Goal: Information Seeking & Learning: Find specific page/section

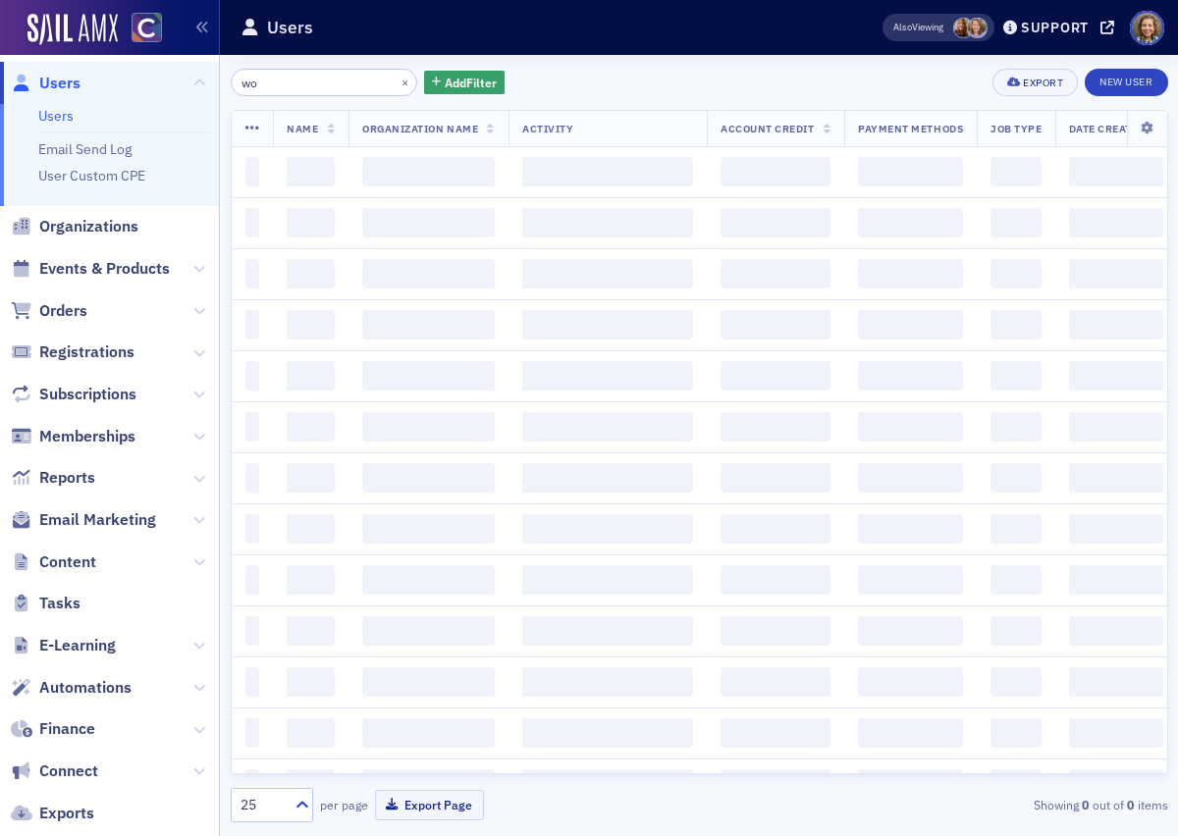
type input "w"
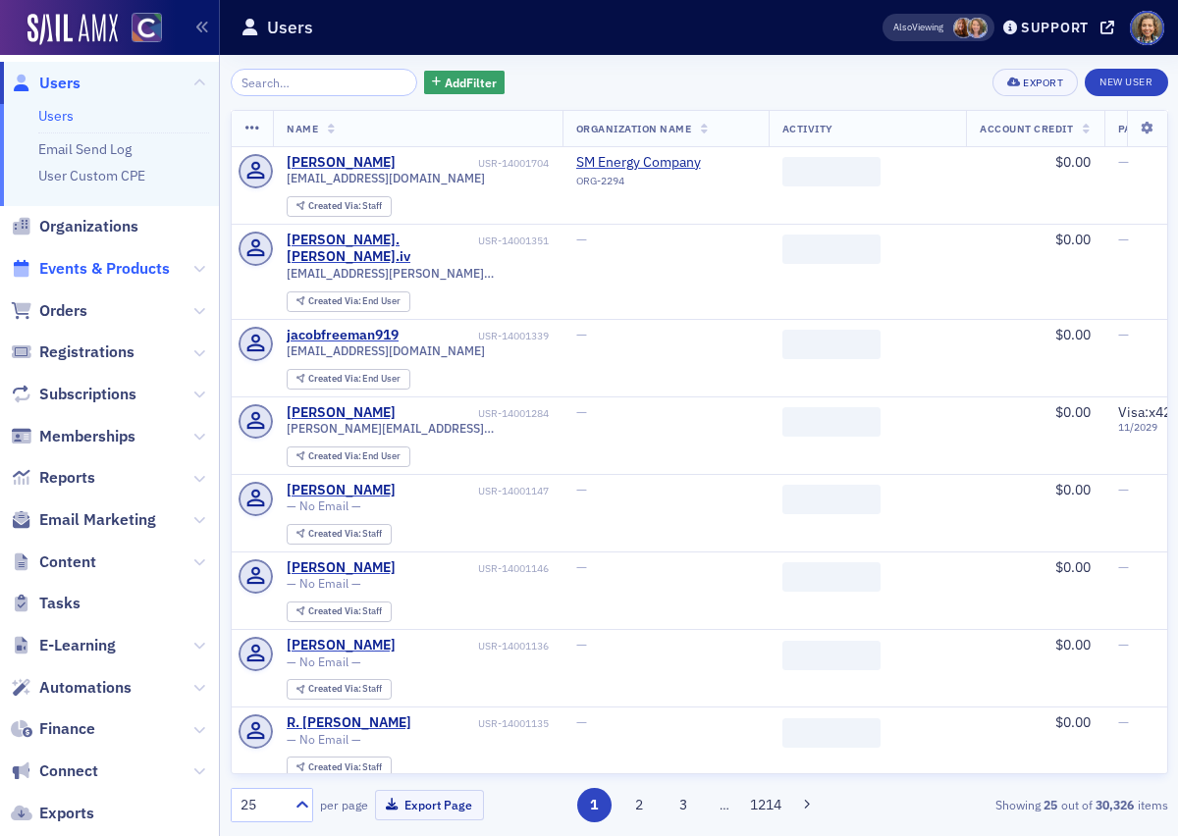
click at [145, 270] on span "Events & Products" at bounding box center [104, 269] width 131 height 22
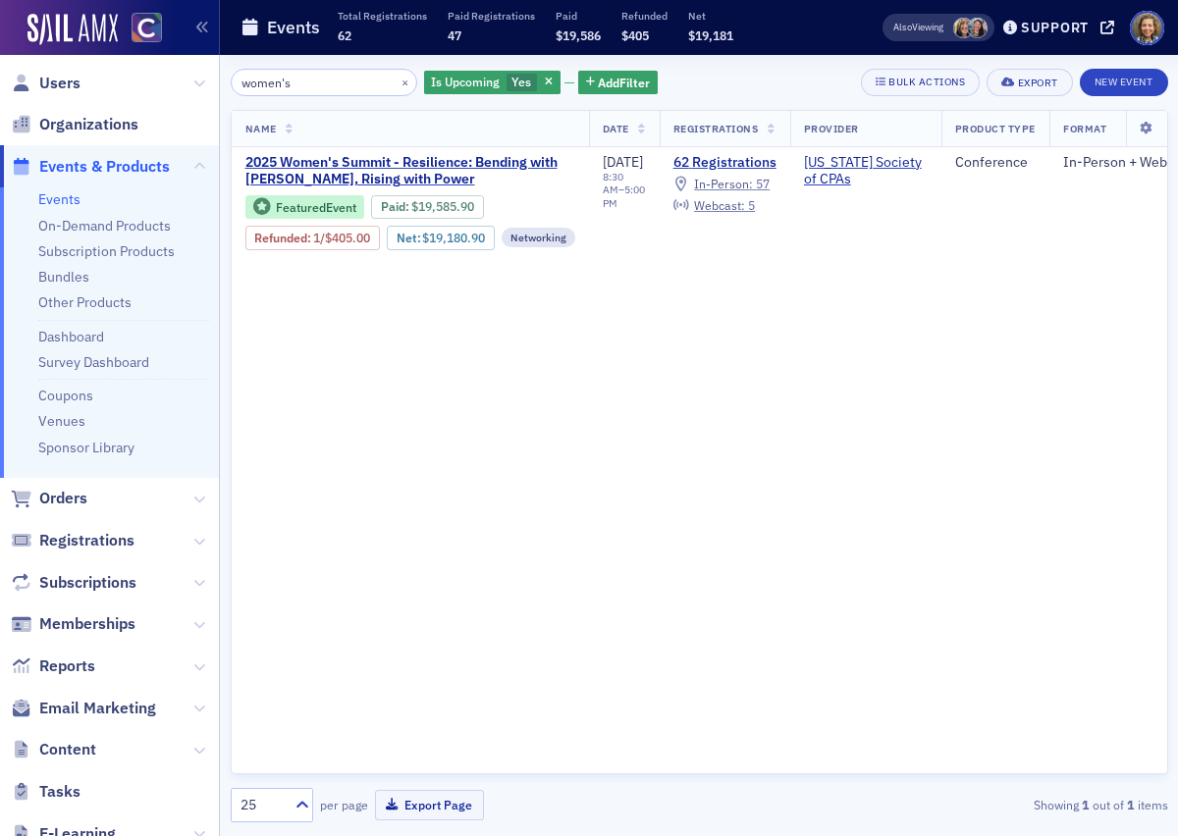
drag, startPoint x: 322, startPoint y: 81, endPoint x: 173, endPoint y: 59, distance: 150.9
click at [173, 59] on div "Users Organizations Events & Products Events On-Demand Products Subscription Pr…" at bounding box center [589, 418] width 1178 height 836
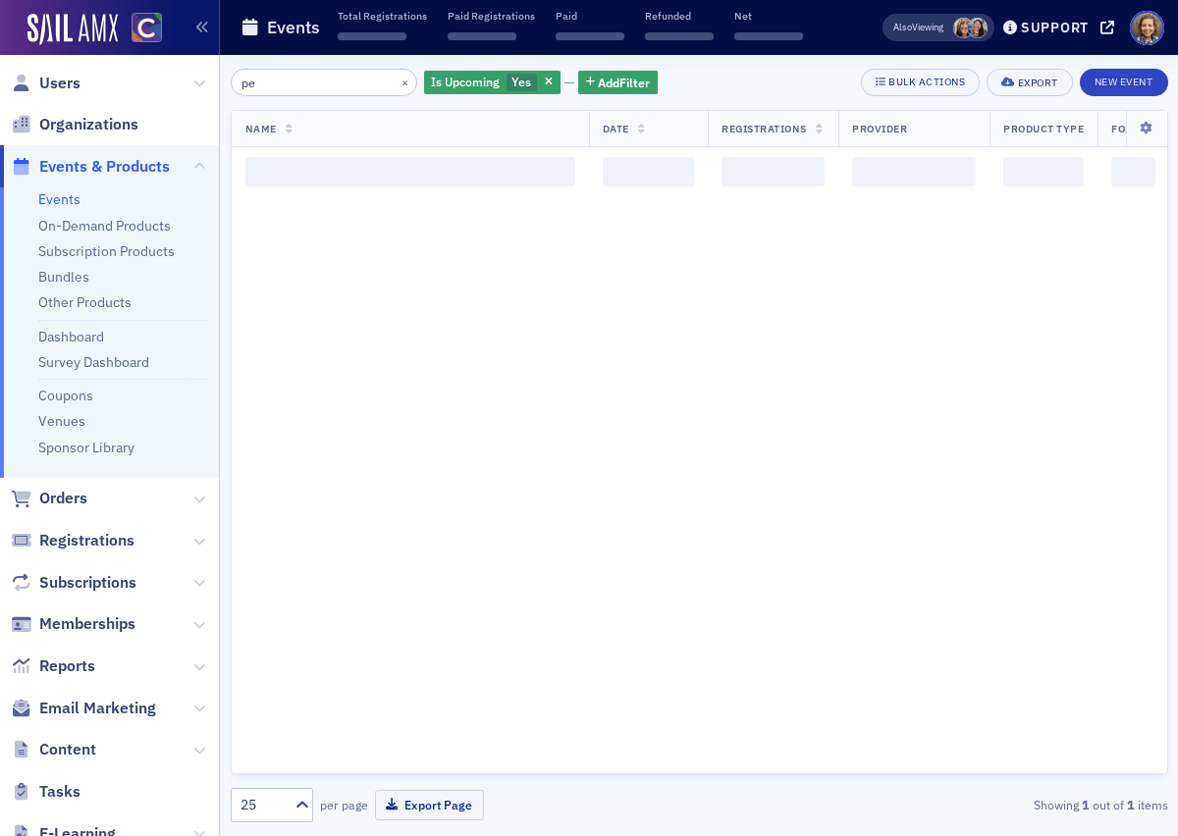
type input "p"
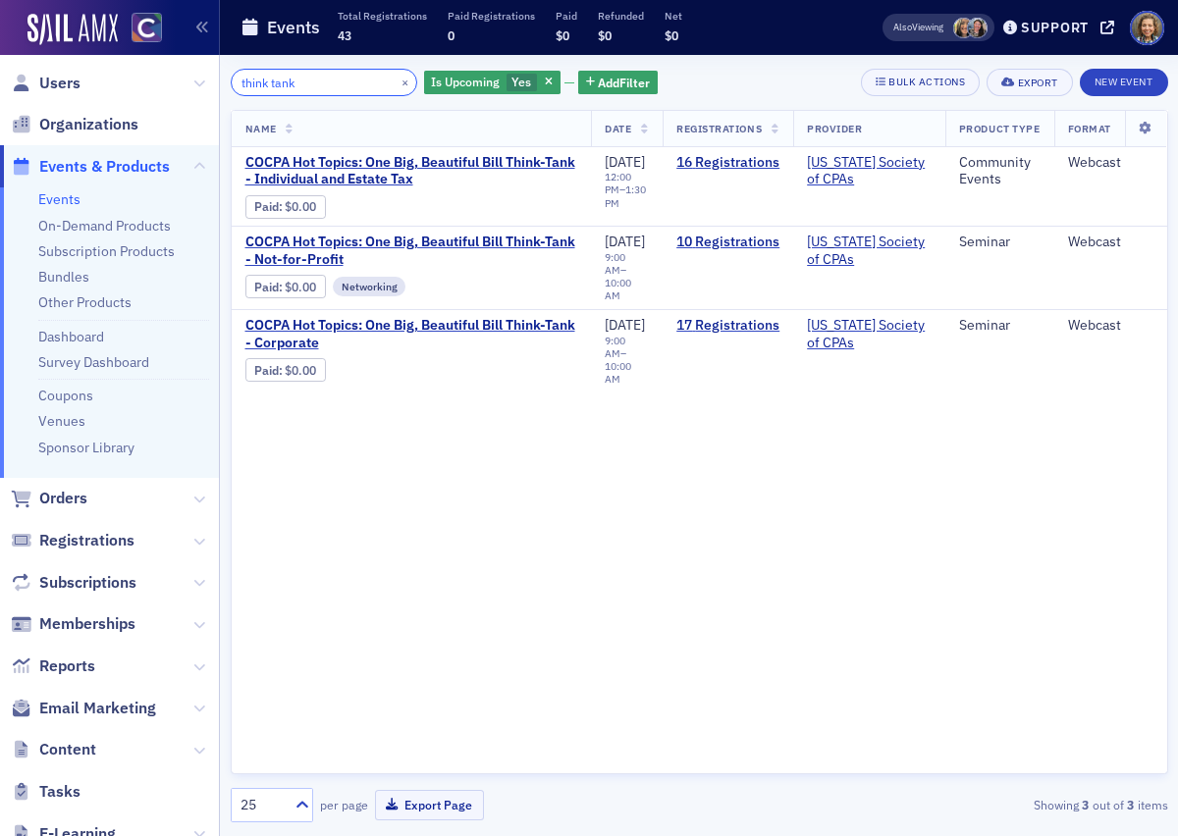
drag, startPoint x: 319, startPoint y: 81, endPoint x: 118, endPoint y: 29, distance: 207.6
click at [121, 33] on div "Users Organizations Events & Products Events On-Demand Products Subscription Pr…" at bounding box center [589, 418] width 1178 height 836
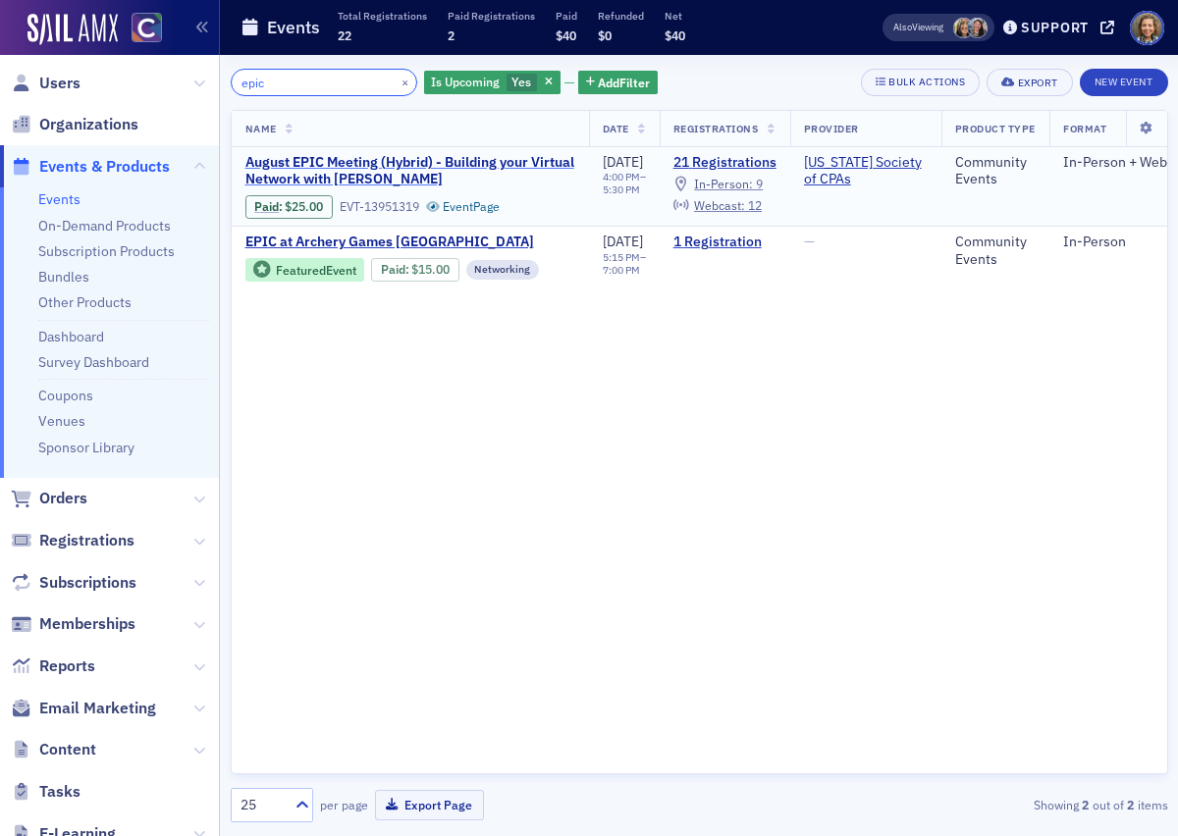
type input "epic"
click at [466, 163] on span "August EPIC Meeting (Hybrid) - Building your Virtual Network with Melissa Armst…" at bounding box center [410, 171] width 330 height 34
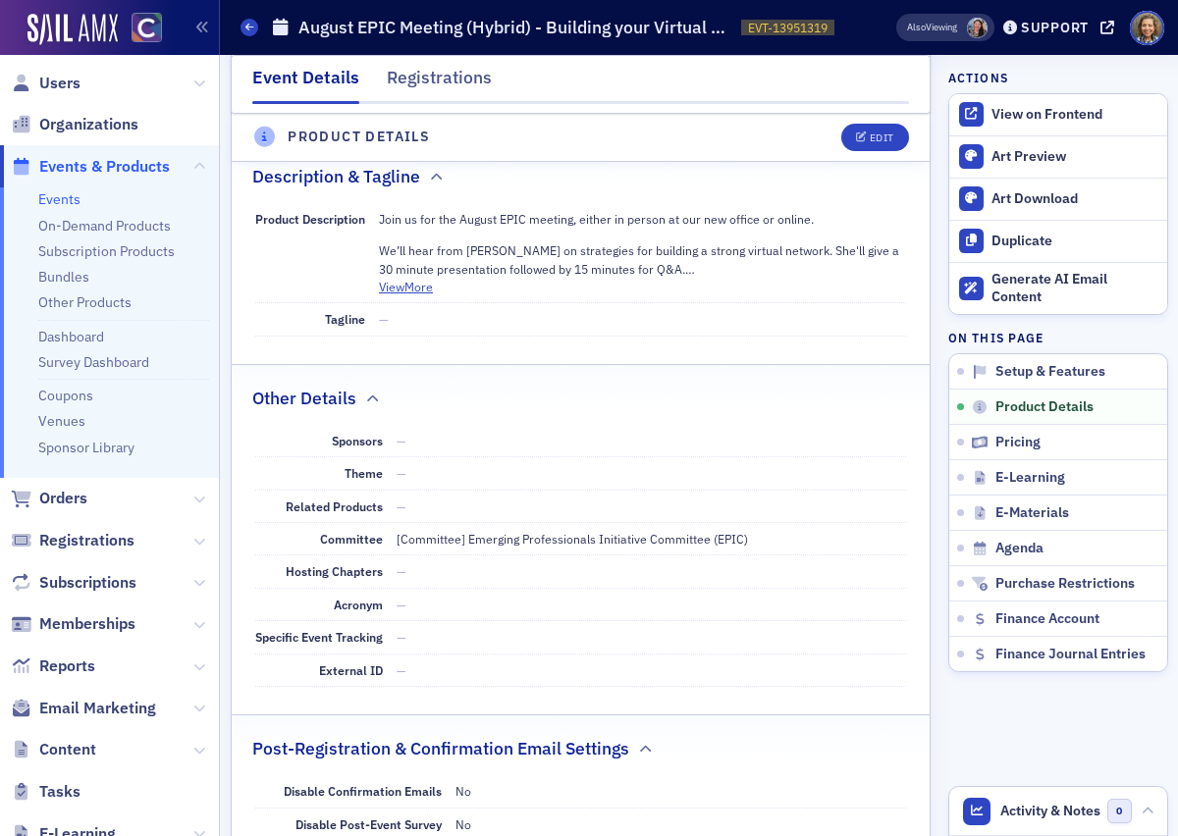
scroll to position [904, 0]
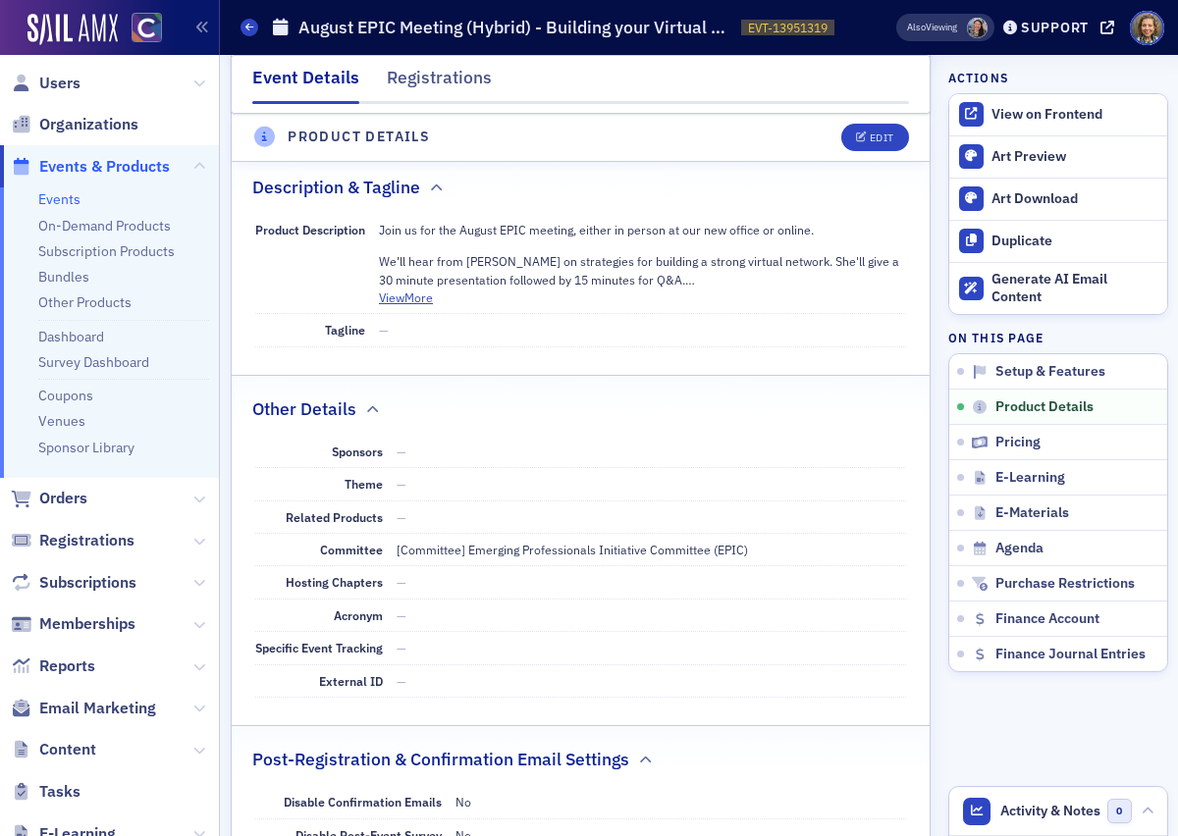
click at [409, 287] on p "We’ll hear from Melissa Armstrong on strategies for building a strong virtual n…" at bounding box center [642, 270] width 527 height 36
click at [413, 299] on button "View More" at bounding box center [406, 298] width 54 height 18
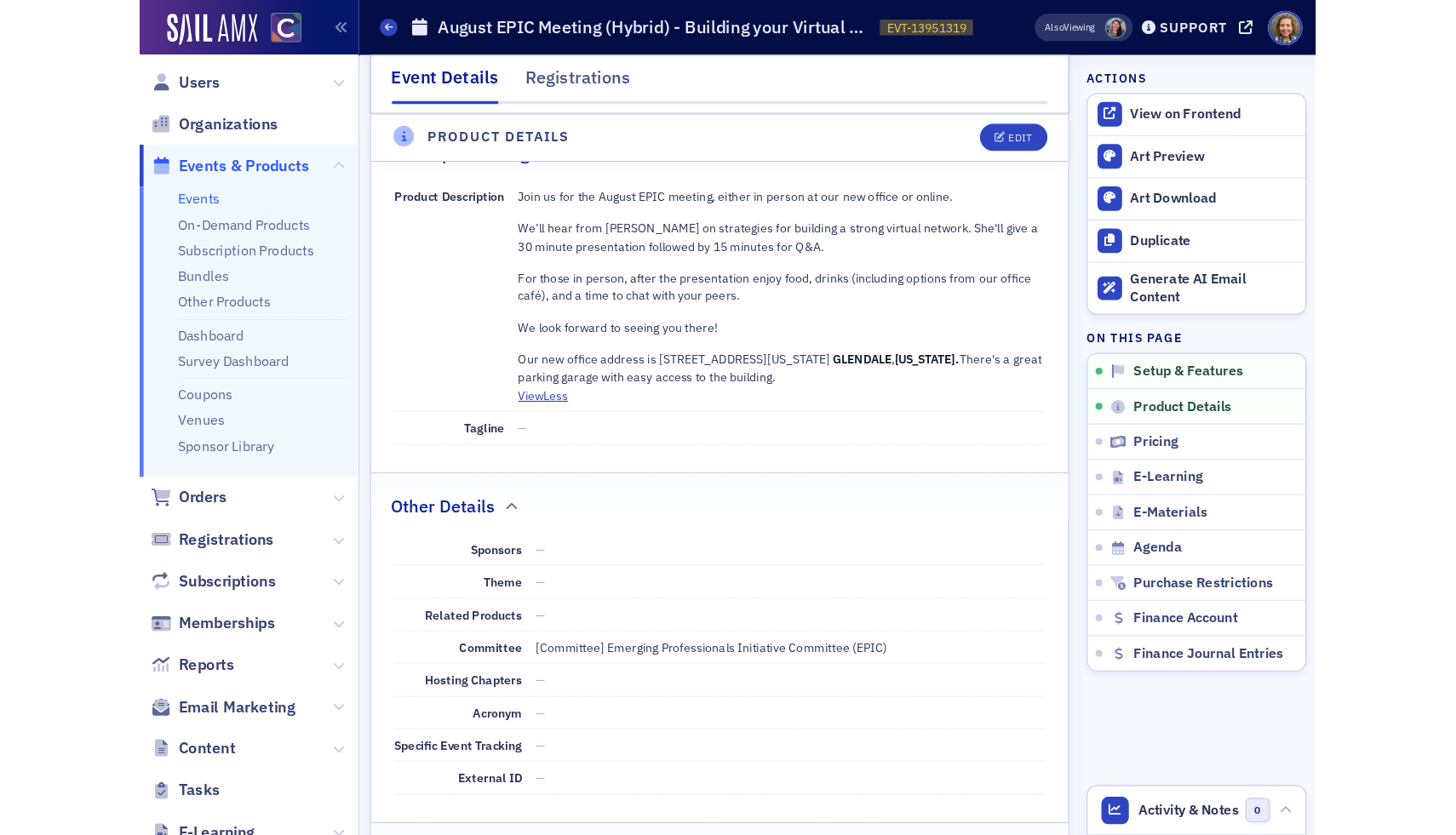
scroll to position [0, 0]
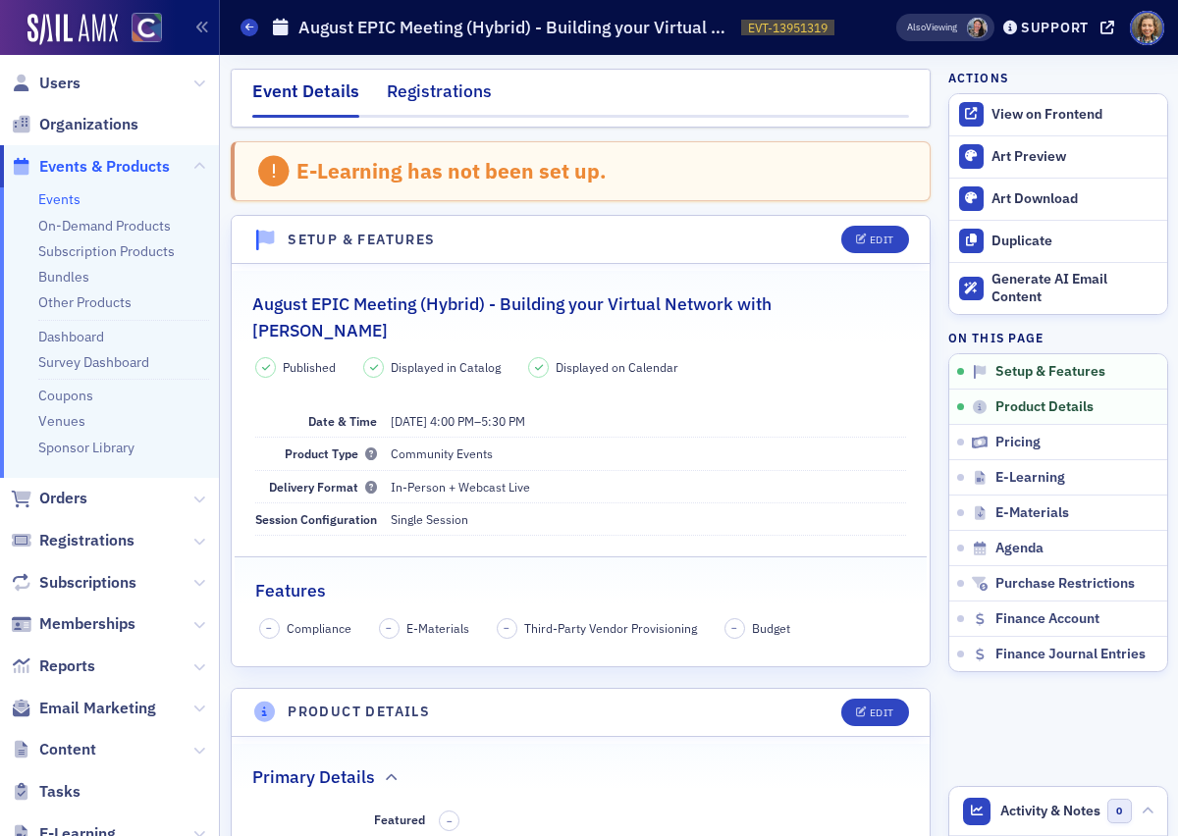
click at [442, 84] on div "Registrations" at bounding box center [439, 97] width 105 height 36
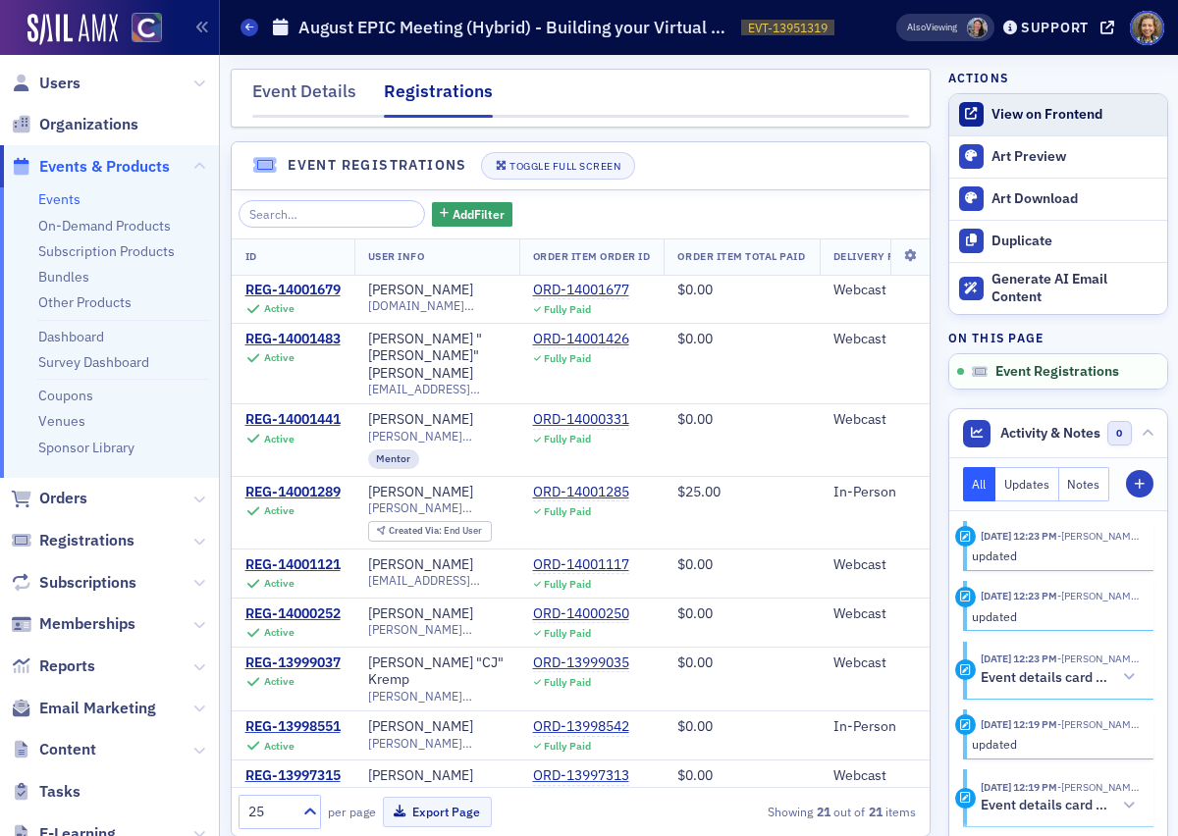
click at [1024, 107] on div "View on Frontend" at bounding box center [1074, 115] width 165 height 18
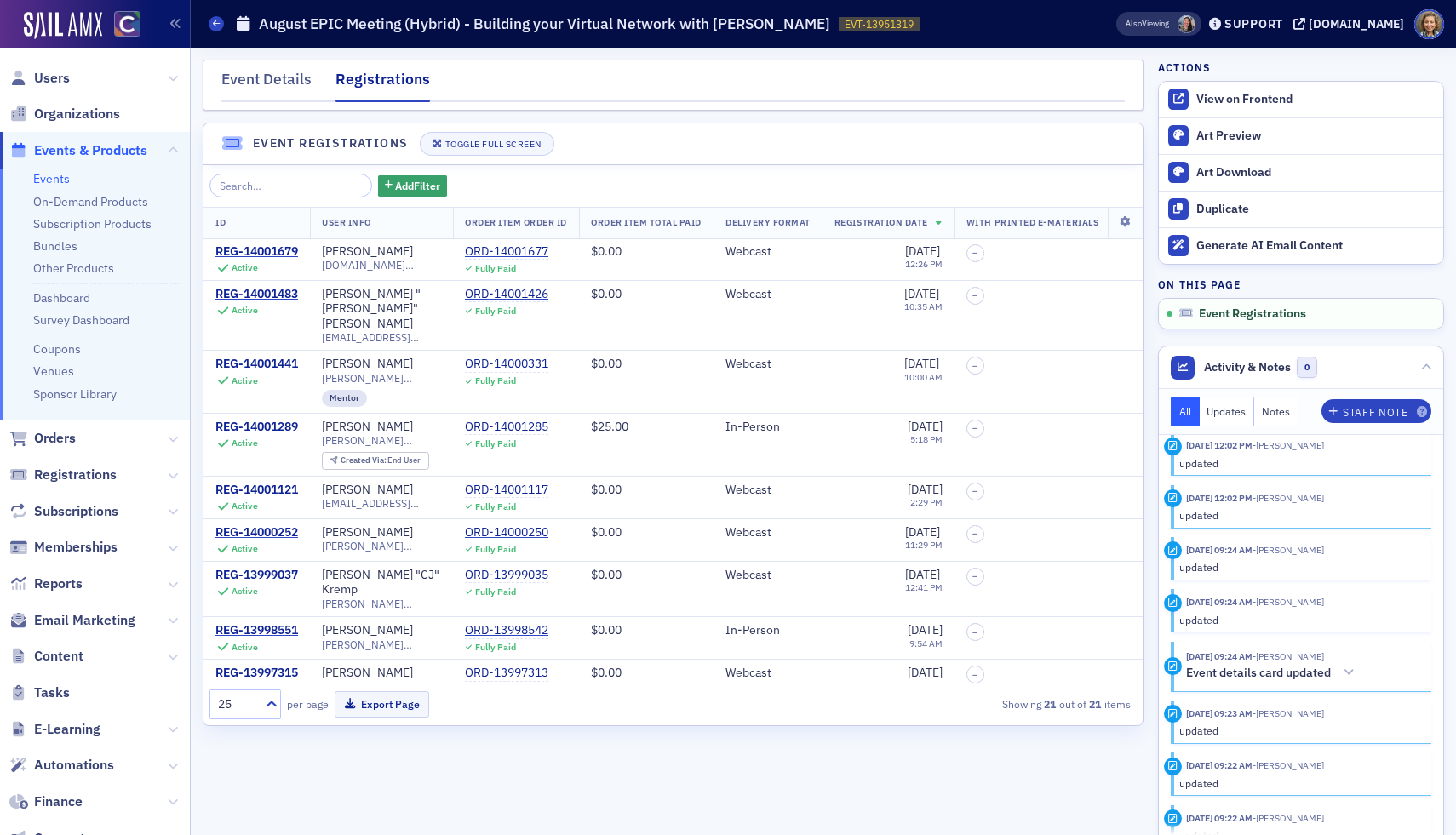
scroll to position [994, 0]
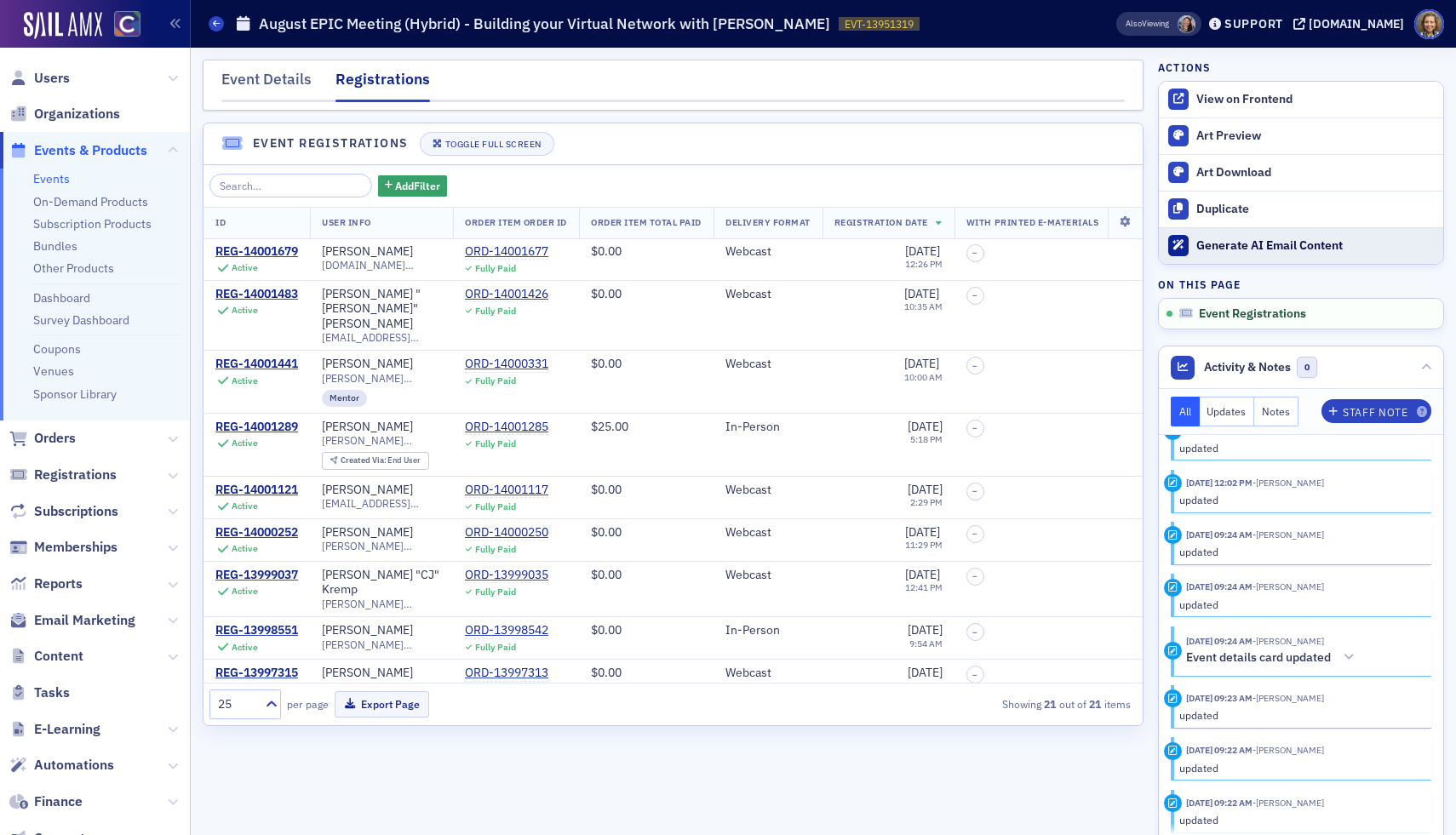
click at [1021, 242] on div "Generate AI Email Content" at bounding box center [1315, 246] width 238 height 16
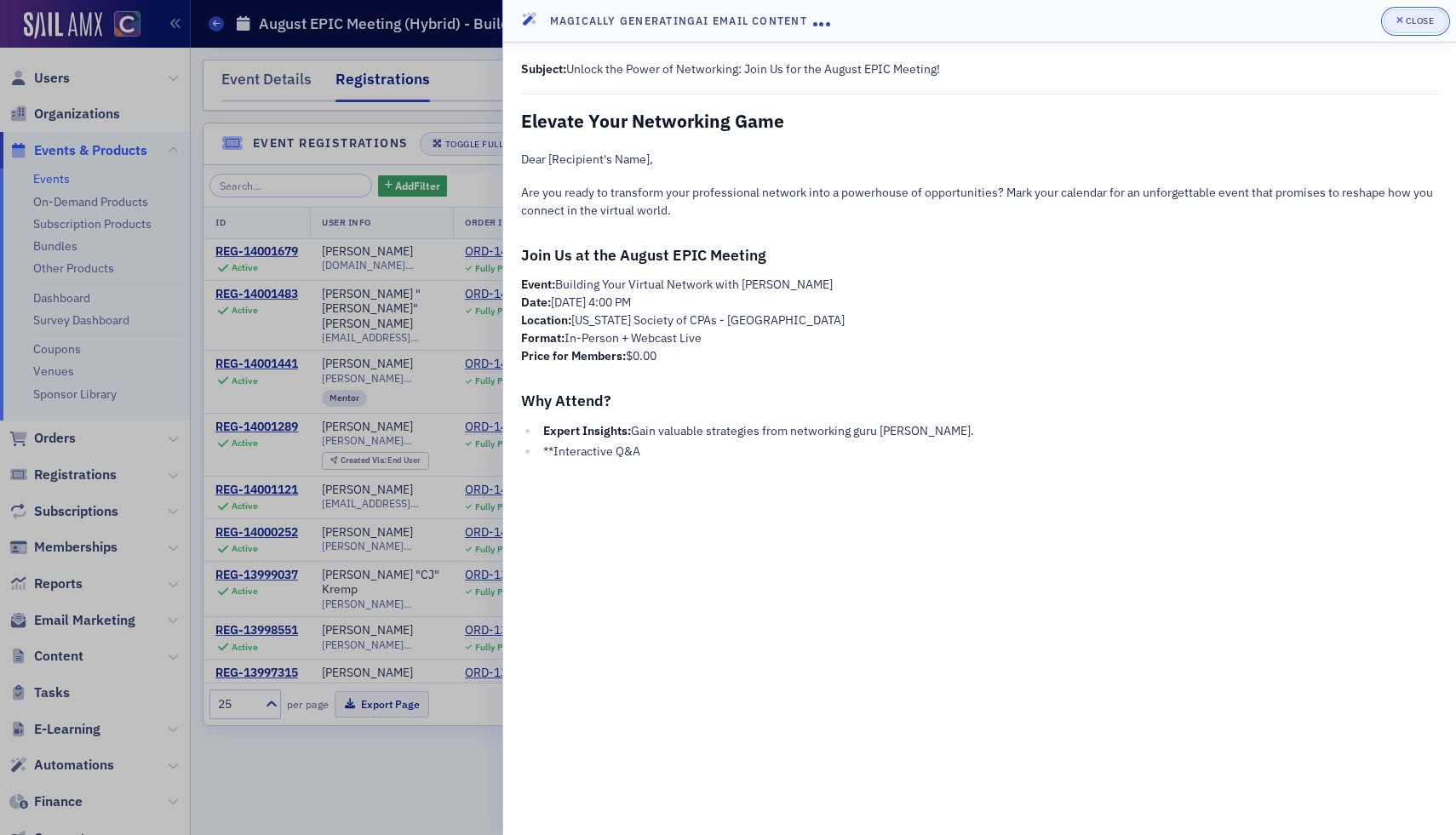
click at [1021, 26] on span "Close" at bounding box center [1414, 22] width 37 height 14
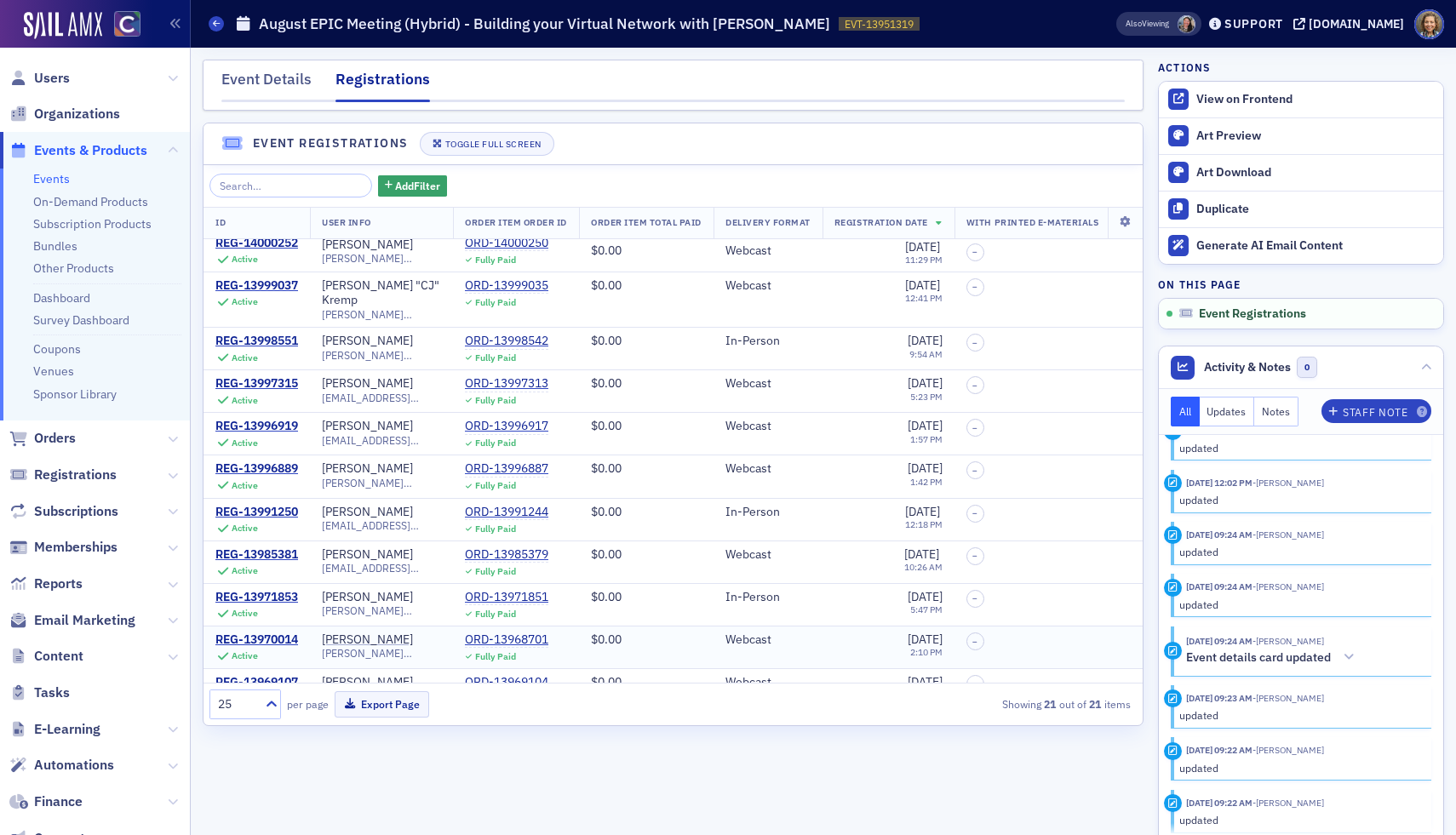
scroll to position [0, 0]
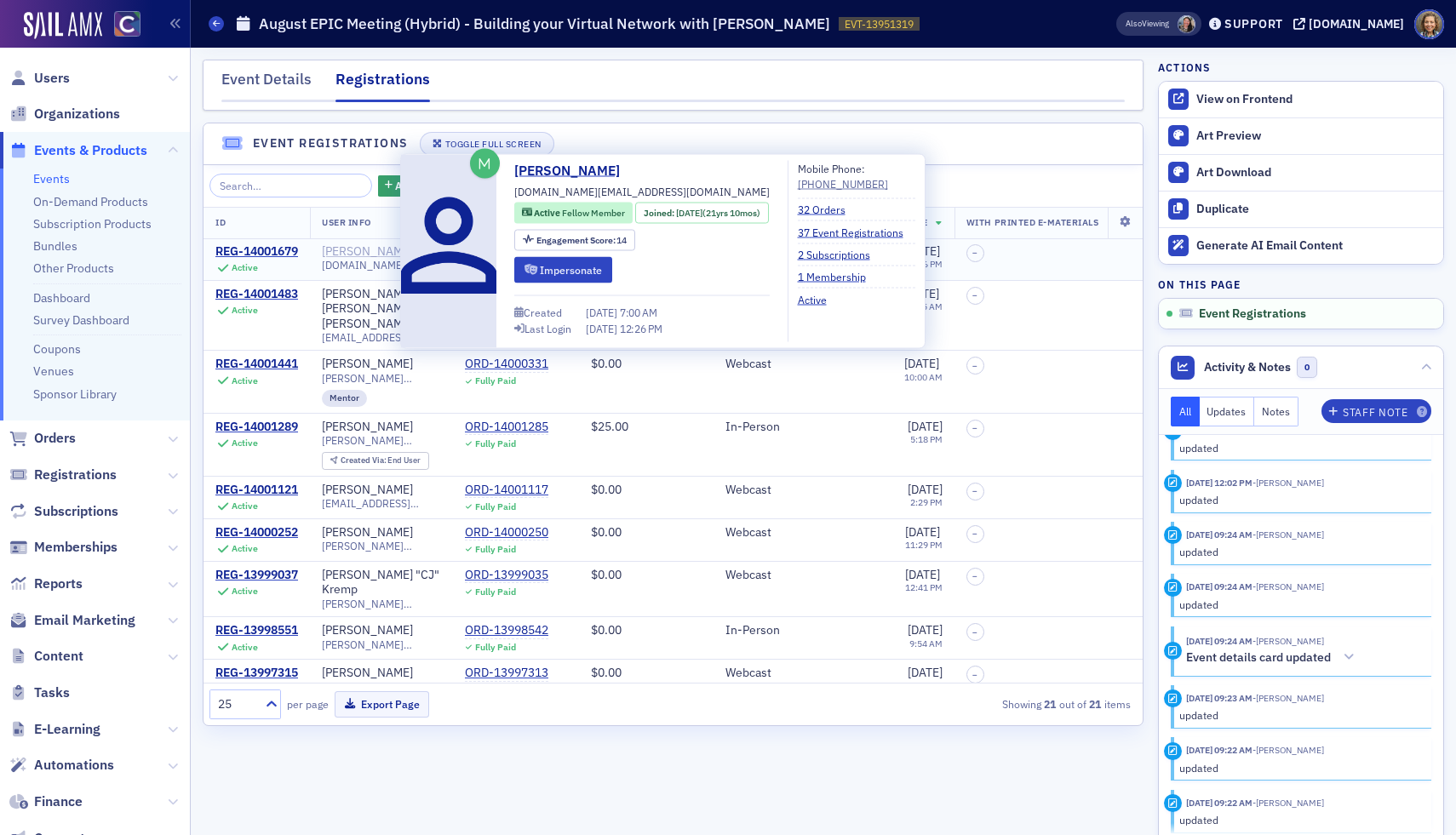
click at [370, 250] on div "Victoria Lopez" at bounding box center [367, 252] width 91 height 16
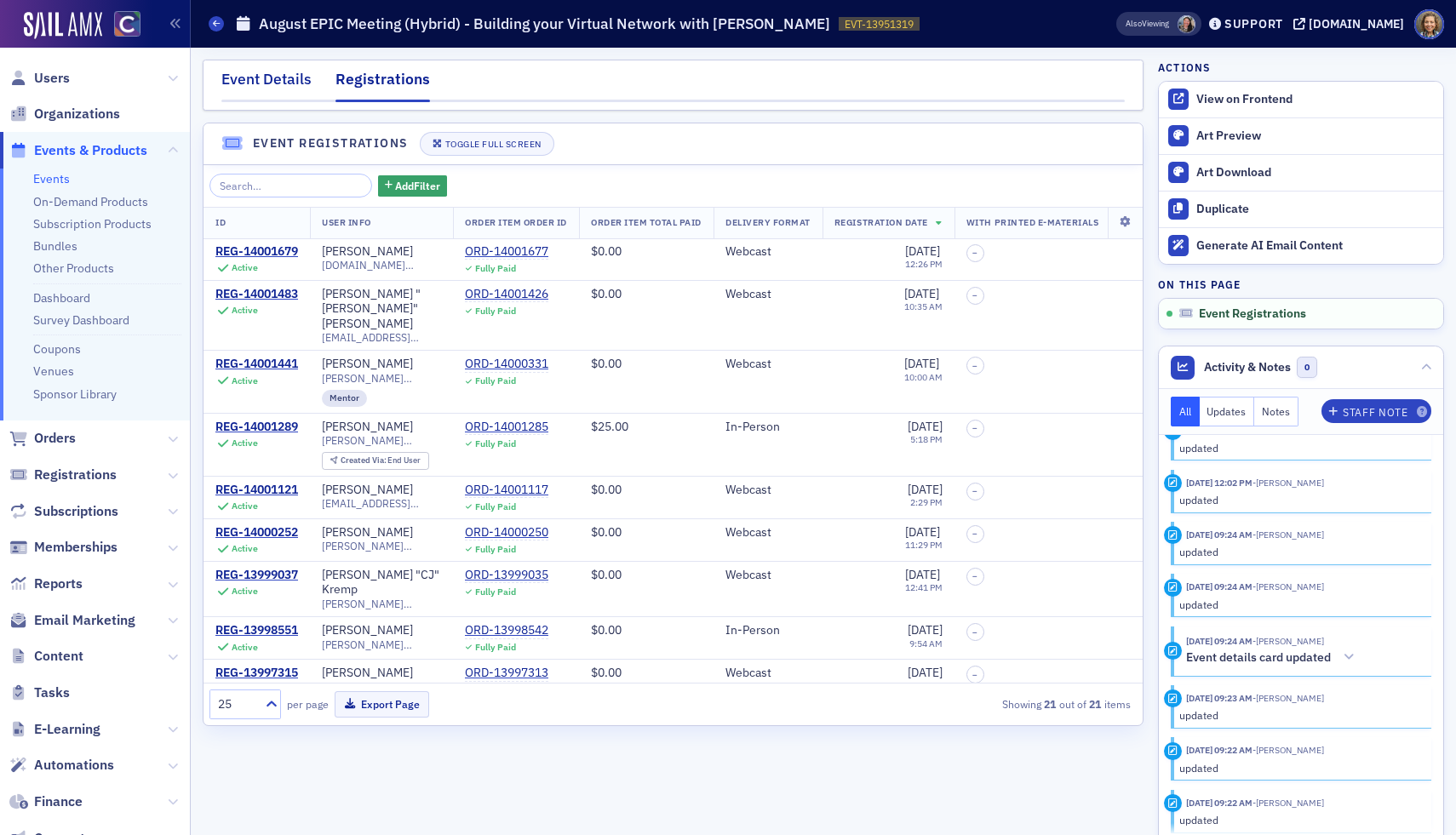
click at [268, 82] on div "Event Details" at bounding box center [266, 84] width 90 height 31
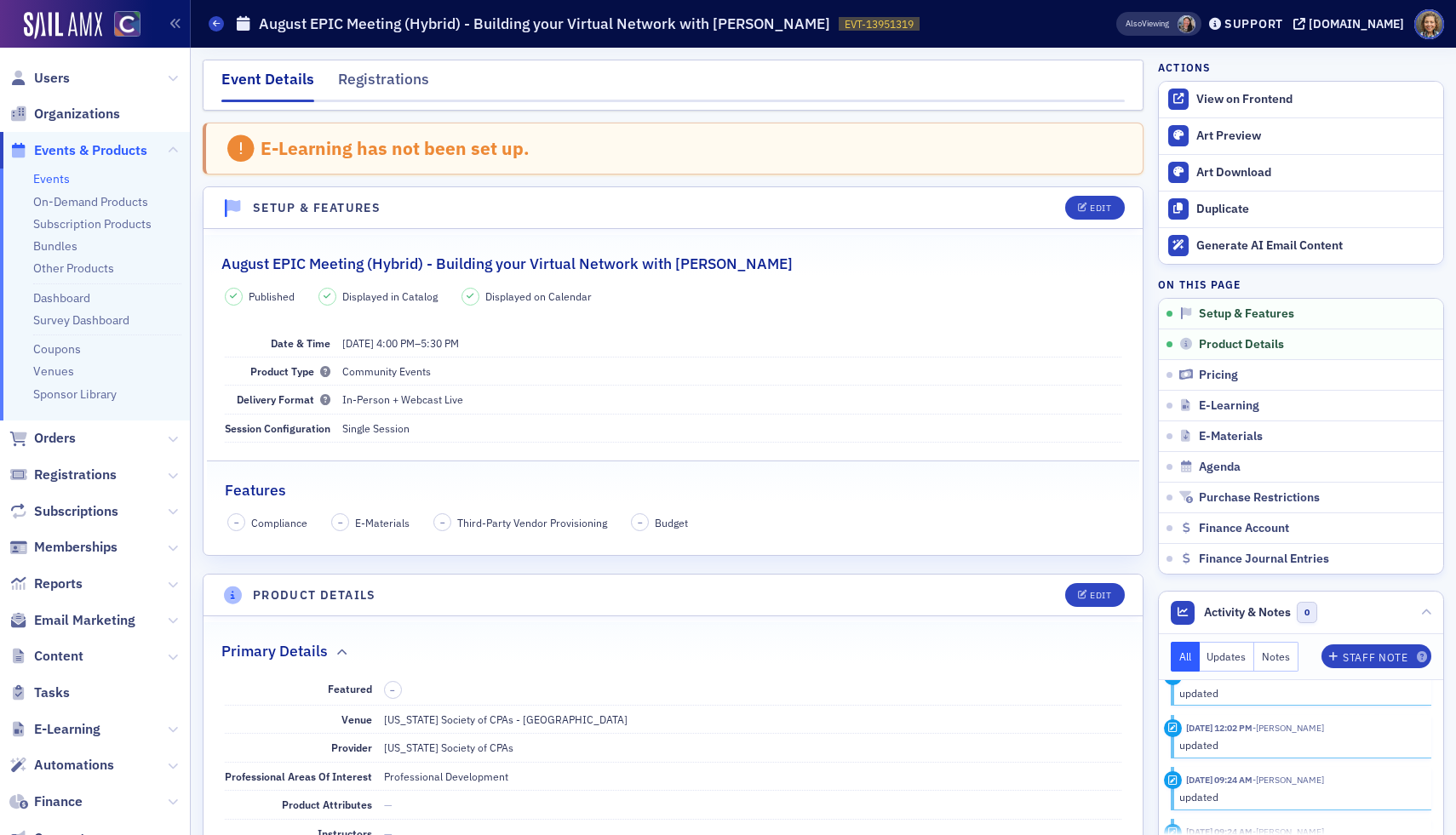
click at [392, 63] on div "Event Details Registrations" at bounding box center [673, 85] width 941 height 51
click at [396, 78] on div "Registrations" at bounding box center [383, 84] width 91 height 31
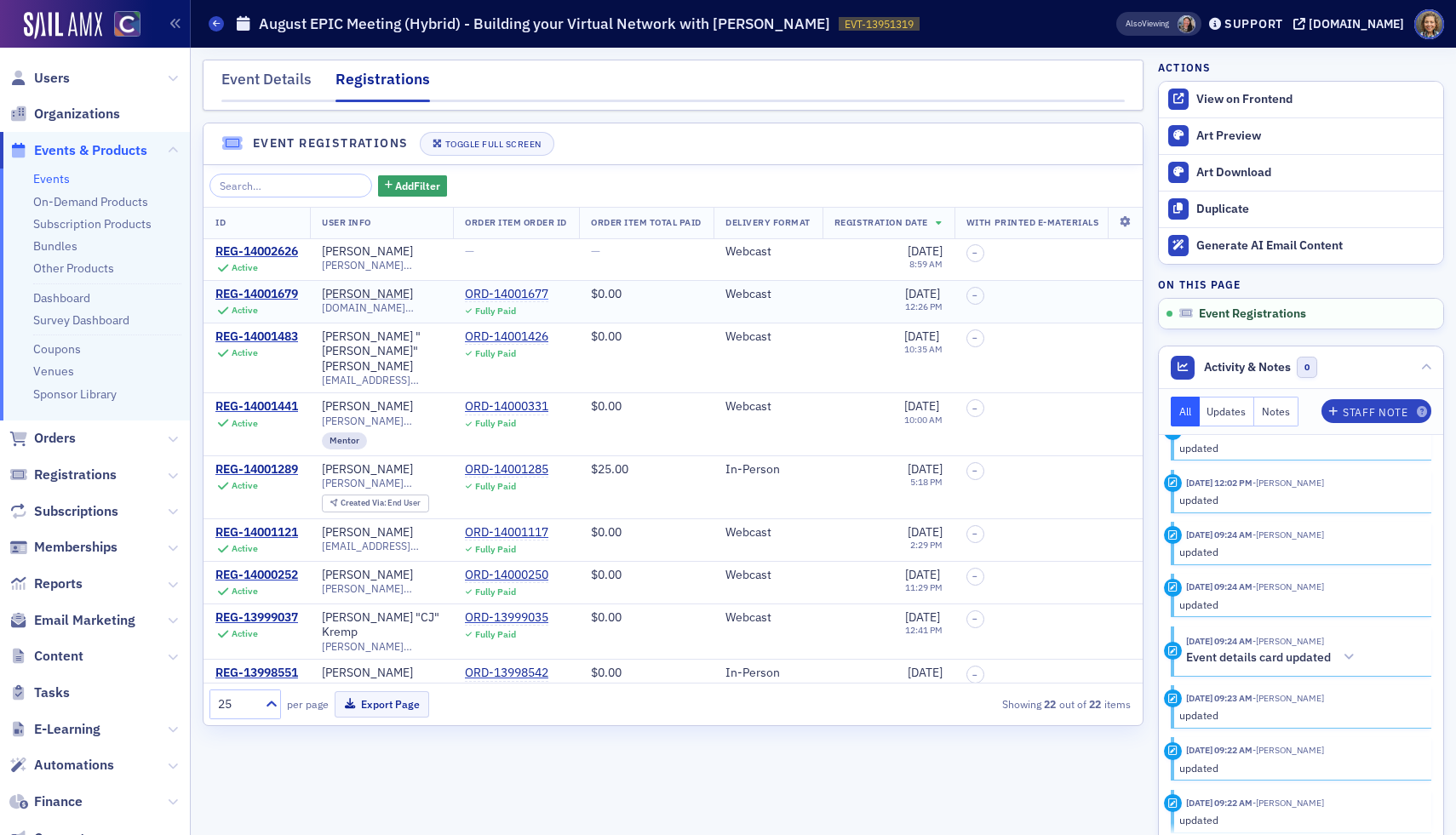
click at [520, 290] on div "ORD-14001677" at bounding box center [506, 295] width 83 height 16
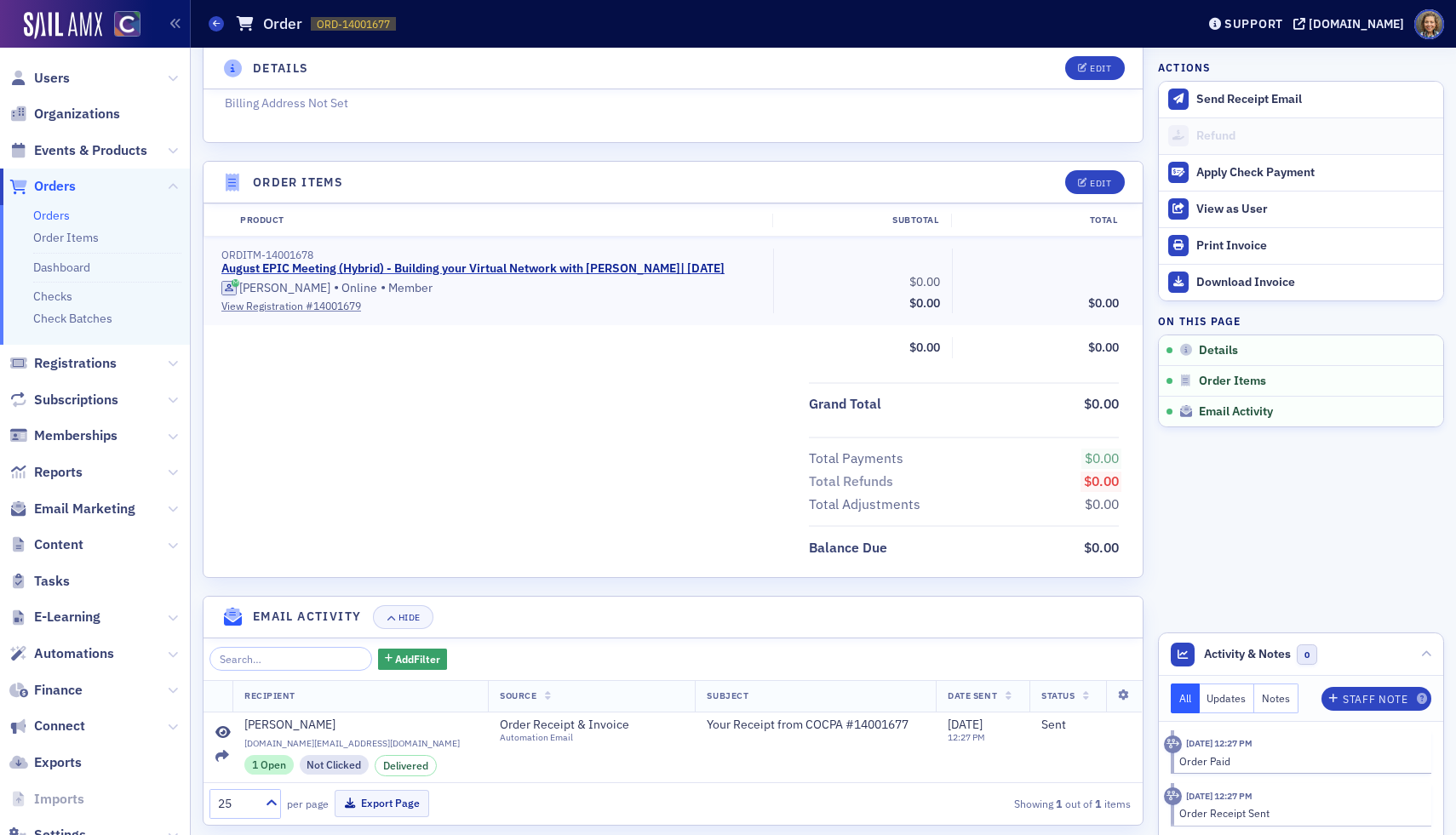
scroll to position [451, 0]
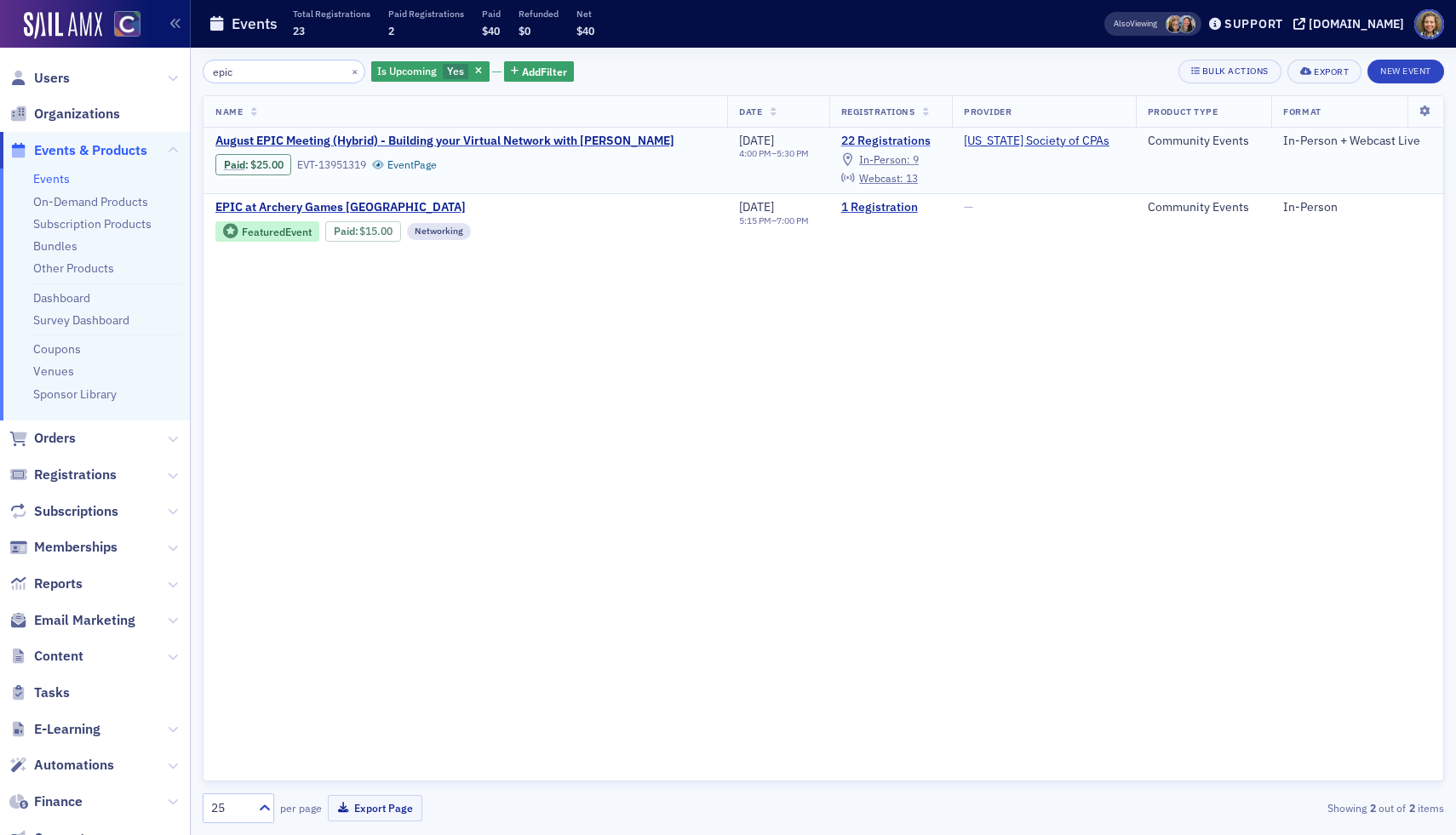
click at [913, 134] on link "22 Registrations" at bounding box center [891, 141] width 99 height 16
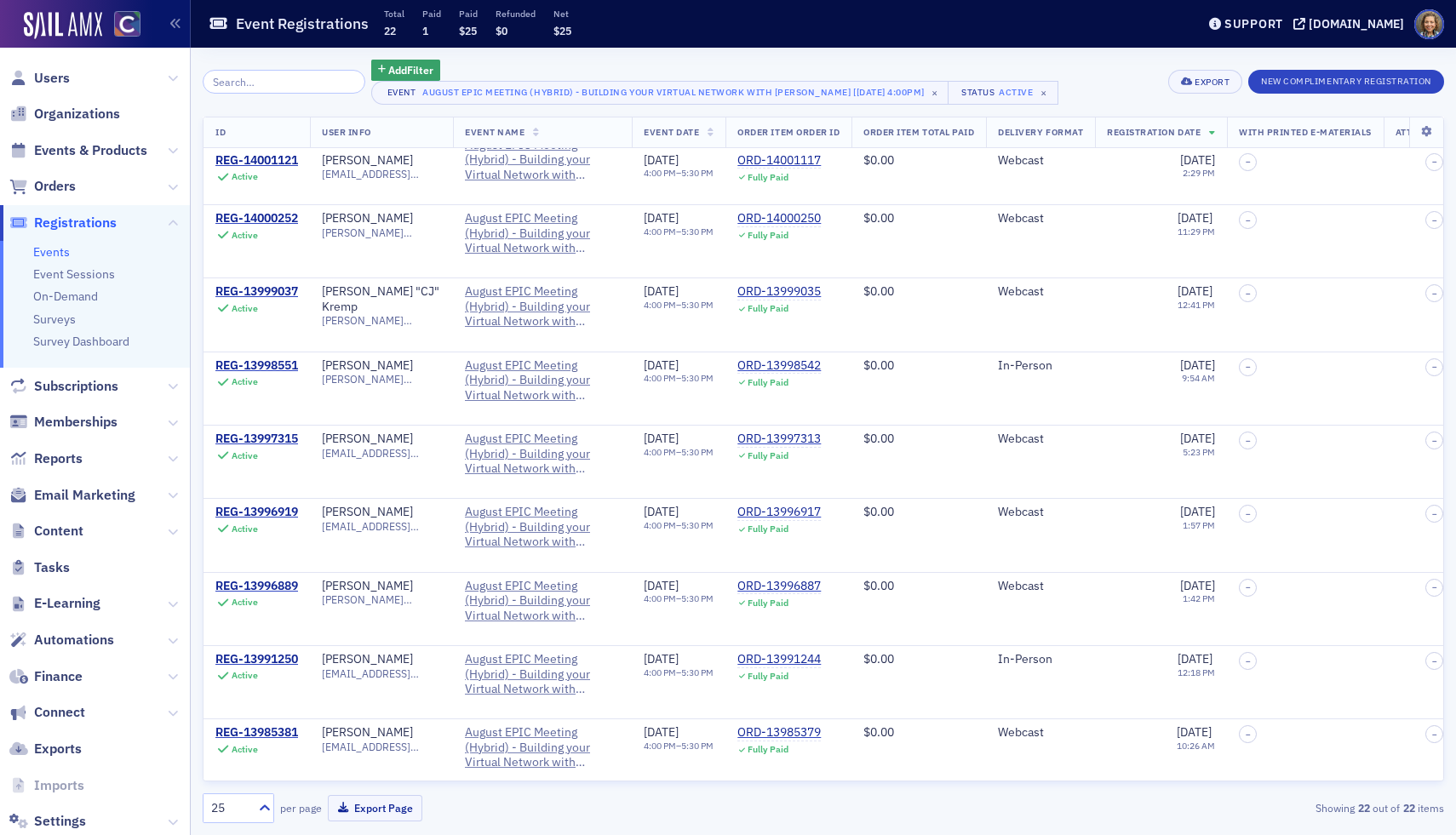
scroll to position [283, 0]
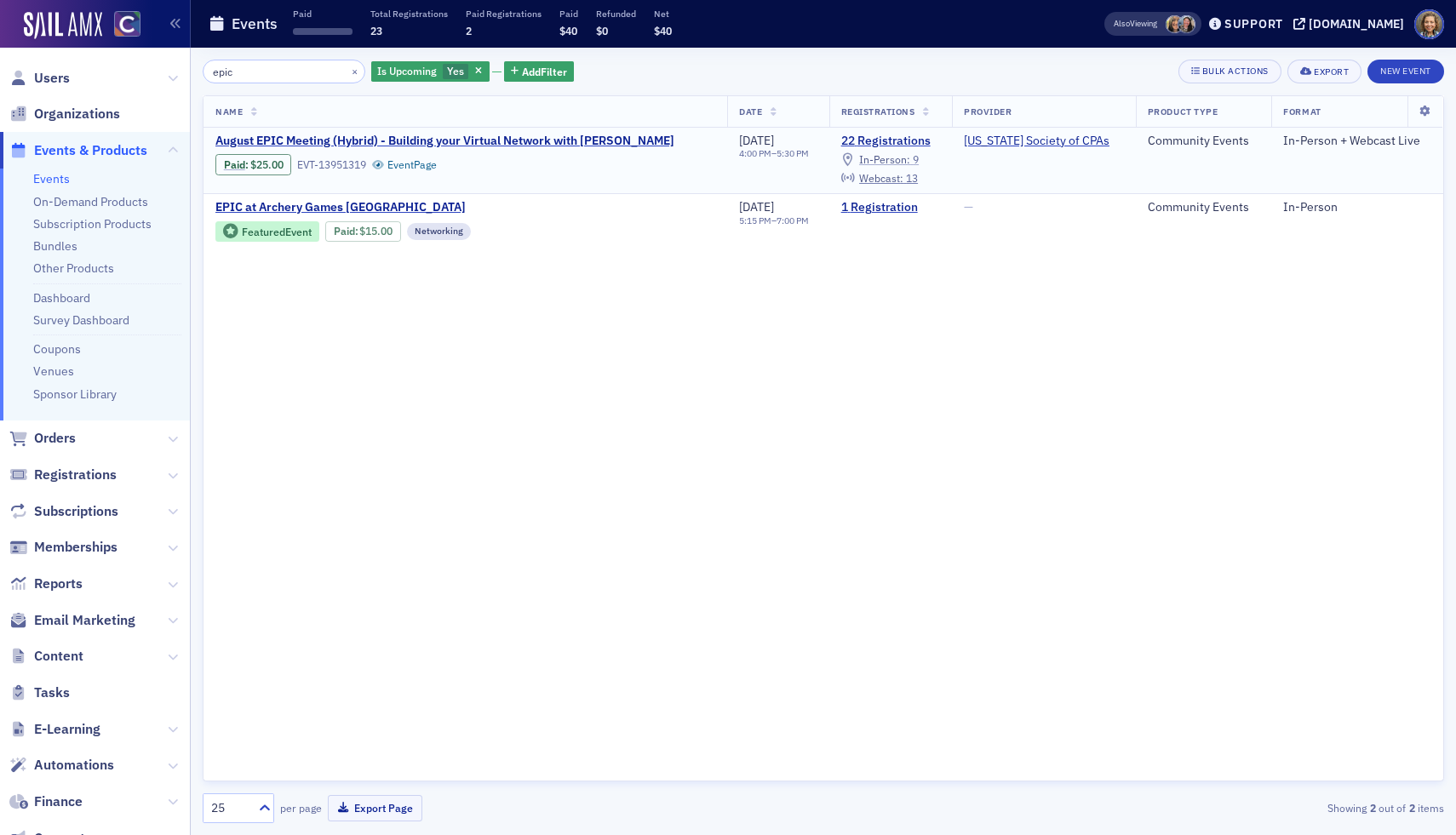
click at [911, 156] on span "In-Person :" at bounding box center [885, 160] width 51 height 14
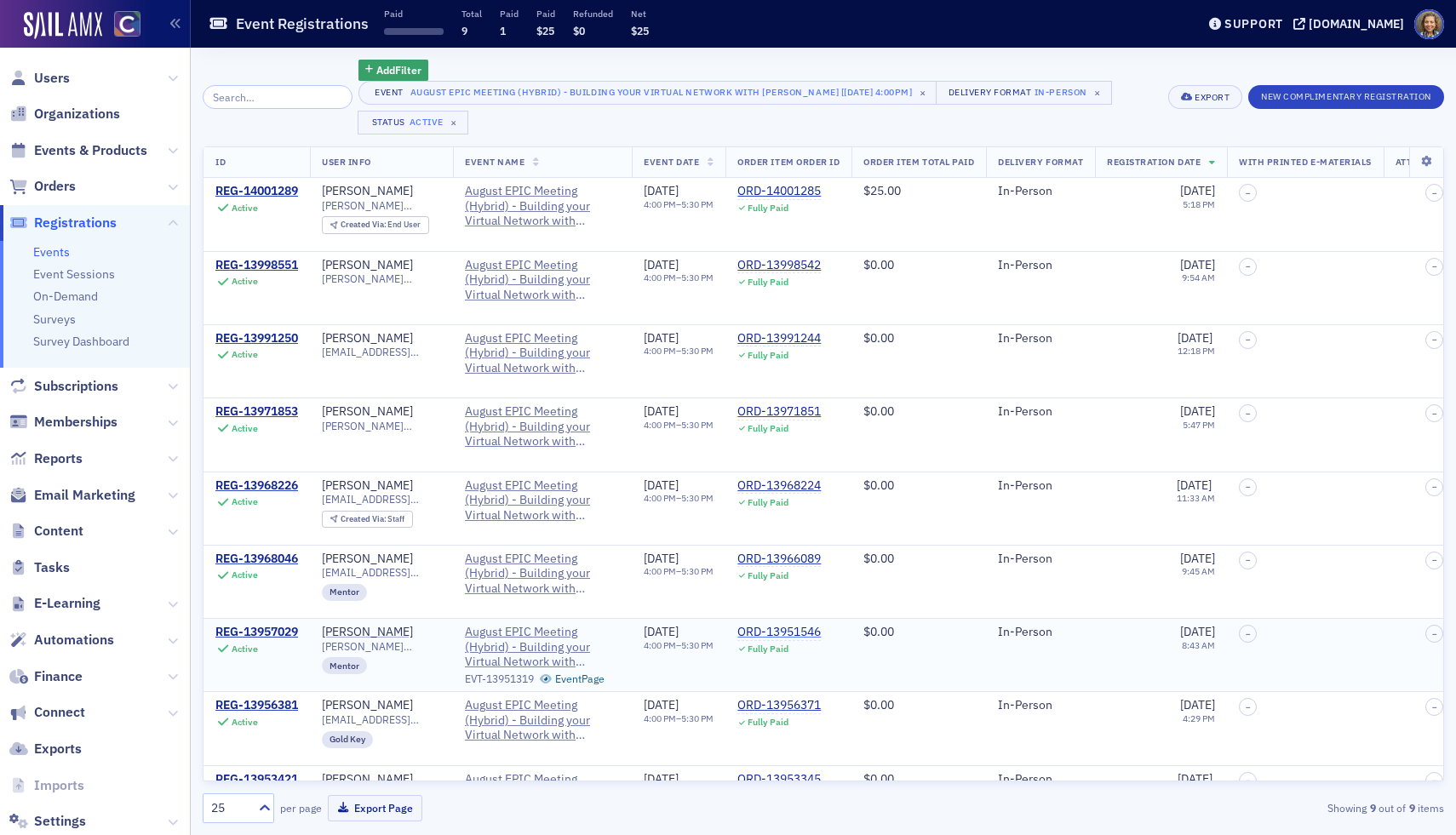
click at [800, 637] on div "ORD-13951546" at bounding box center [779, 633] width 83 height 16
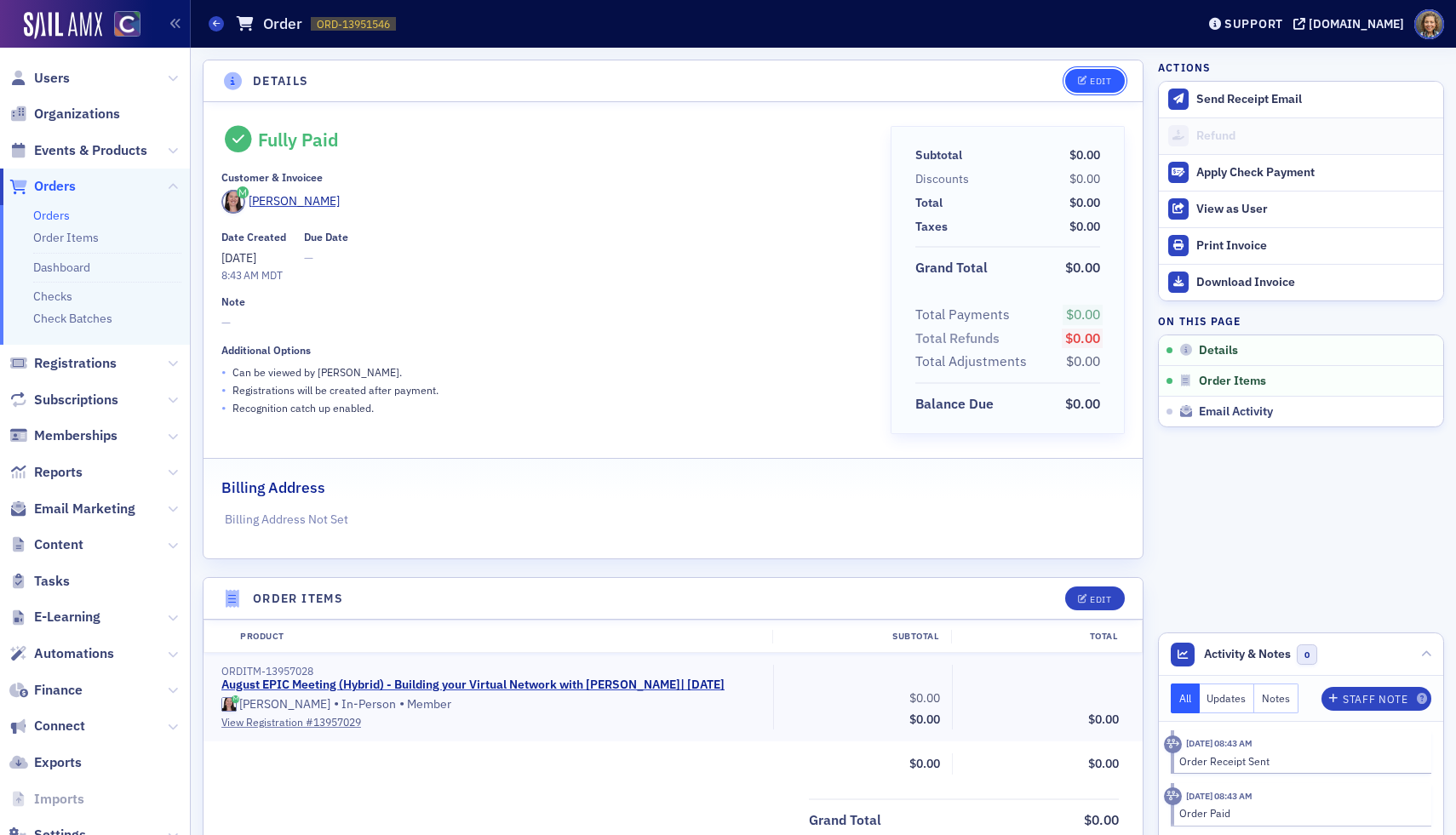
click at [1021, 82] on div "Edit" at bounding box center [1100, 81] width 22 height 10
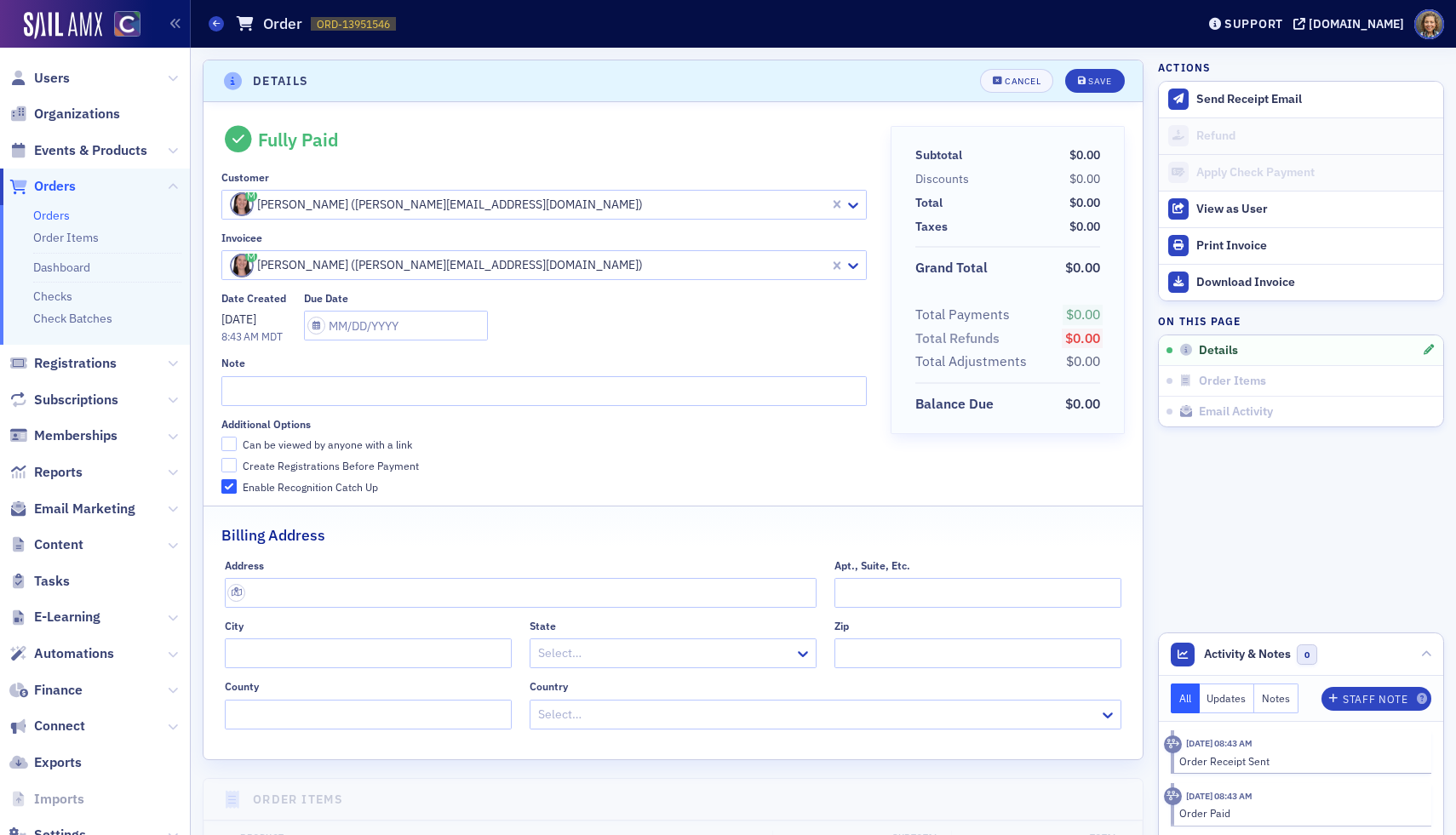
scroll to position [3, 0]
click at [1021, 82] on div "Save" at bounding box center [1100, 77] width 23 height 10
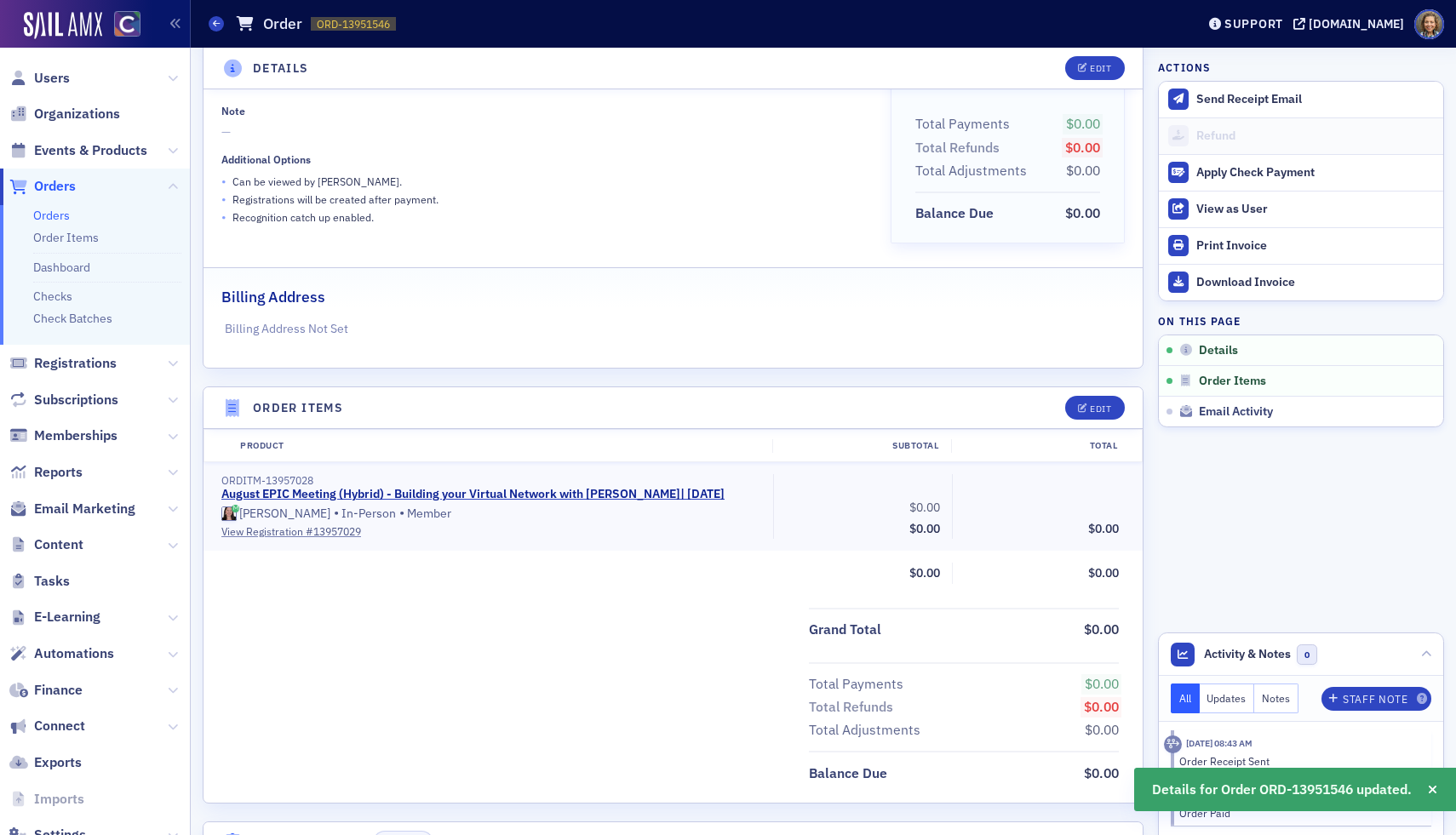
scroll to position [0, 0]
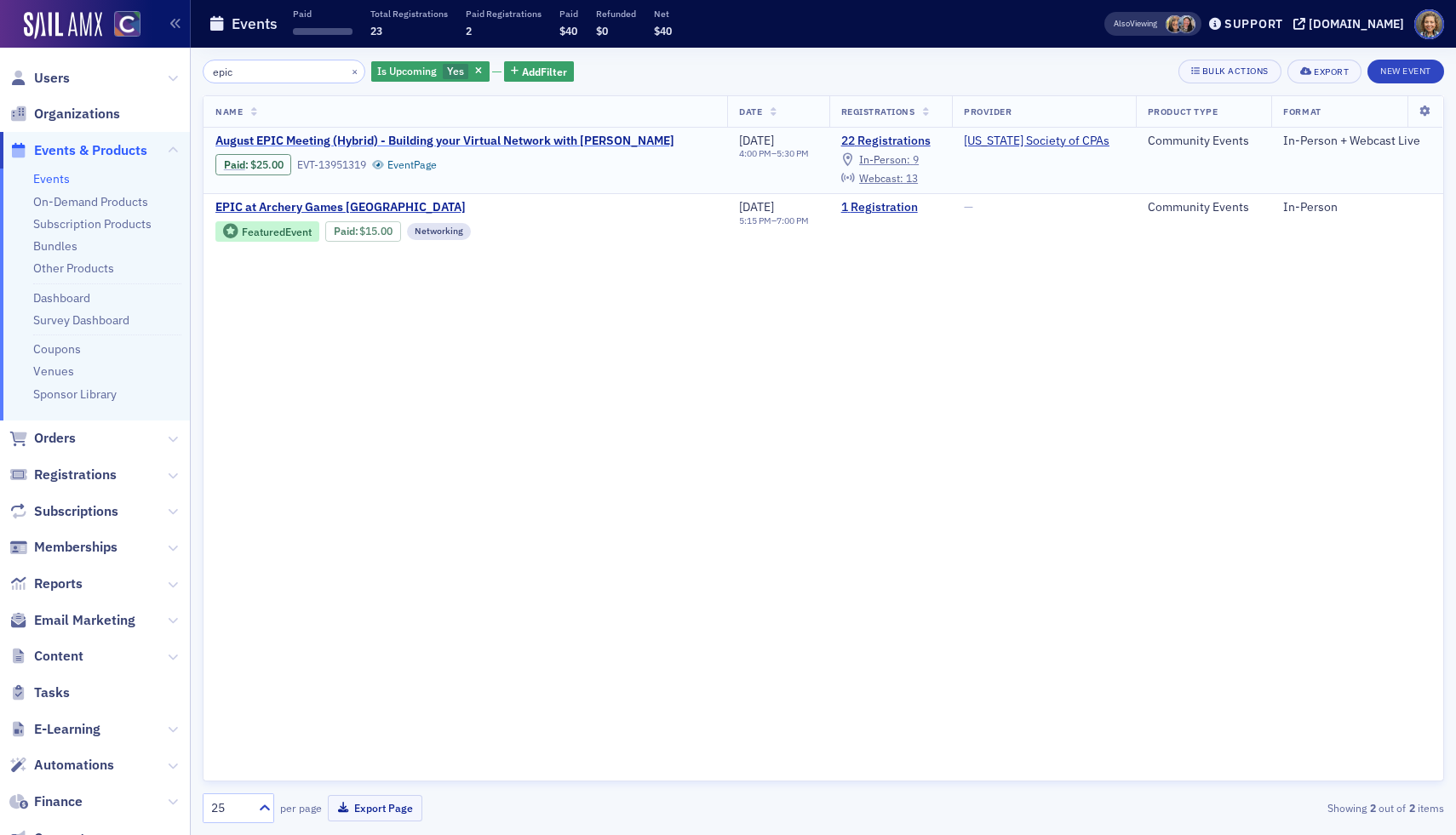
click at [366, 138] on span "August EPIC Meeting (Hybrid) - Building your Virtual Network with Melissa Armst…" at bounding box center [444, 141] width 459 height 16
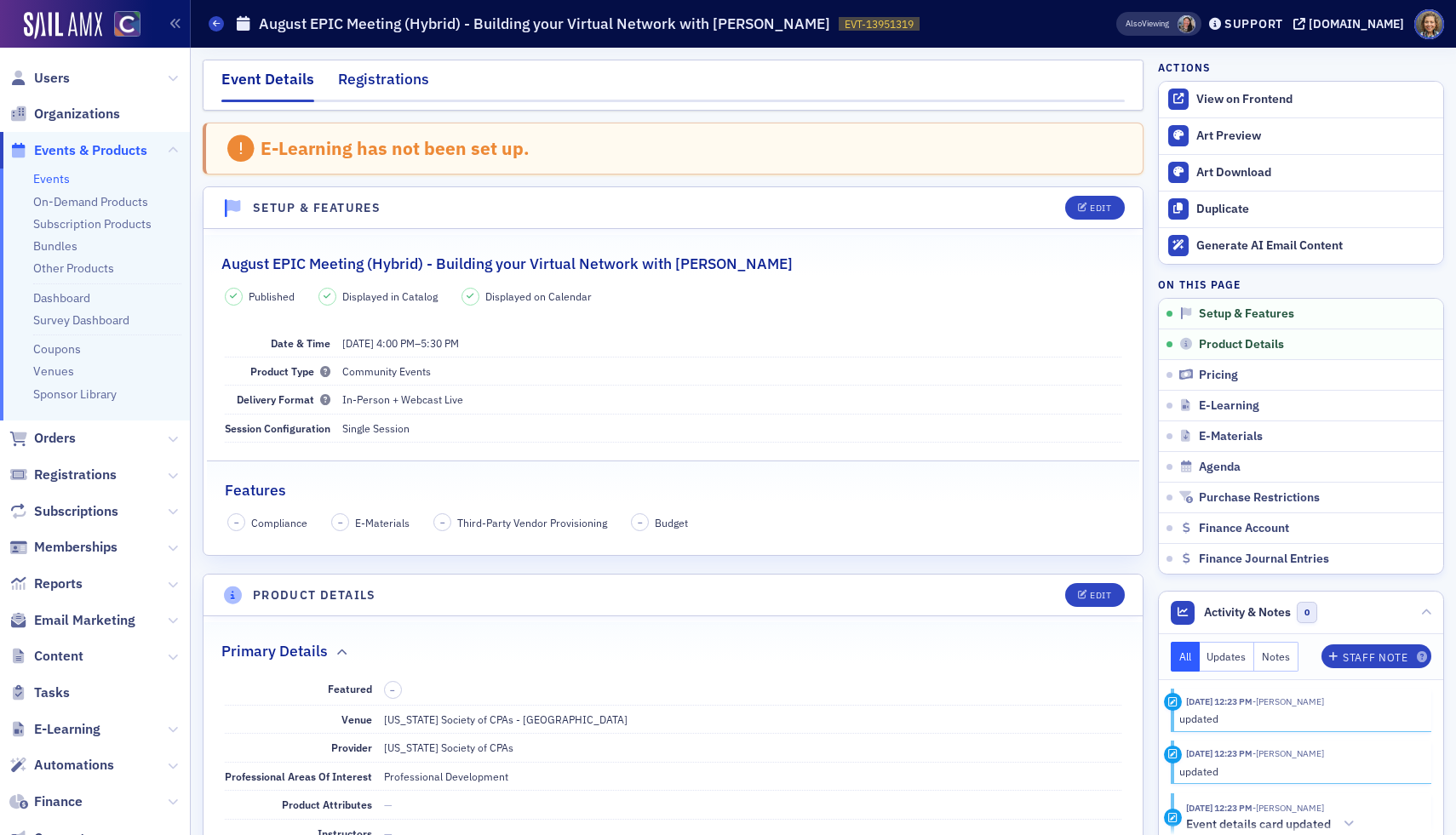
click at [408, 77] on div "Registrations" at bounding box center [383, 84] width 91 height 31
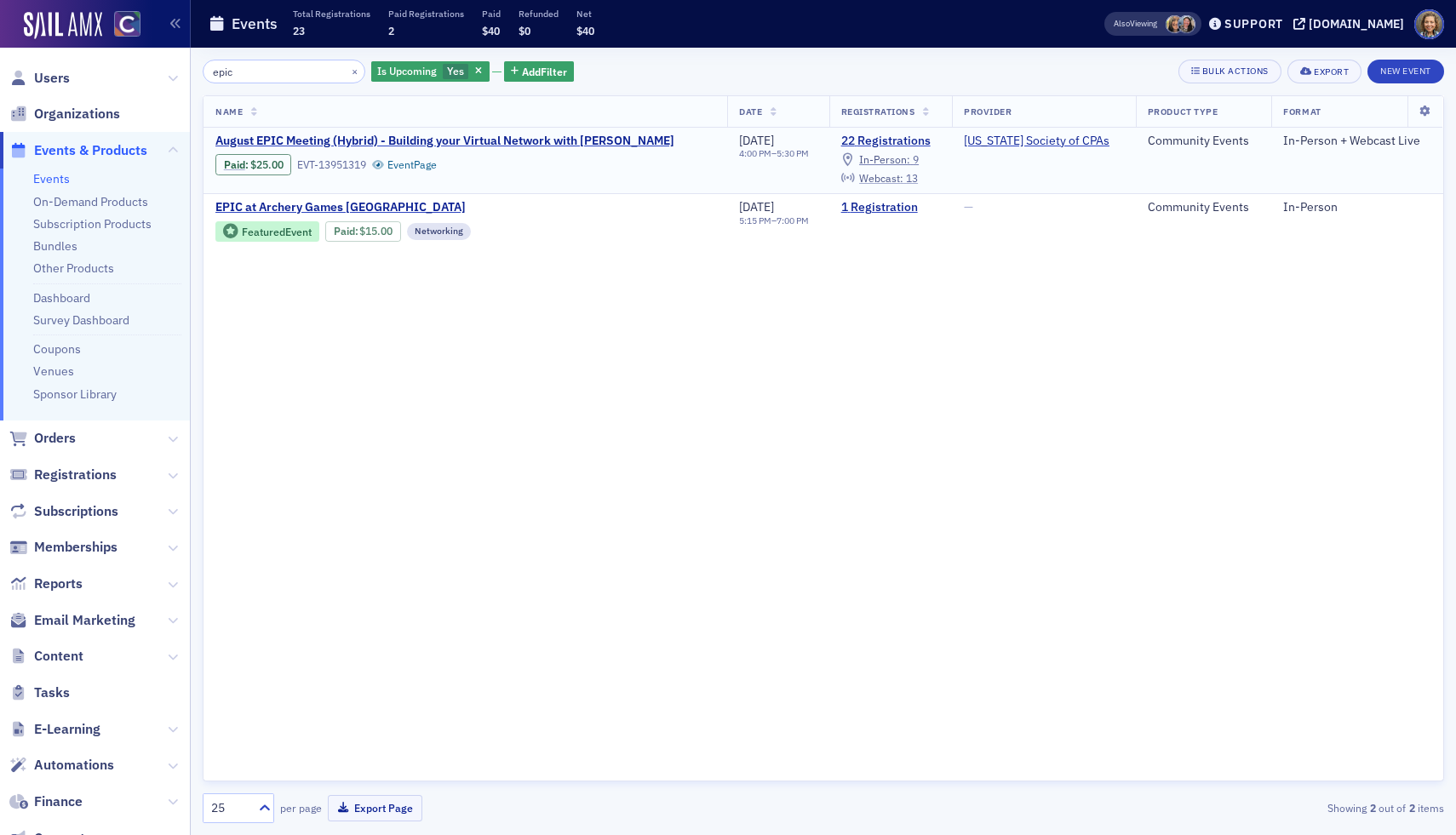
click at [917, 179] on span "13" at bounding box center [912, 178] width 12 height 14
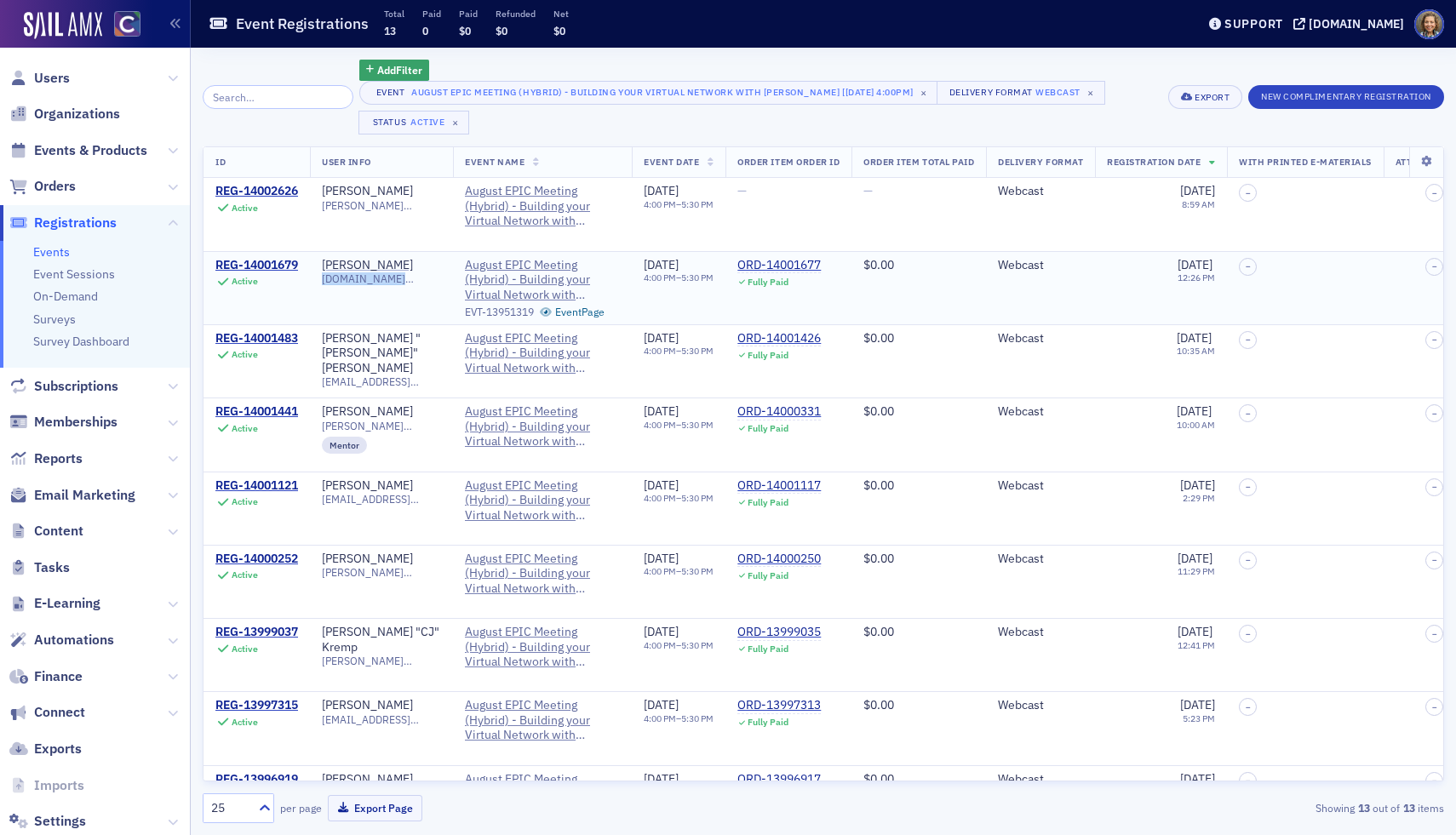
drag, startPoint x: 325, startPoint y: 280, endPoint x: 454, endPoint y: 288, distance: 129.2
click at [453, 288] on td "Victoria Lopez victoria.cpa.sas@gmail.com" at bounding box center [381, 288] width 143 height 73
copy span "victoria.cpa.sas@gmail.com"
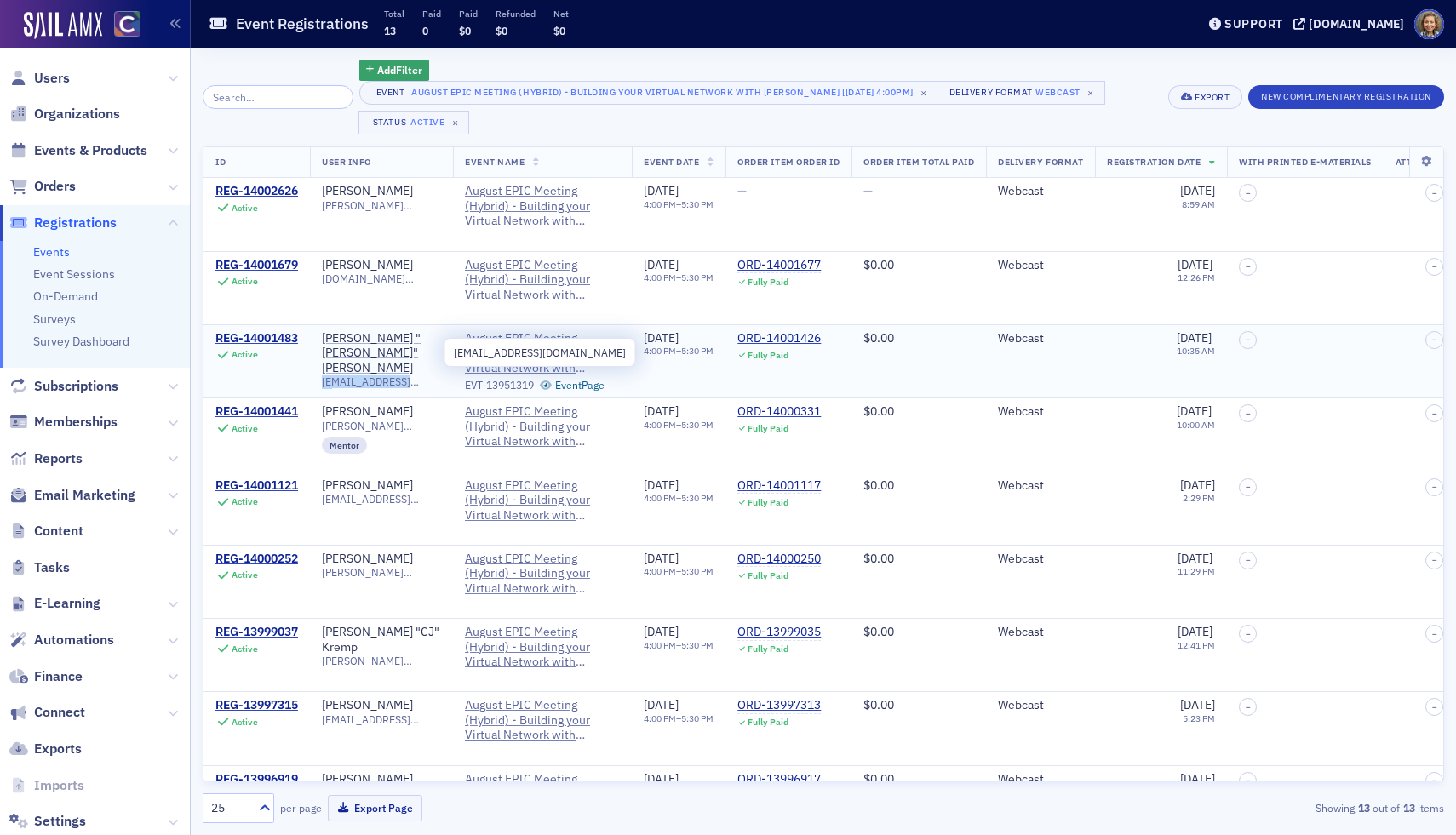
drag, startPoint x: 326, startPoint y: 351, endPoint x: 437, endPoint y: 351, distance: 111.0
click at [437, 375] on span "bill@coprotax.com" at bounding box center [381, 382] width 119 height 13
copy span "bill@coprotax.com"
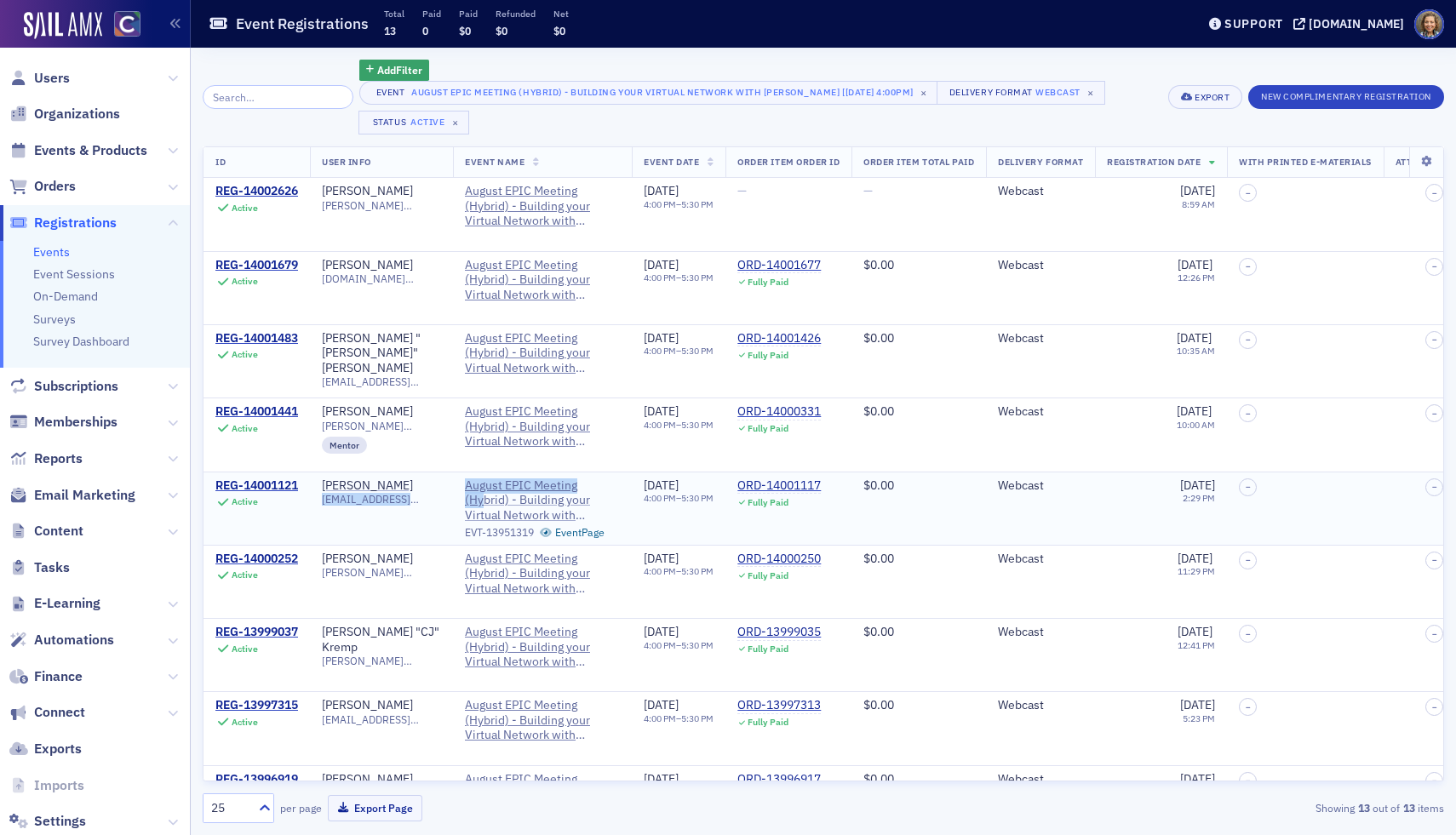
drag, startPoint x: 327, startPoint y: 501, endPoint x: 488, endPoint y: 504, distance: 161.0
click at [488, 504] on tr "REG-14001121 Active Maureen Ebbs mebbs@sm-energy.com August EPIC Meeting (Hybri…" at bounding box center [1006, 508] width 1605 height 73
click at [411, 525] on td "Maureen Ebbs mebbs@sm-energy.com" at bounding box center [381, 508] width 143 height 73
drag, startPoint x: 327, startPoint y: 502, endPoint x: 442, endPoint y: 501, distance: 115.0
click at [441, 501] on span "mebbs@sm-energy.com" at bounding box center [381, 499] width 119 height 13
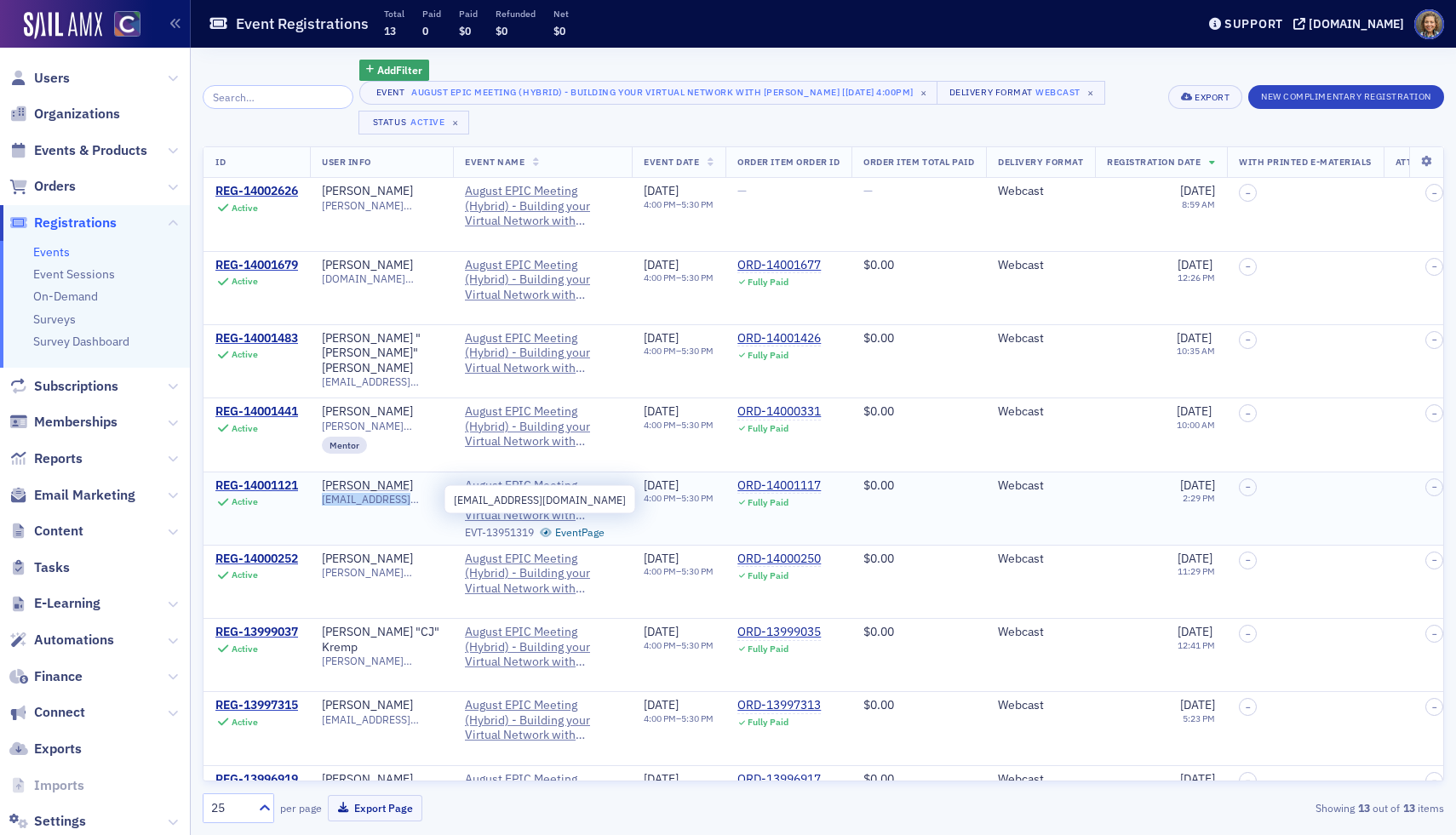
click at [441, 501] on span "mebbs@sm-energy.com" at bounding box center [381, 499] width 119 height 13
drag, startPoint x: 325, startPoint y: 501, endPoint x: 439, endPoint y: 501, distance: 114.0
click at [439, 501] on span "mebbs@sm-energy.com" at bounding box center [381, 499] width 119 height 13
copy span "mebbs@sm-energy.com"
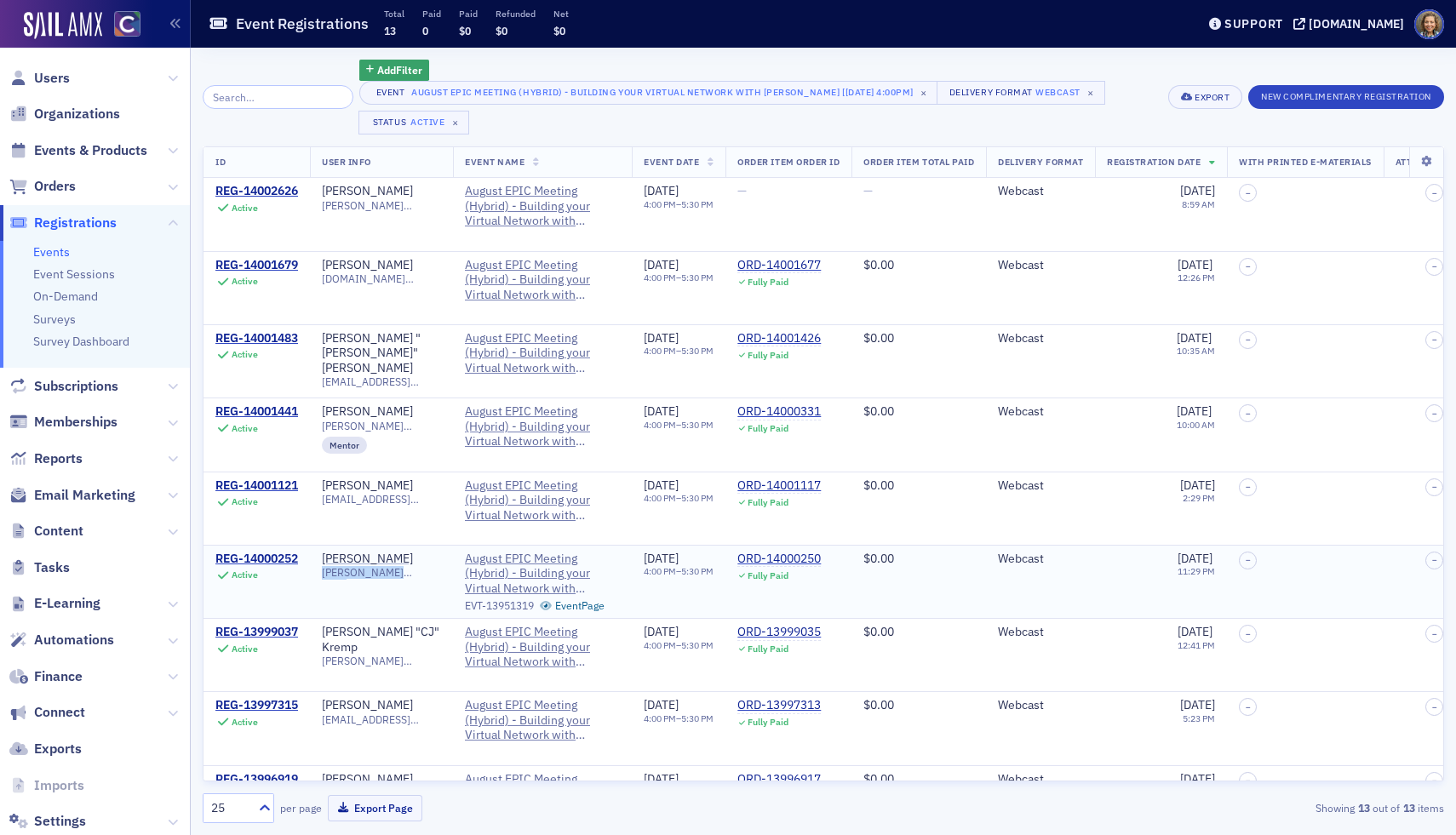
drag, startPoint x: 412, startPoint y: 574, endPoint x: 317, endPoint y: 573, distance: 95.0
click at [317, 573] on td "Ross Merry ross@salestax.cpa" at bounding box center [381, 581] width 143 height 73
copy span "ross@salestax.cpa"
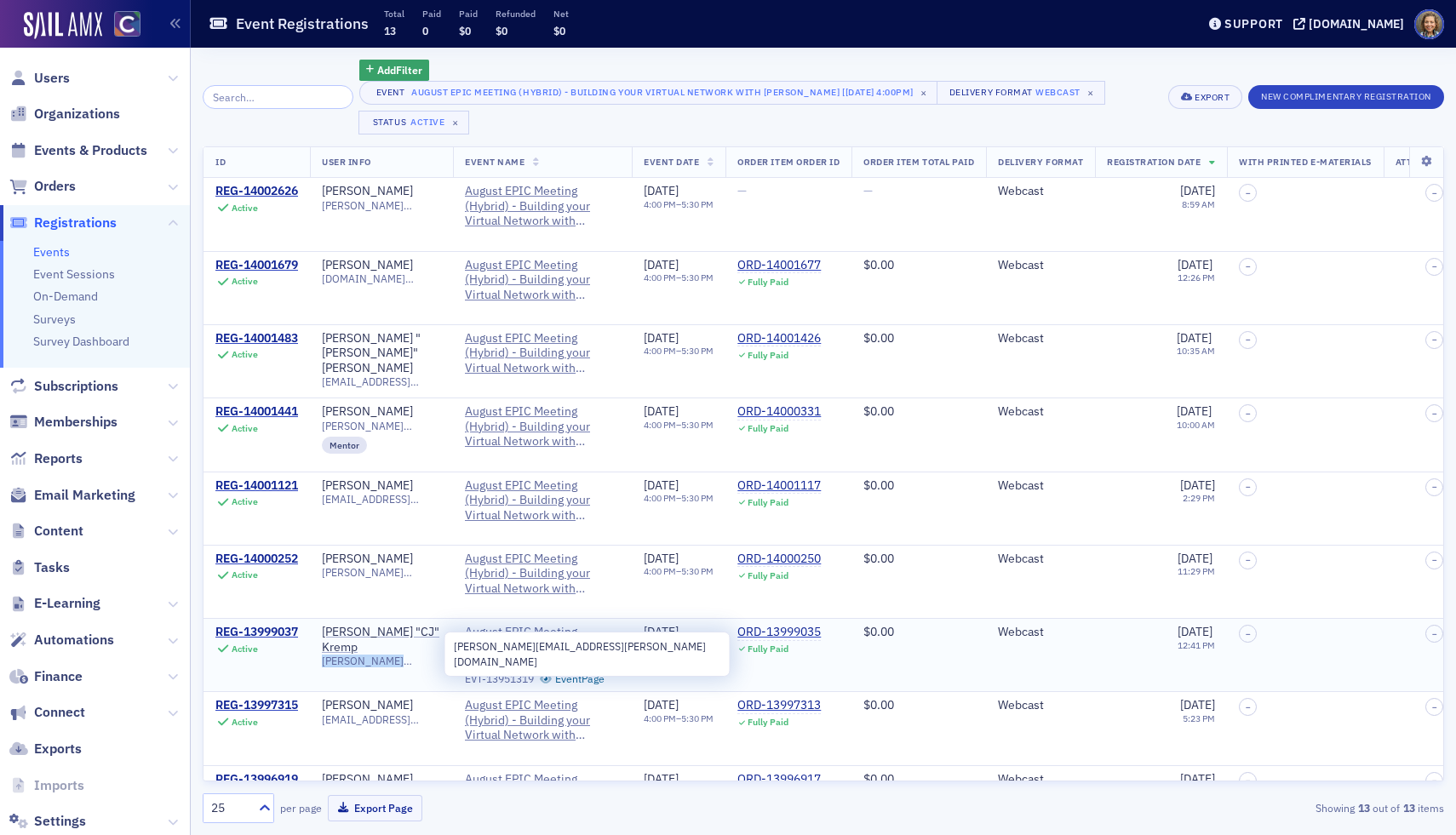
drag, startPoint x: 442, startPoint y: 643, endPoint x: 325, endPoint y: 644, distance: 117.0
click at [325, 655] on span "sean.kremp@icloud.com" at bounding box center [381, 661] width 119 height 13
copy span "sean.kremp@icloud.com"
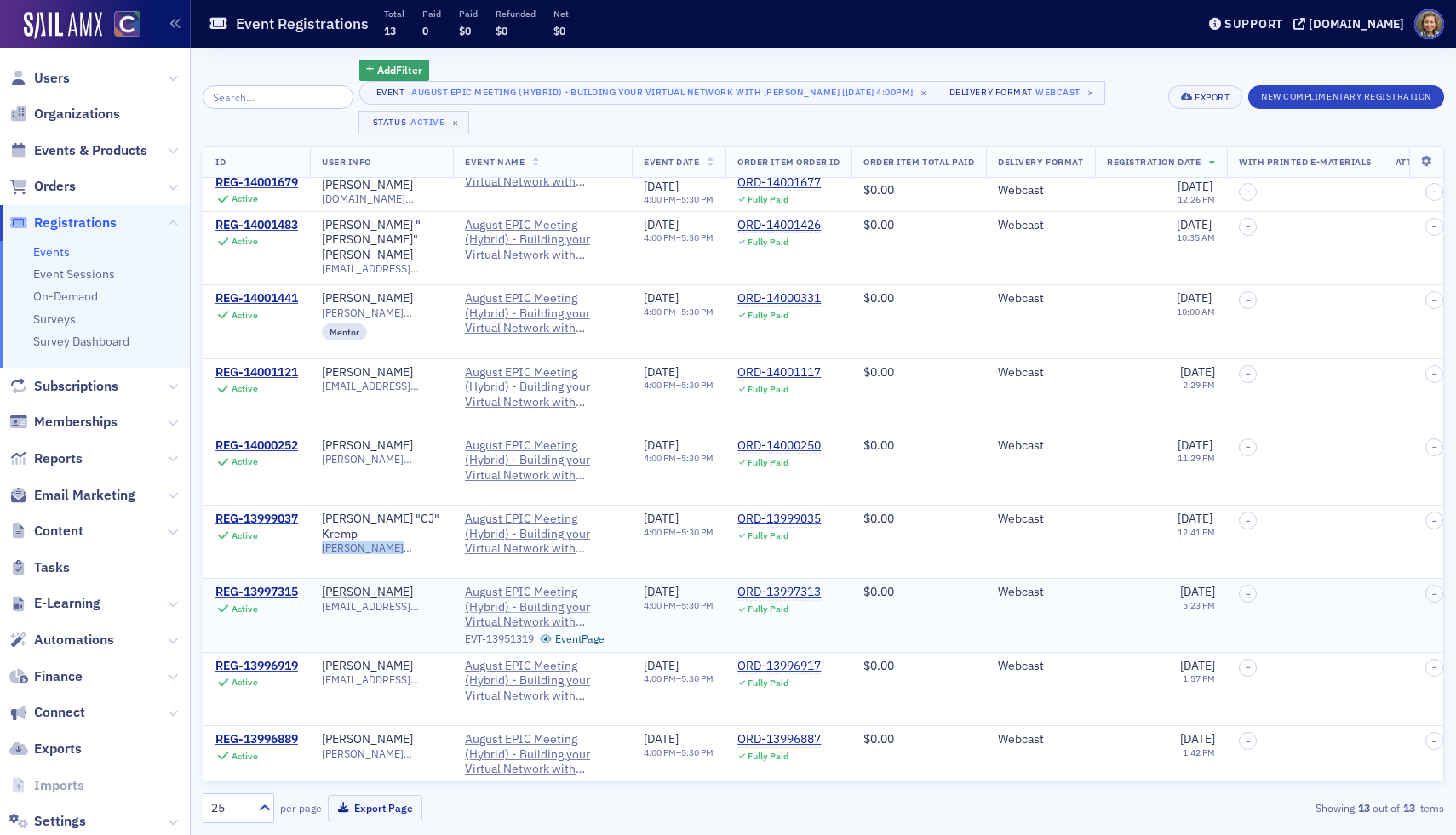
scroll to position [258, 0]
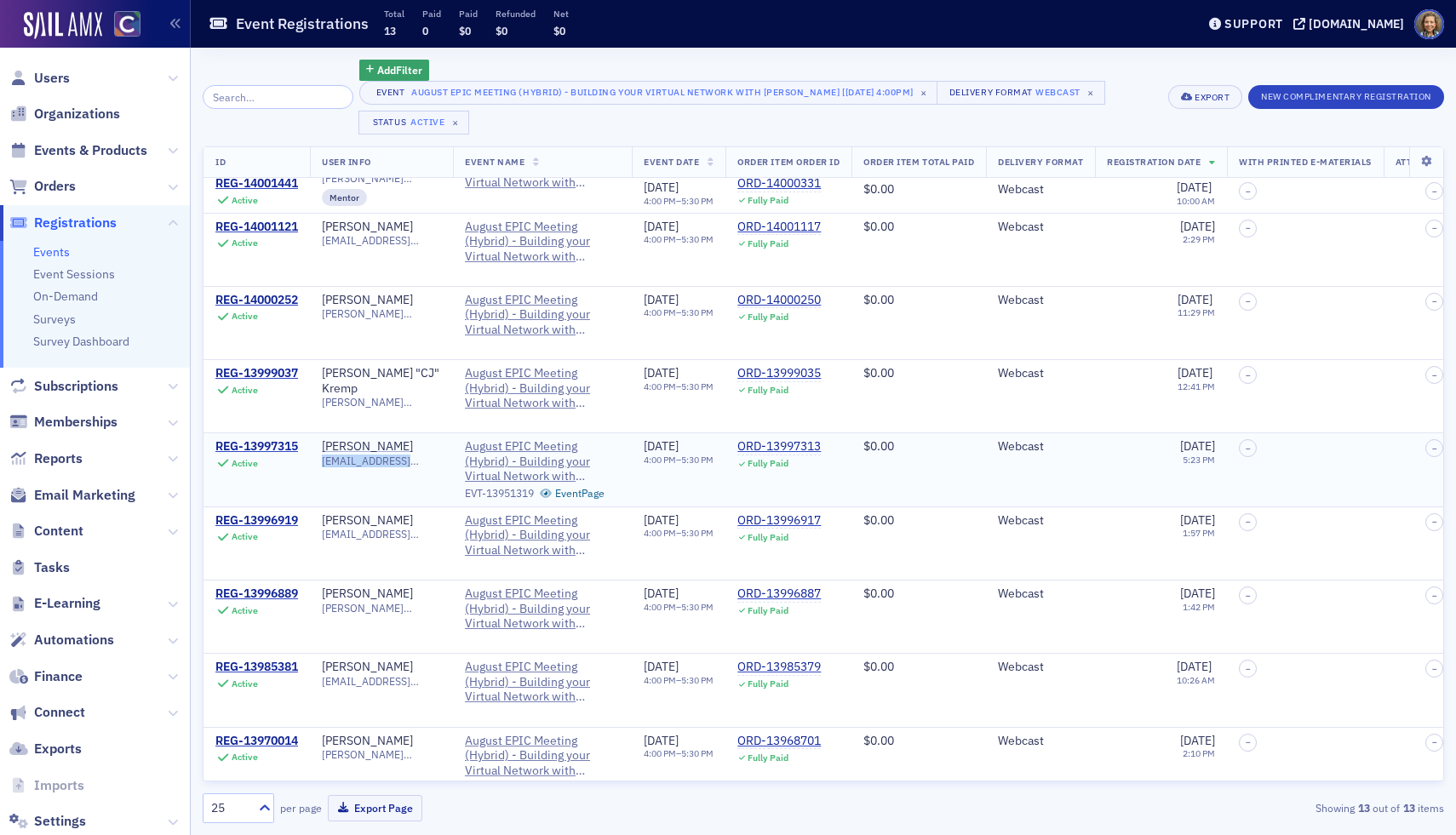
drag, startPoint x: 324, startPoint y: 459, endPoint x: 452, endPoint y: 455, distance: 128.1
click at [452, 455] on td "Teresa Thomas teresalthomascpa@gmail.com" at bounding box center [381, 470] width 143 height 73
copy span "teresalthomascpa@gmai"
drag, startPoint x: 327, startPoint y: 535, endPoint x: 448, endPoint y: 542, distance: 121.2
click at [448, 542] on td "Lindsay Holliday lindsayholliday@comcast.net" at bounding box center [381, 543] width 143 height 73
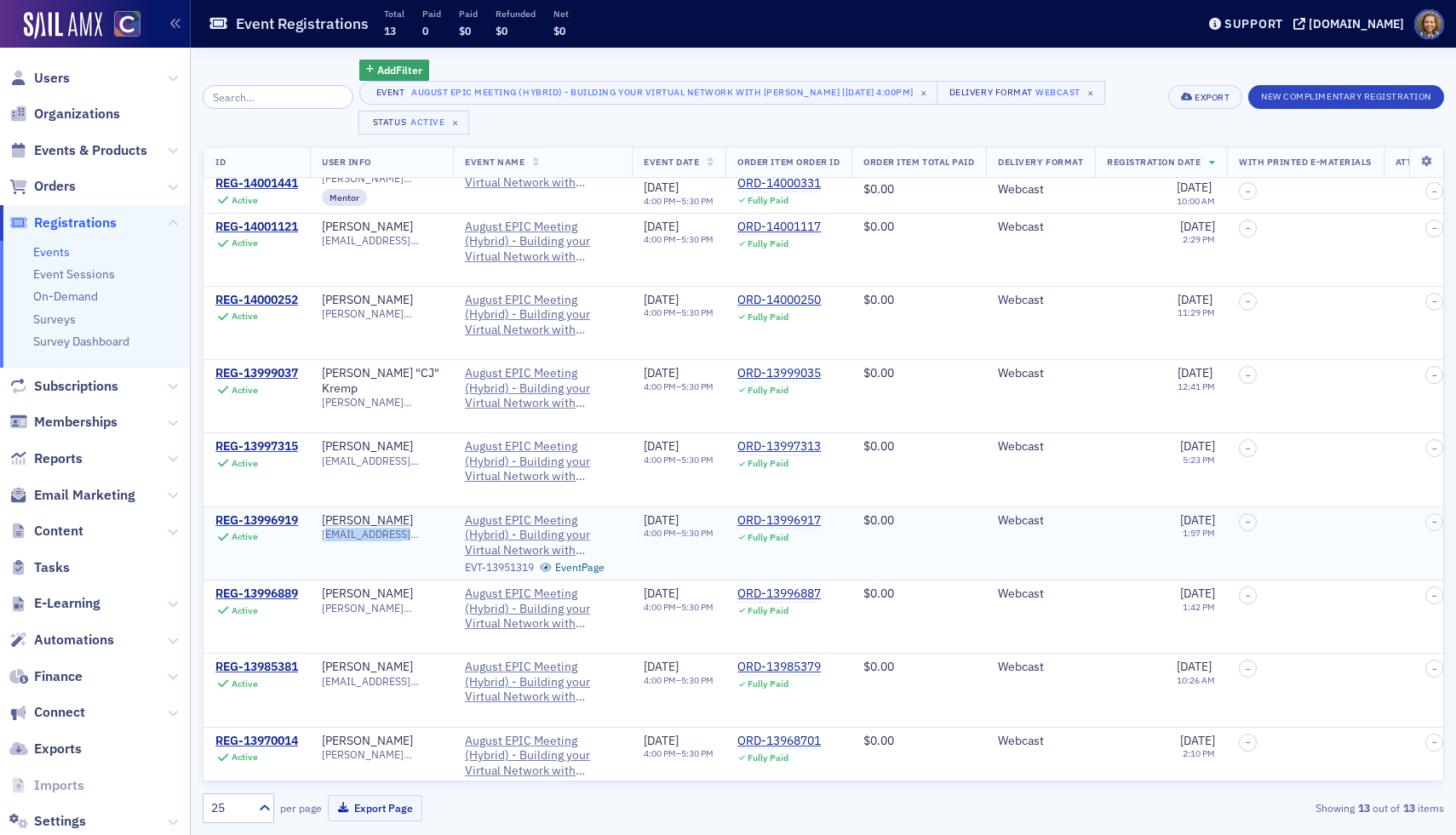
copy span "indsayholliday@comcast.net"
click at [327, 553] on td "Lindsay Holliday lindsayholliday@comcast.net" at bounding box center [381, 543] width 143 height 73
drag, startPoint x: 325, startPoint y: 535, endPoint x: 467, endPoint y: 538, distance: 142.0
click at [467, 538] on tr "REG-13996919 Active Lindsay Holliday lindsayholliday@comcast.net August EPIC Me…" at bounding box center [1006, 543] width 1605 height 73
copy span "lindsayholliday@comcast.net"
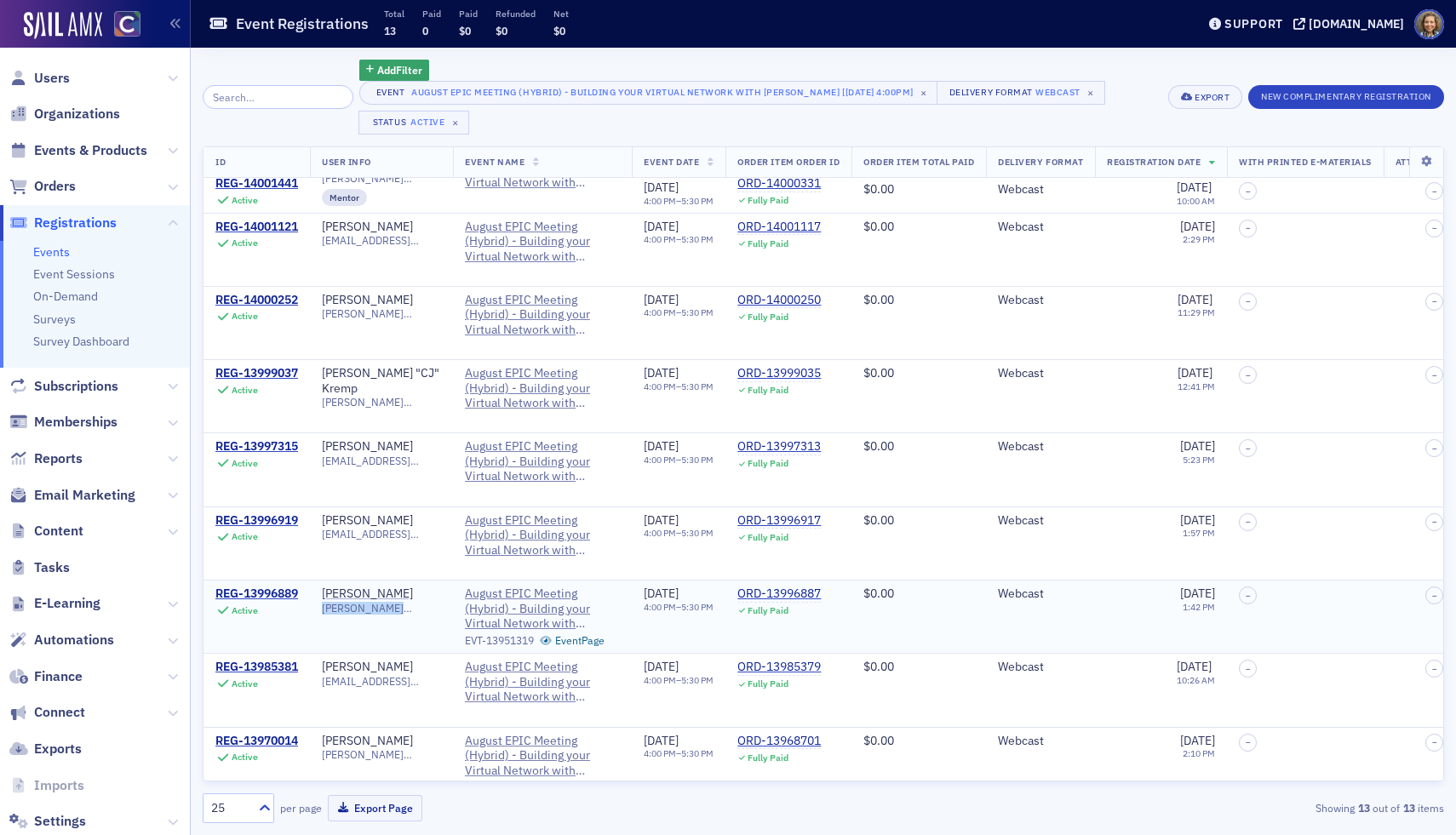
drag, startPoint x: 325, startPoint y: 609, endPoint x: 447, endPoint y: 612, distance: 122.0
click at [447, 612] on td "Mary Jo Zuelsdorf maryjo.zuelsdorf@crowe.com" at bounding box center [381, 617] width 143 height 73
copy span "maryjo.zuelsdorf@crowe."
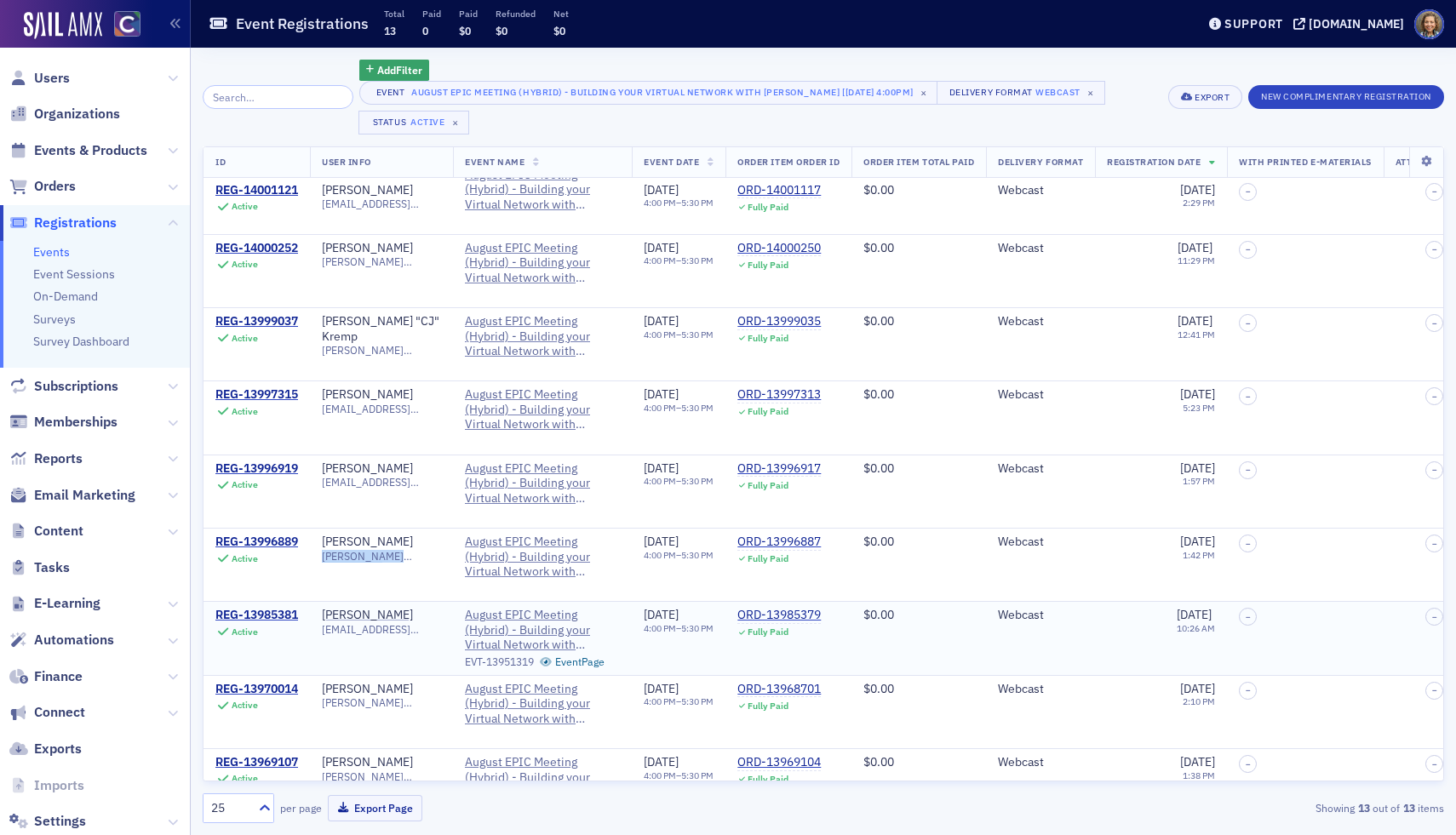
scroll to position [351, 0]
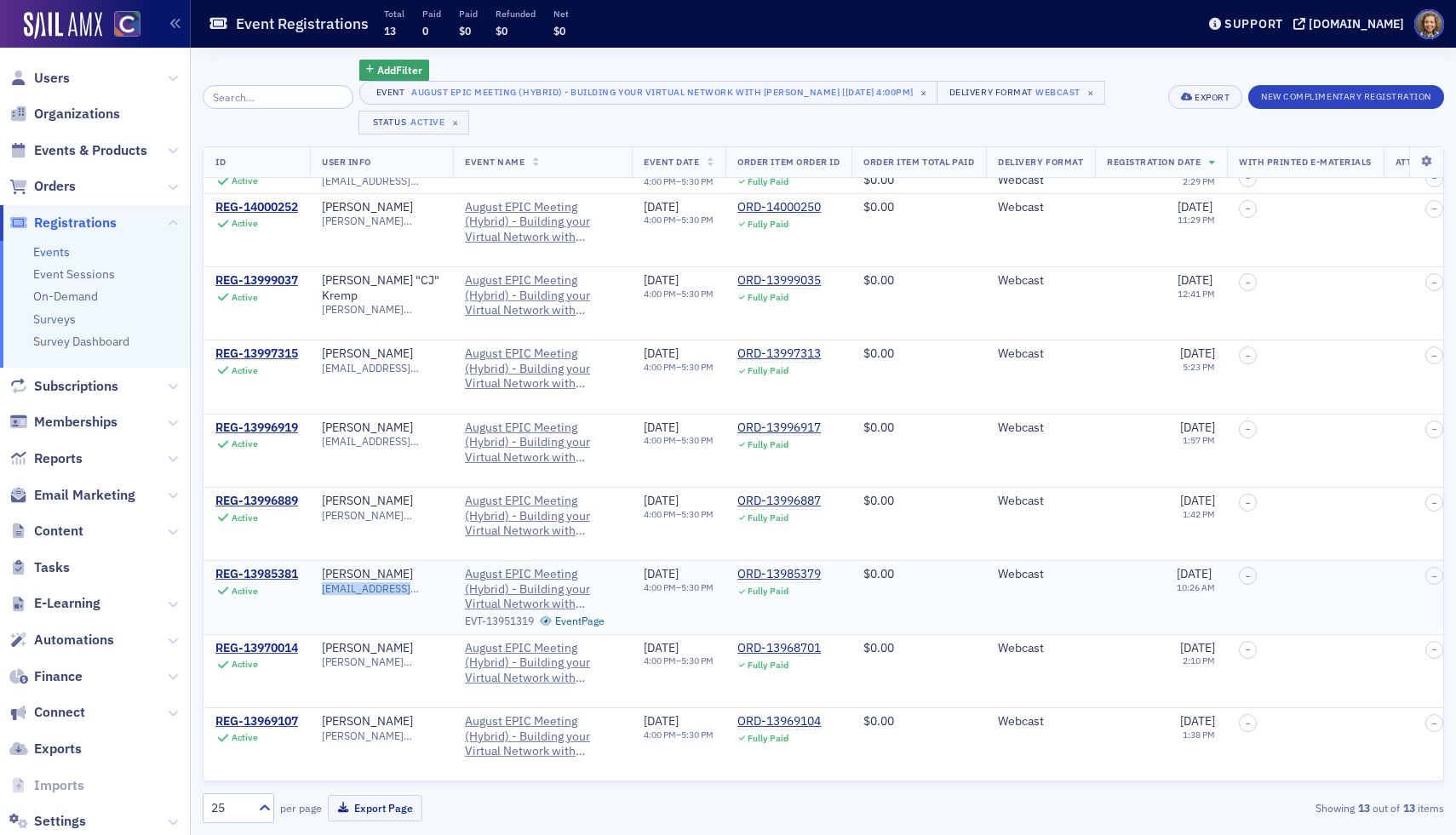
drag, startPoint x: 324, startPoint y: 591, endPoint x: 446, endPoint y: 585, distance: 122.1
click at [446, 585] on td "Jenny Arias jennyarias11@gmail.com" at bounding box center [381, 597] width 143 height 73
copy span "jennyarias11@gmail.com"
drag, startPoint x: 323, startPoint y: 667, endPoint x: 443, endPoint y: 662, distance: 120.1
click at [444, 663] on td "Ryan McNamee ryan.mcnamee@tractionfp.com" at bounding box center [381, 670] width 143 height 73
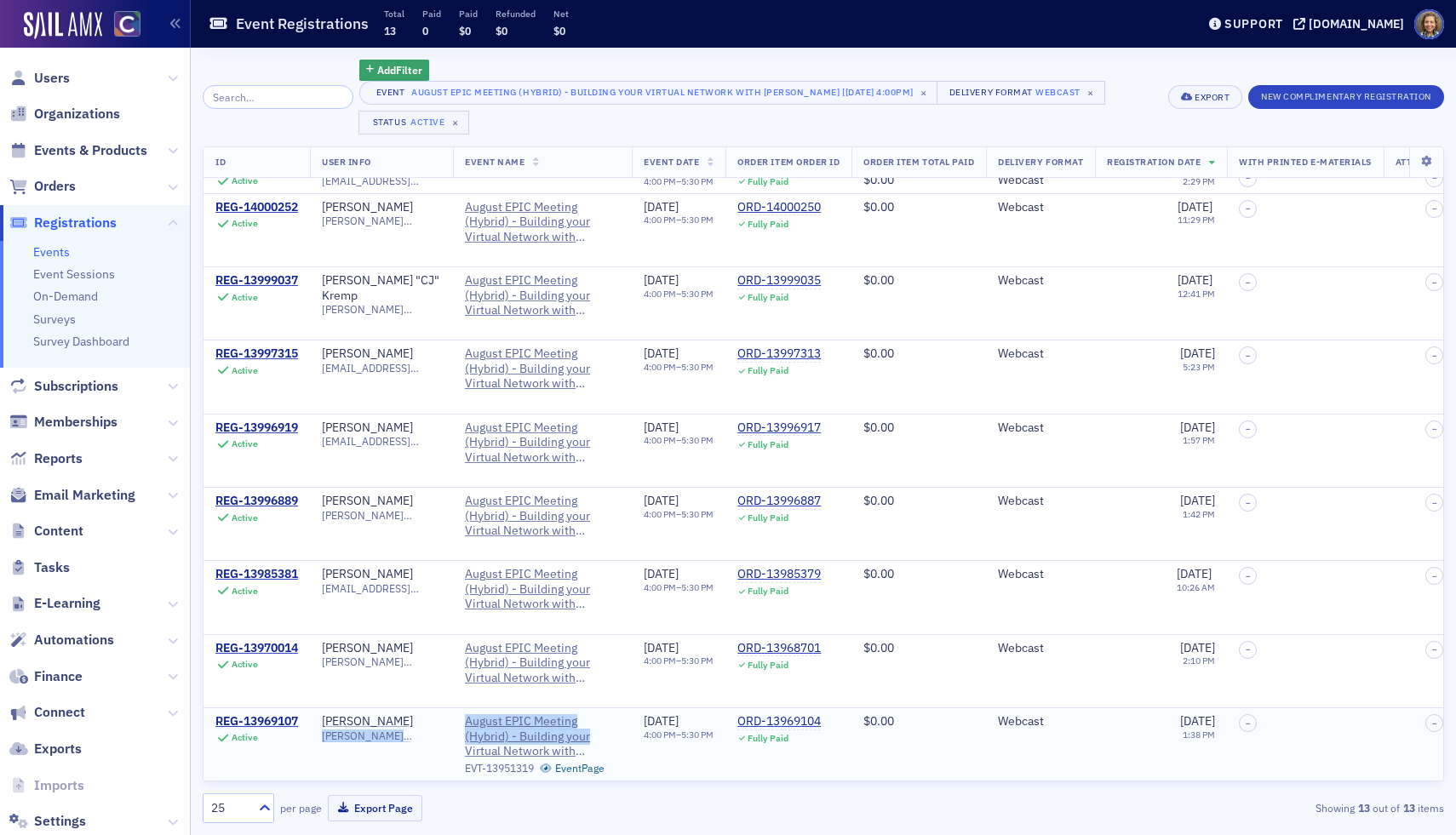
drag, startPoint x: 326, startPoint y: 734, endPoint x: 467, endPoint y: 747, distance: 141.6
click at [467, 724] on tr "REG-13969107 Active Krystal Cook-Matson krystal@cookmatsonco.com August EPIC Me…" at bounding box center [1006, 745] width 1605 height 73
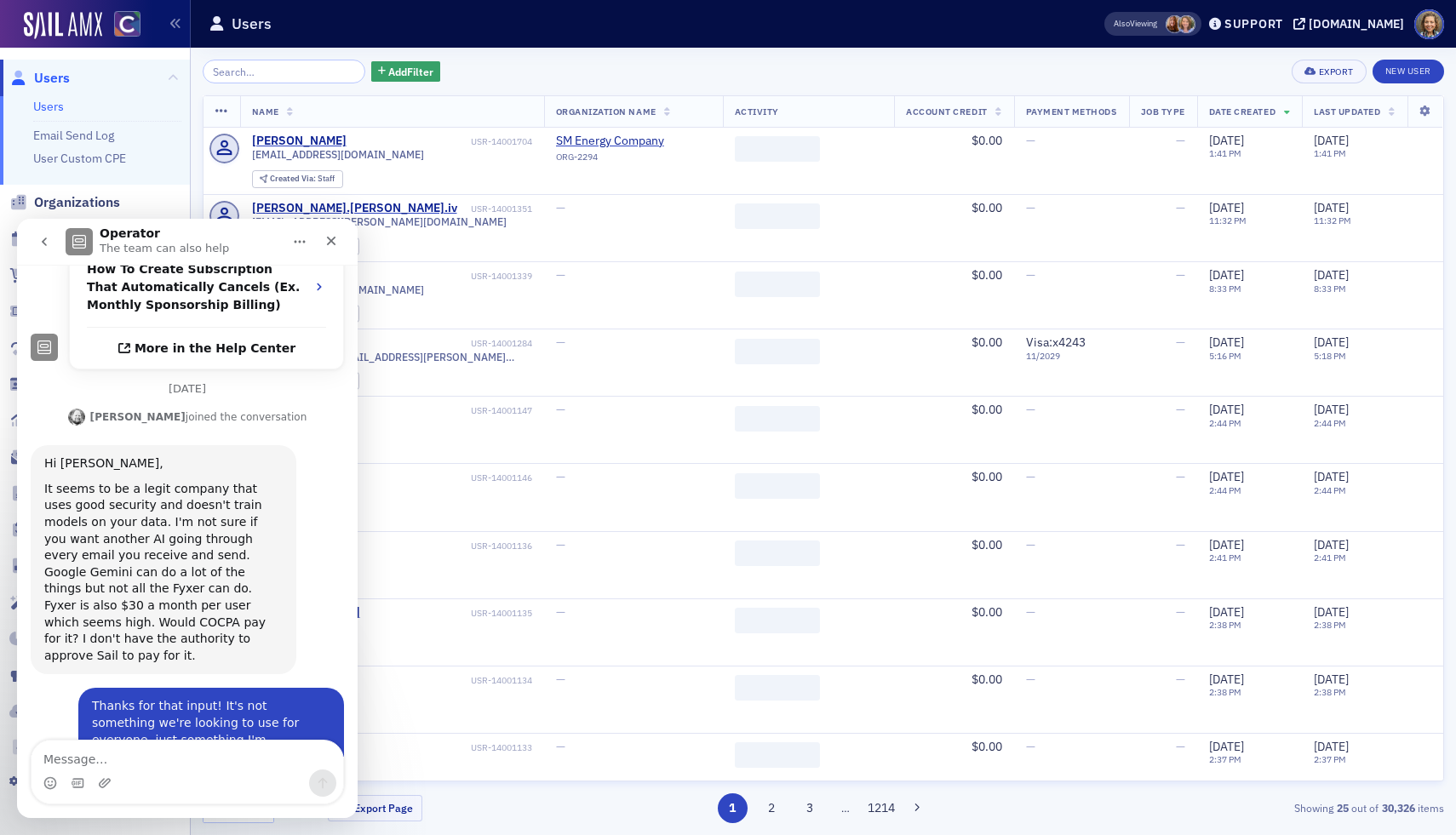
scroll to position [487, 0]
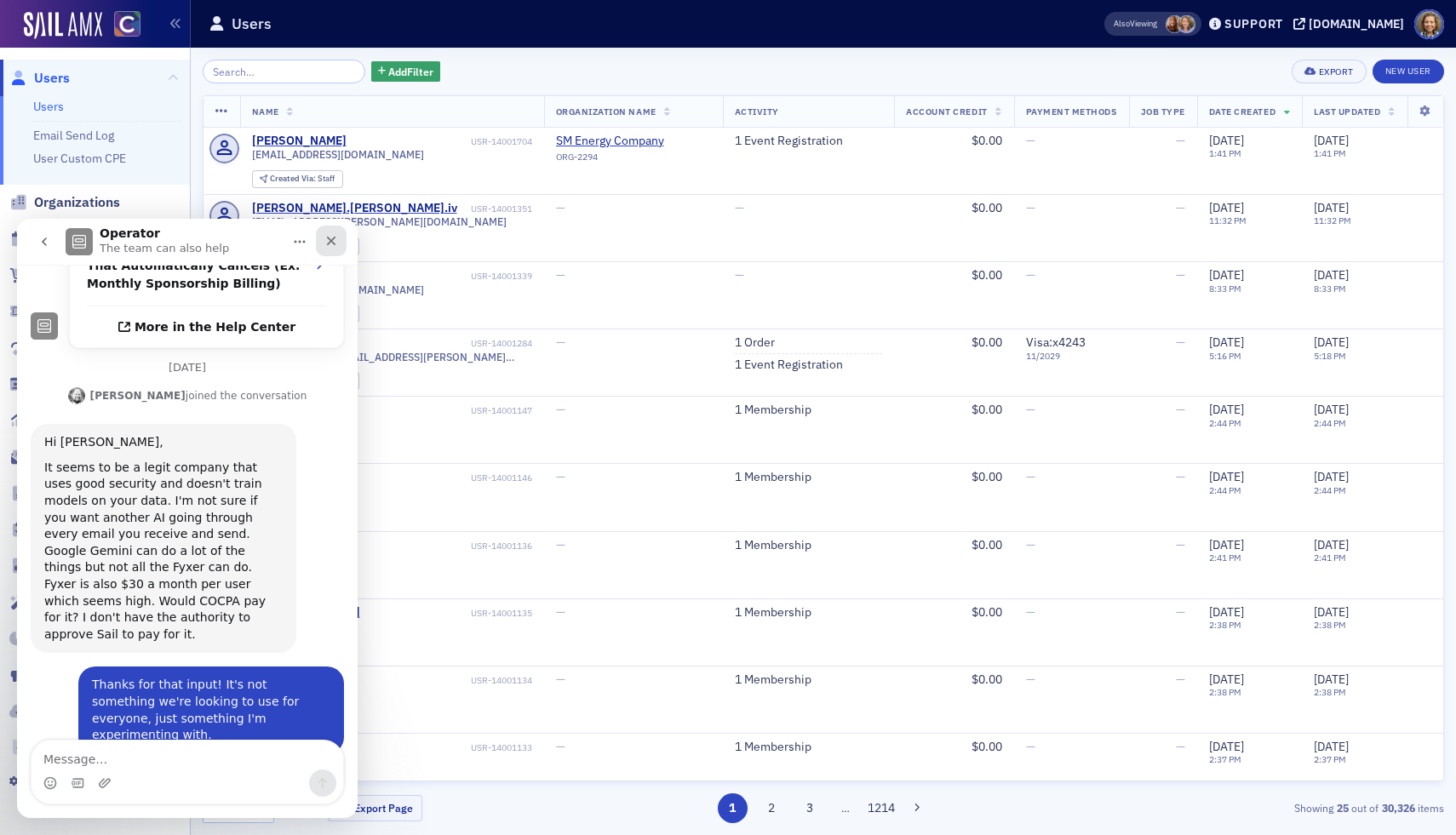
click at [331, 232] on div "Close" at bounding box center [330, 240] width 30 height 30
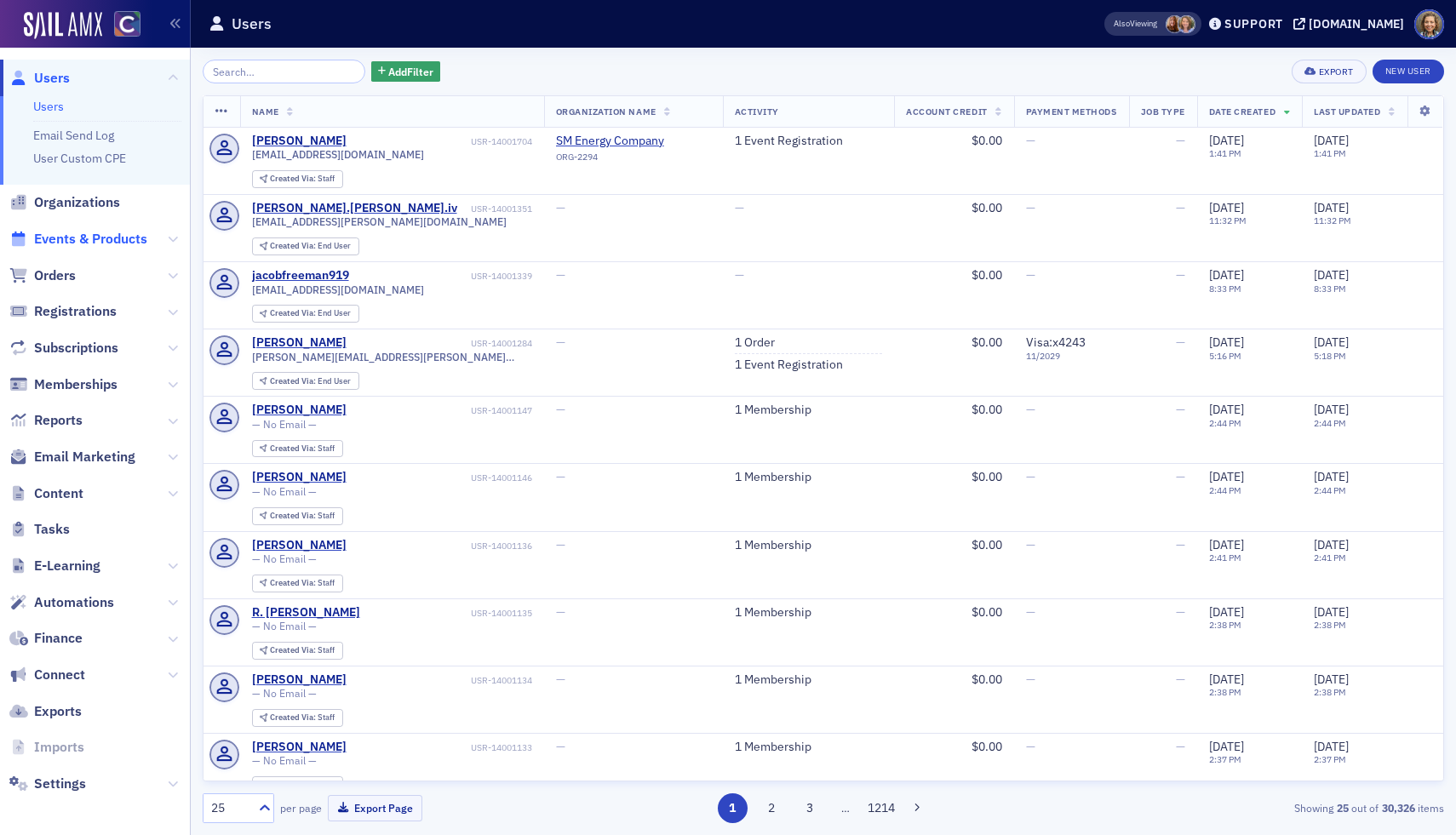
click at [49, 238] on span "Events & Products" at bounding box center [90, 239] width 114 height 19
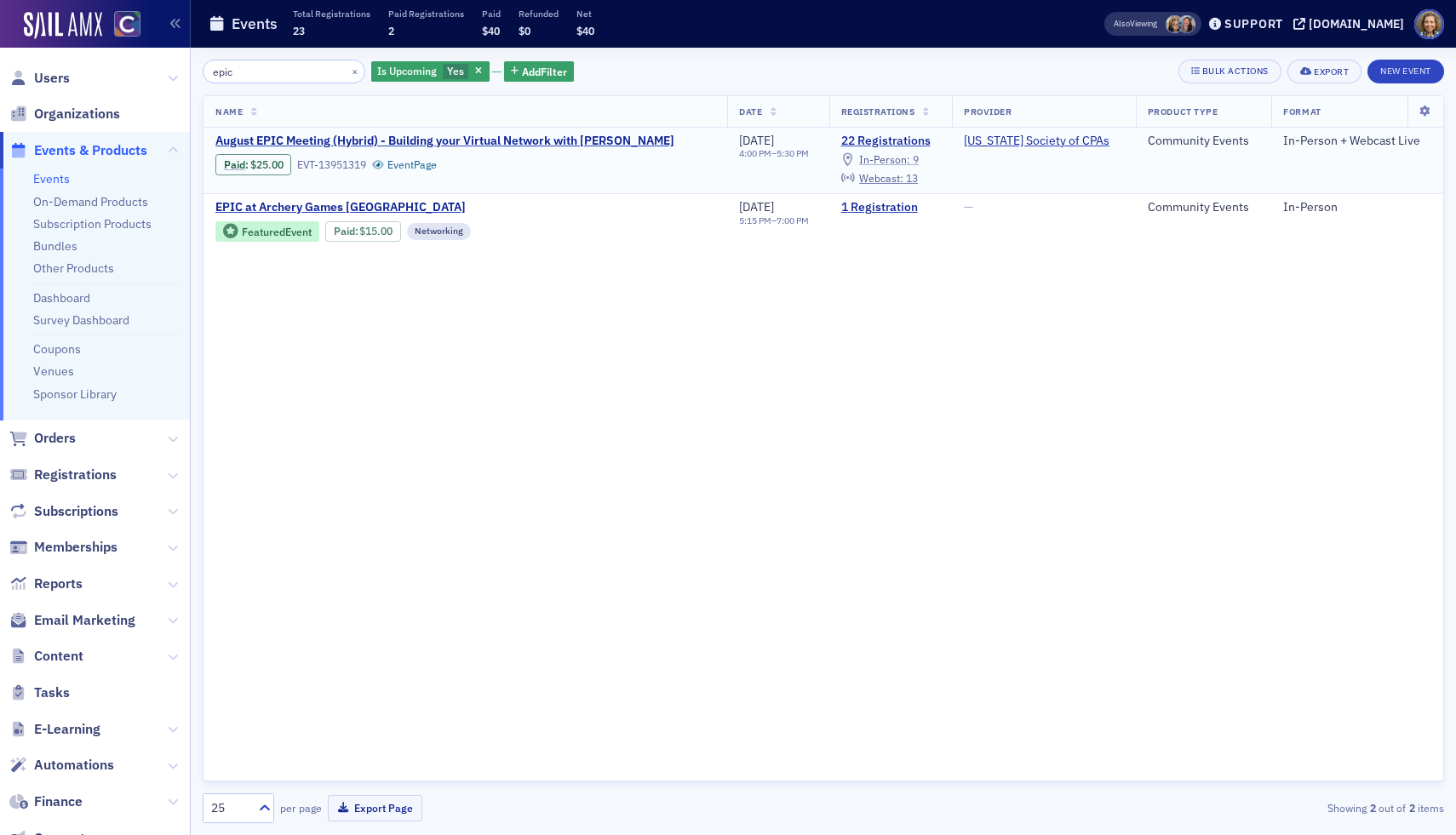
type input "epic"
click at [901, 157] on span "In-Person :" at bounding box center [885, 160] width 51 height 14
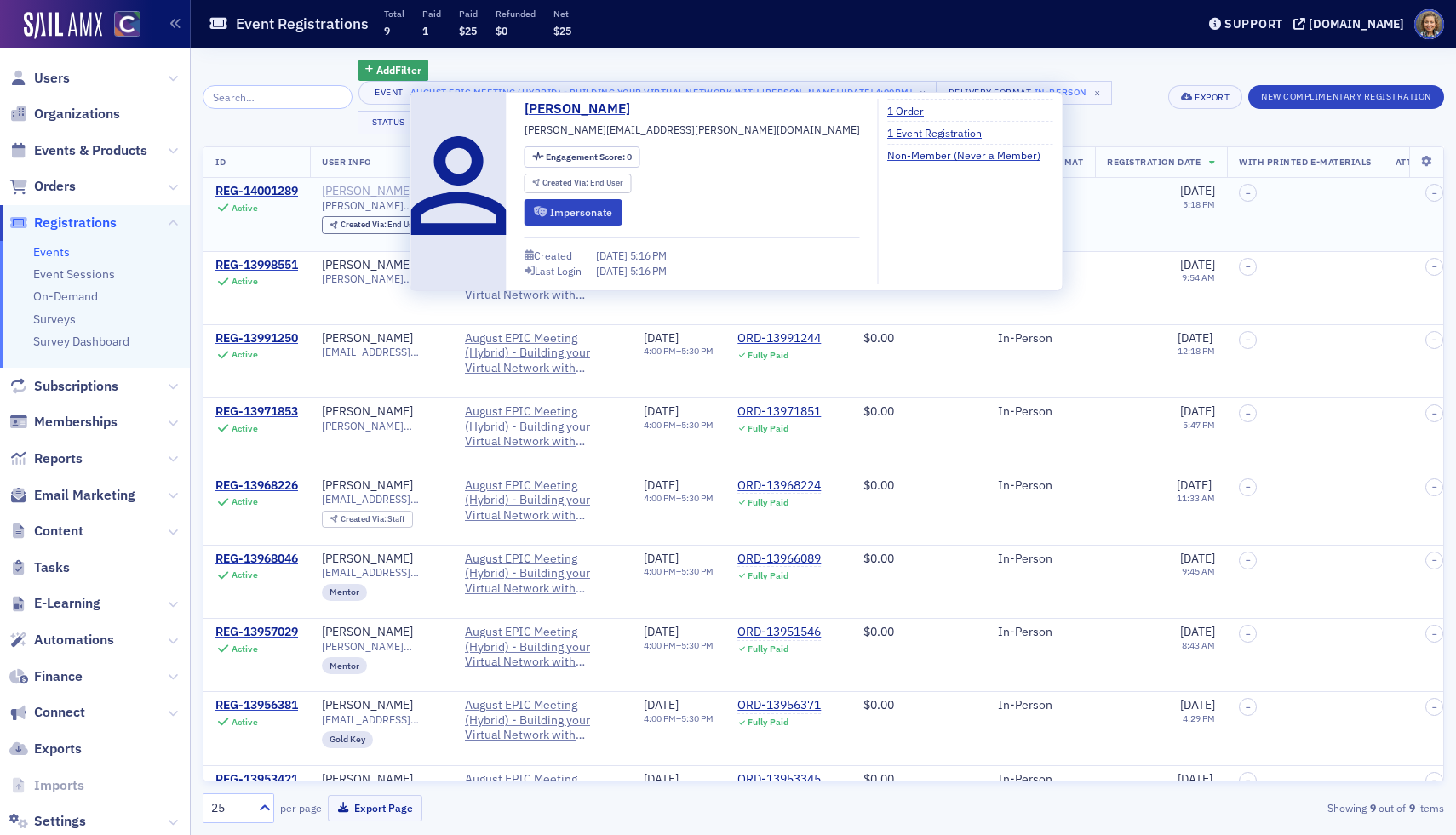
click at [360, 182] on td "Linda Beardsley linda.beardsley@edwardjones.com Created Via : End User" at bounding box center [381, 214] width 143 height 73
click at [362, 193] on div "Linda Beardsley" at bounding box center [367, 192] width 91 height 16
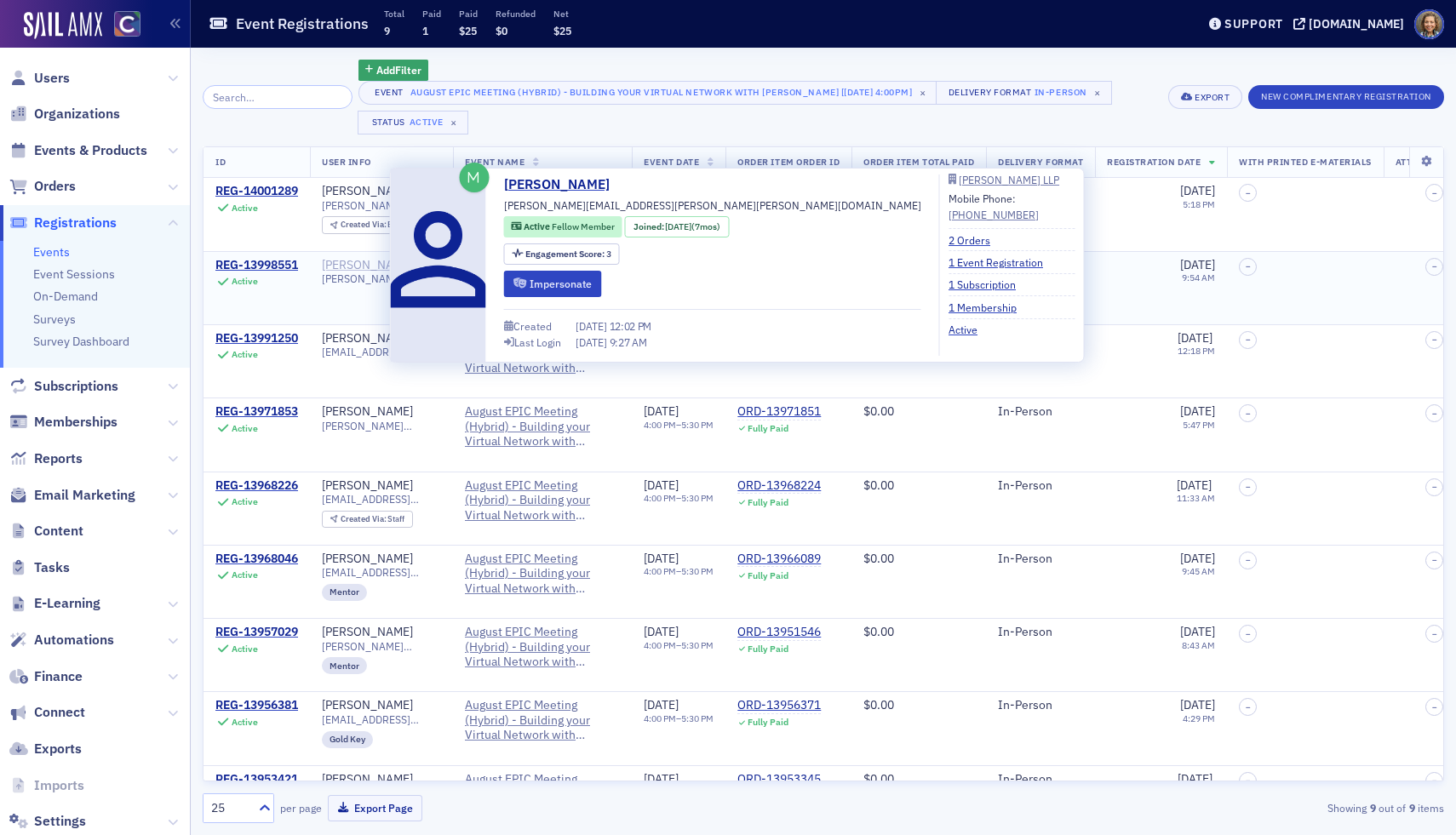
click at [355, 261] on div "Simon Alger" at bounding box center [367, 265] width 91 height 16
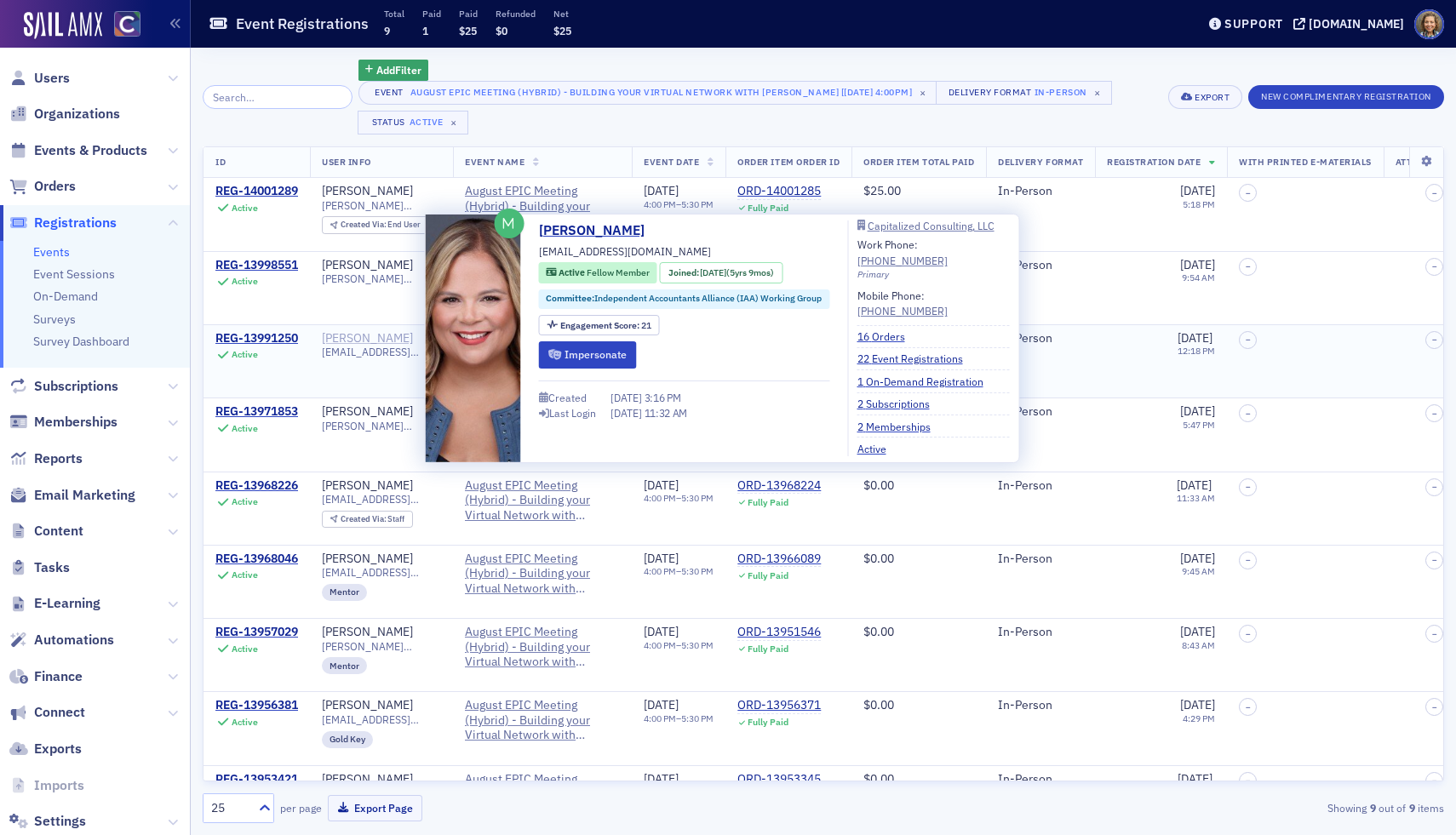
click at [385, 336] on div "Melissa Armstrong" at bounding box center [367, 339] width 91 height 16
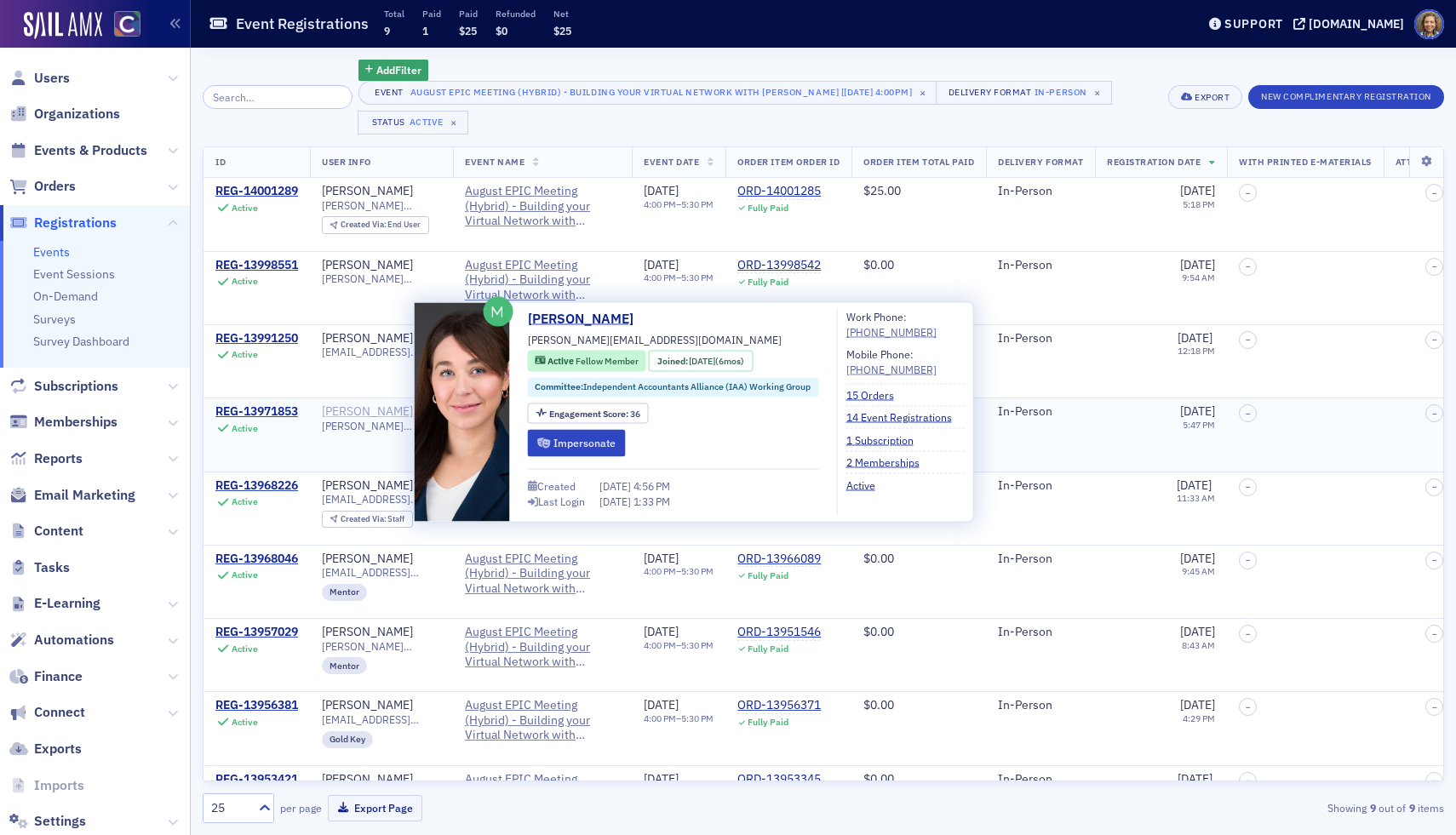
click at [363, 411] on div "jennifer Sanchez" at bounding box center [367, 412] width 91 height 16
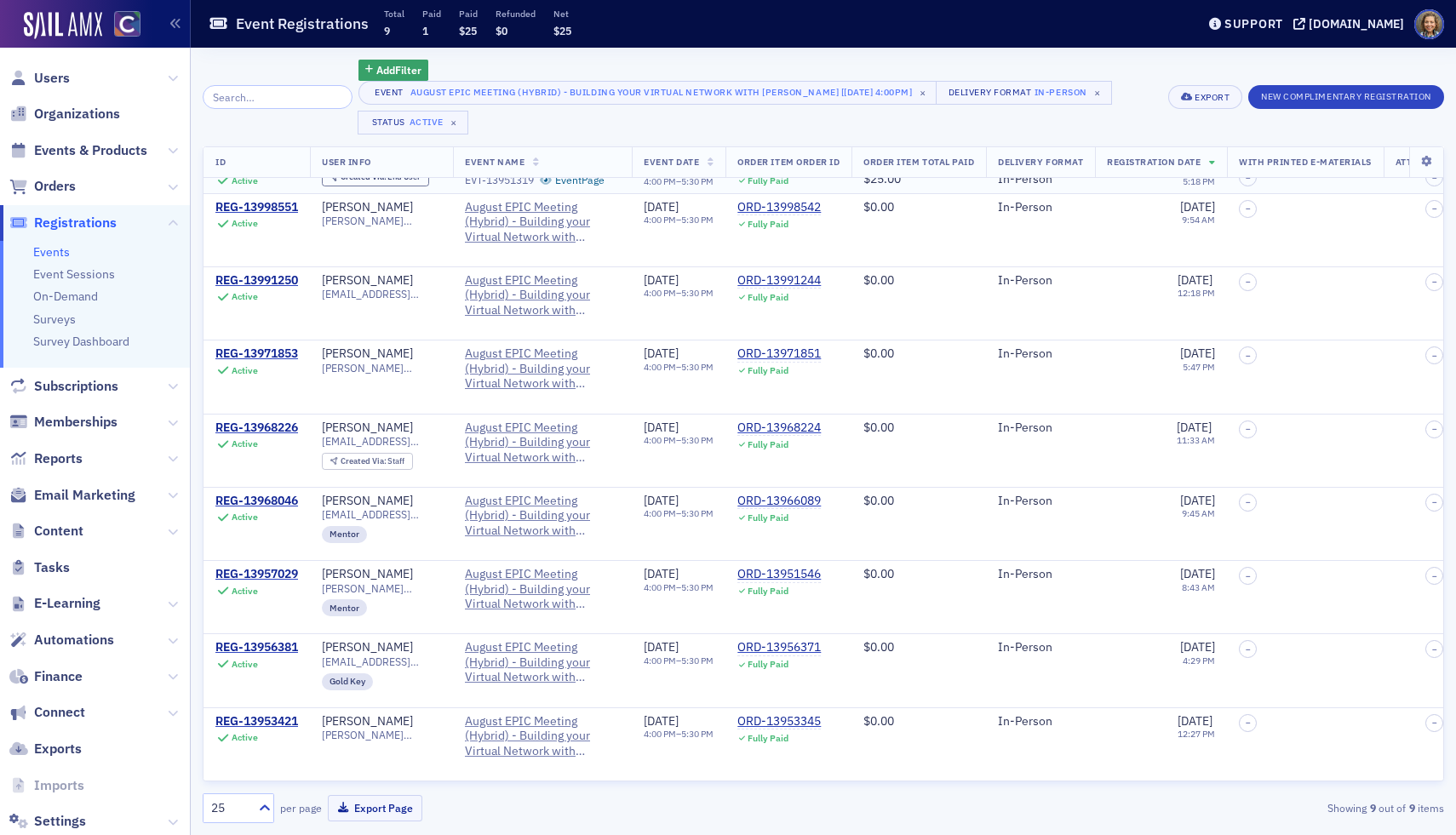
scroll to position [62, 0]
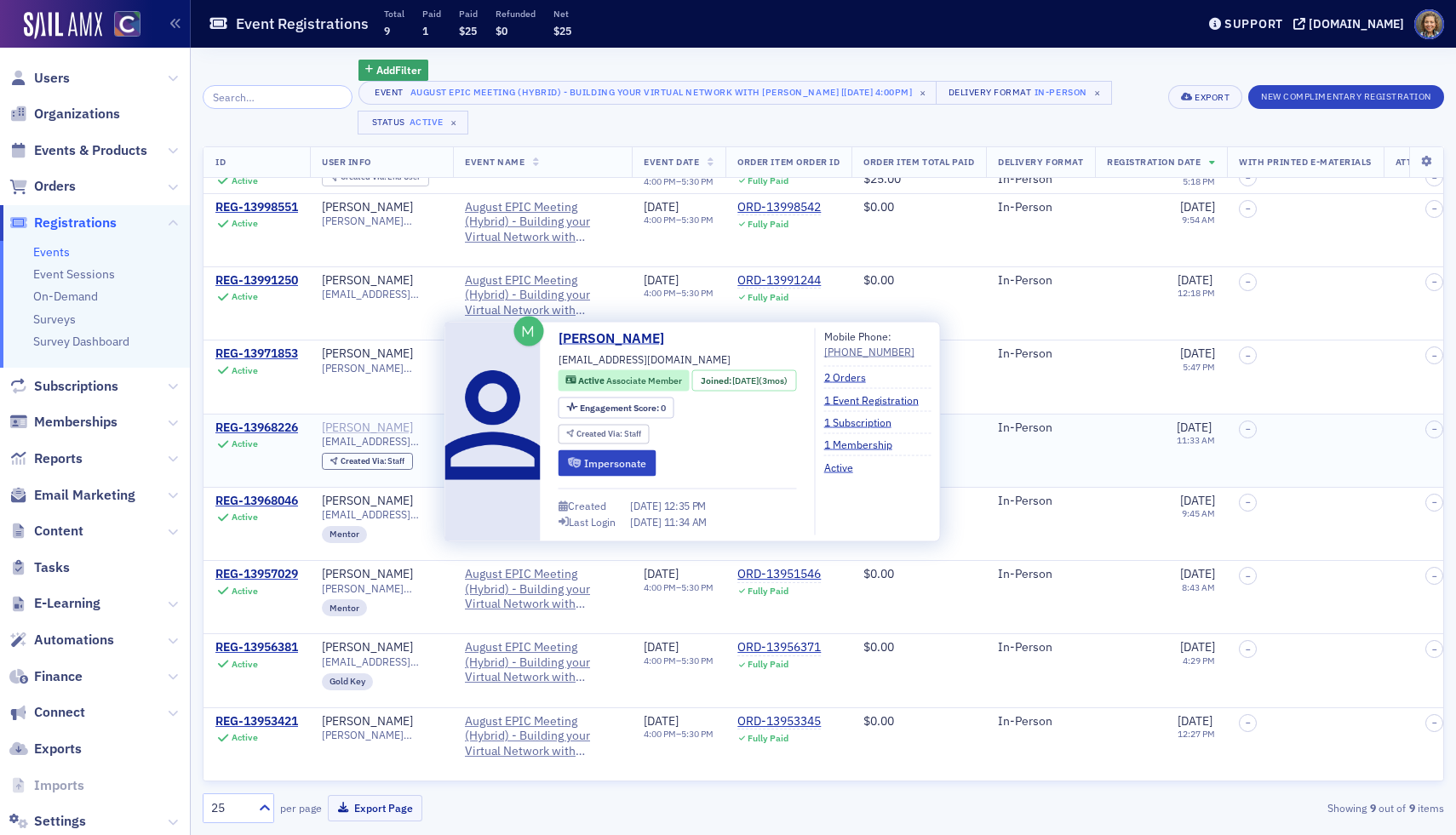
click at [392, 421] on div "Armando Maqueda Garcia" at bounding box center [367, 428] width 91 height 16
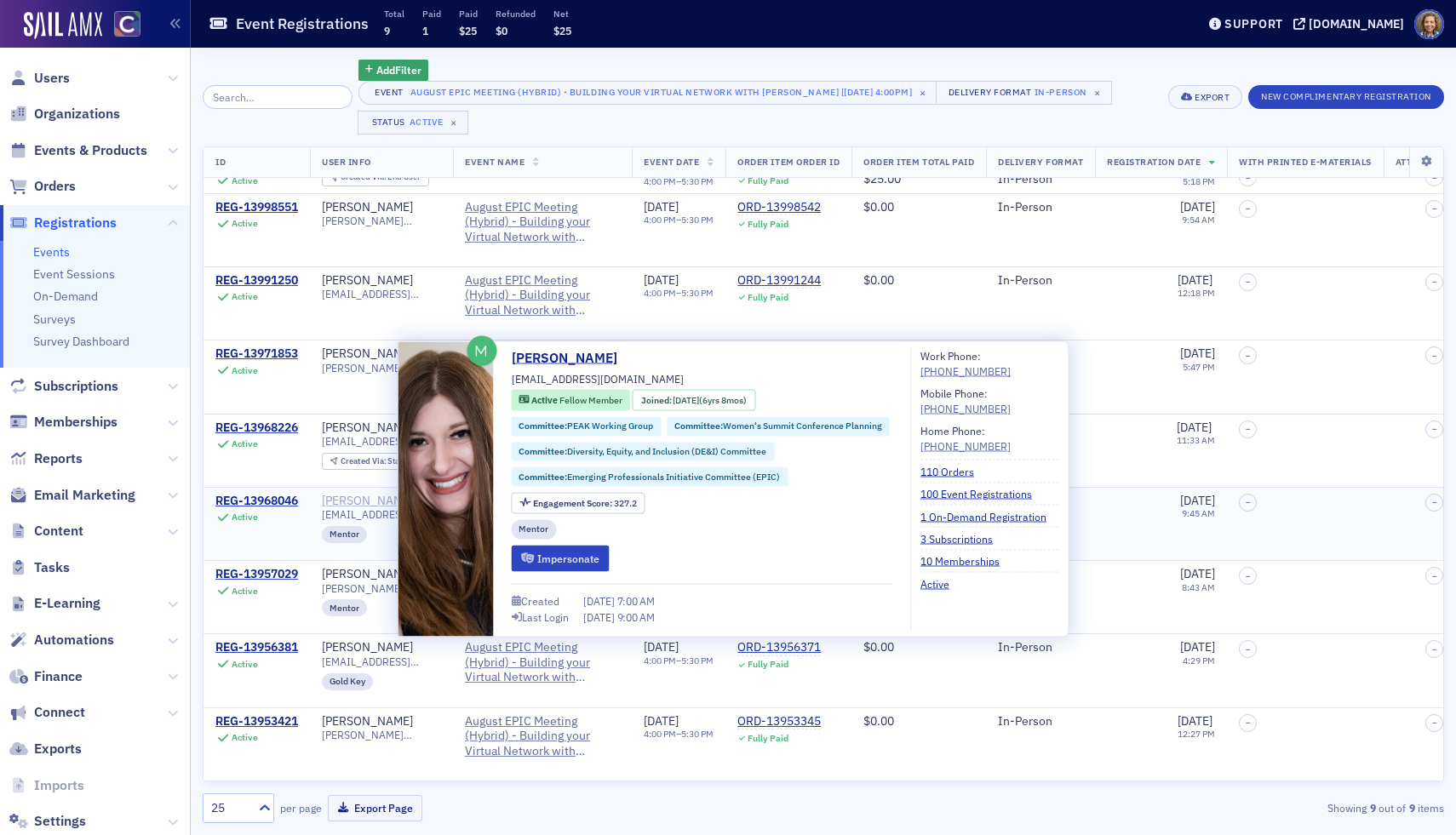
click at [375, 500] on div "Caitlyn O’Neil" at bounding box center [367, 501] width 91 height 16
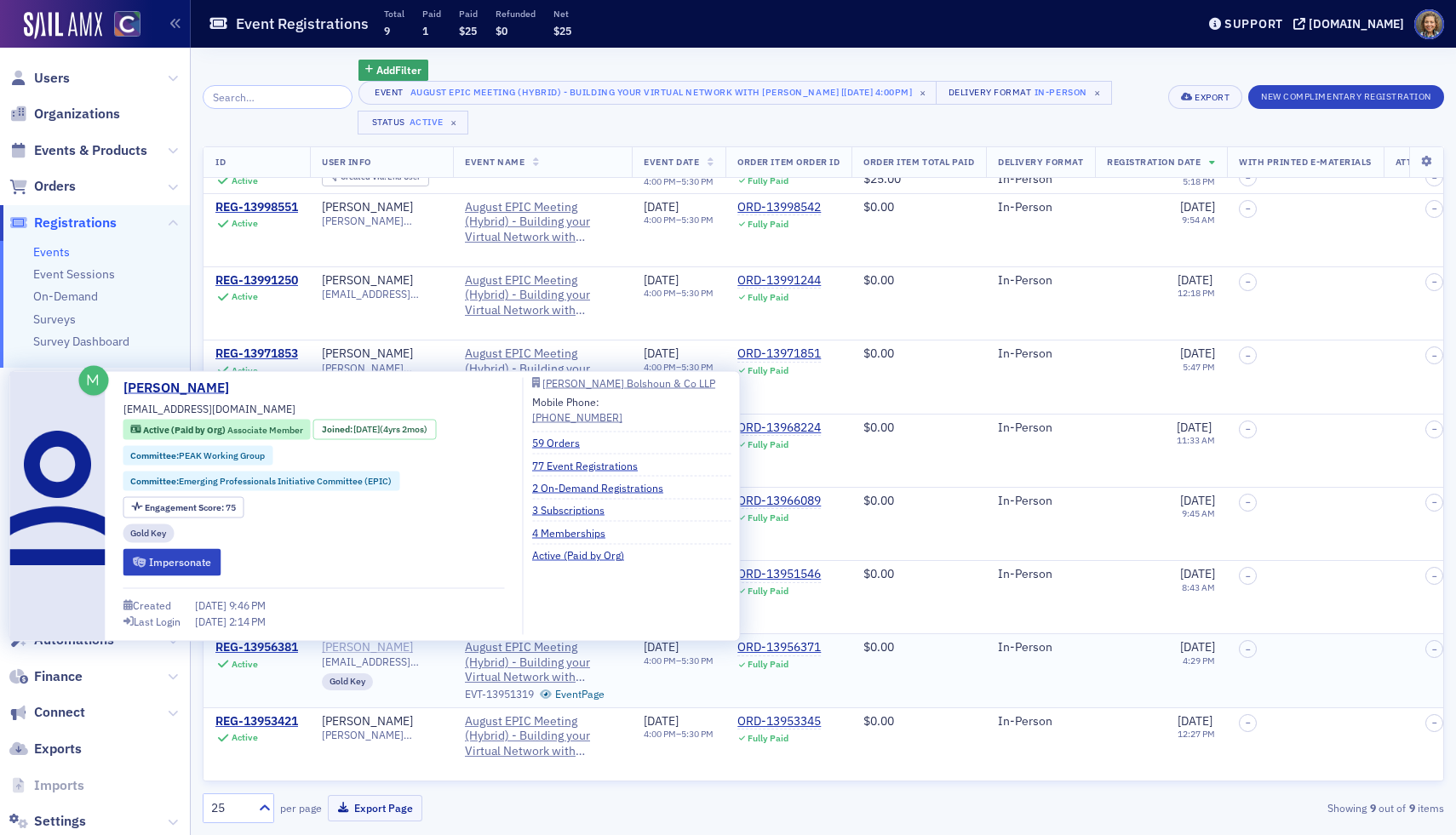
click at [375, 646] on div "[PERSON_NAME]" at bounding box center [367, 648] width 91 height 16
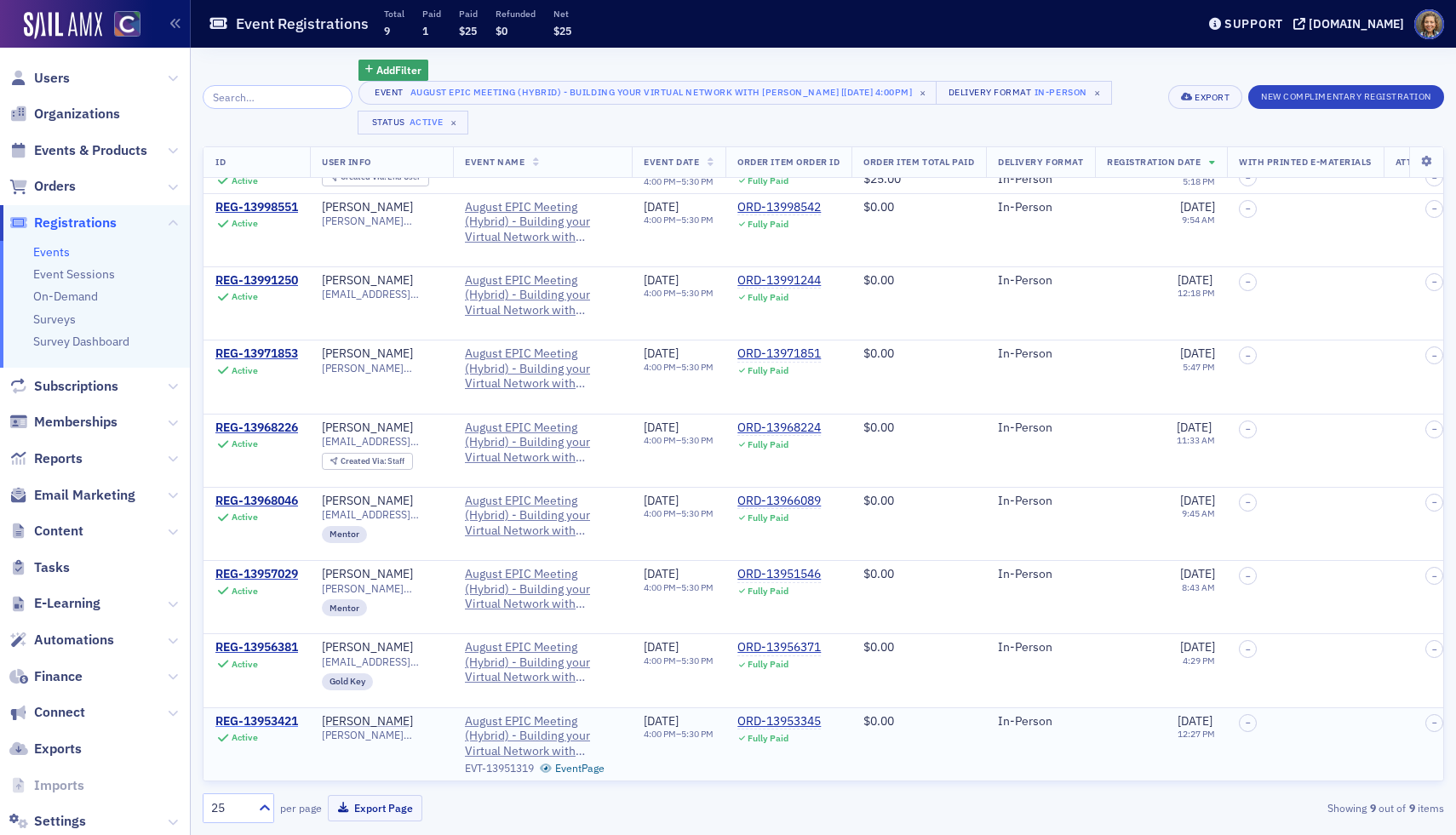
click at [276, 717] on div "REG-13953421" at bounding box center [256, 722] width 82 height 16
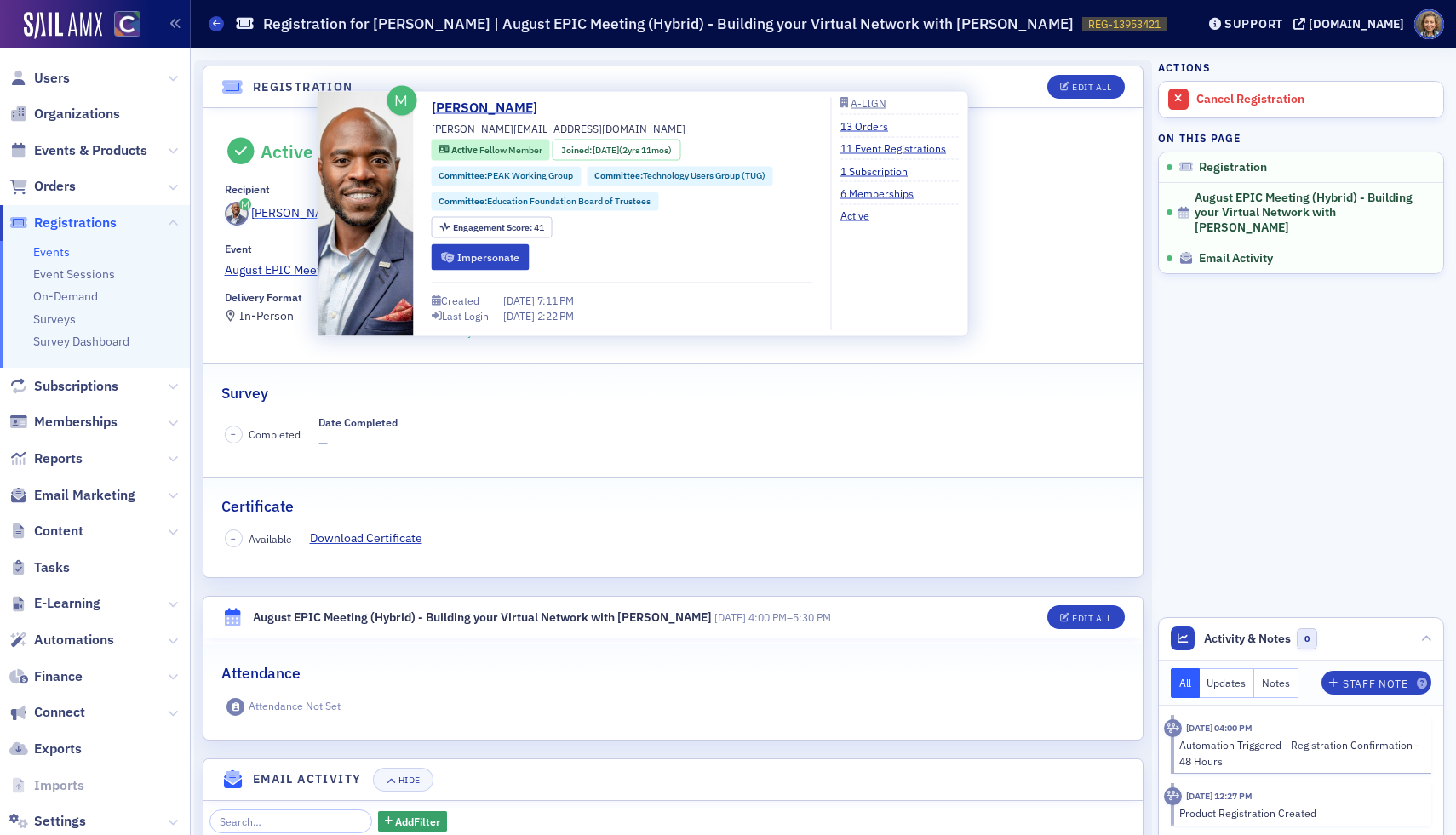
click at [291, 210] on div "Blaise Wabo" at bounding box center [297, 213] width 91 height 18
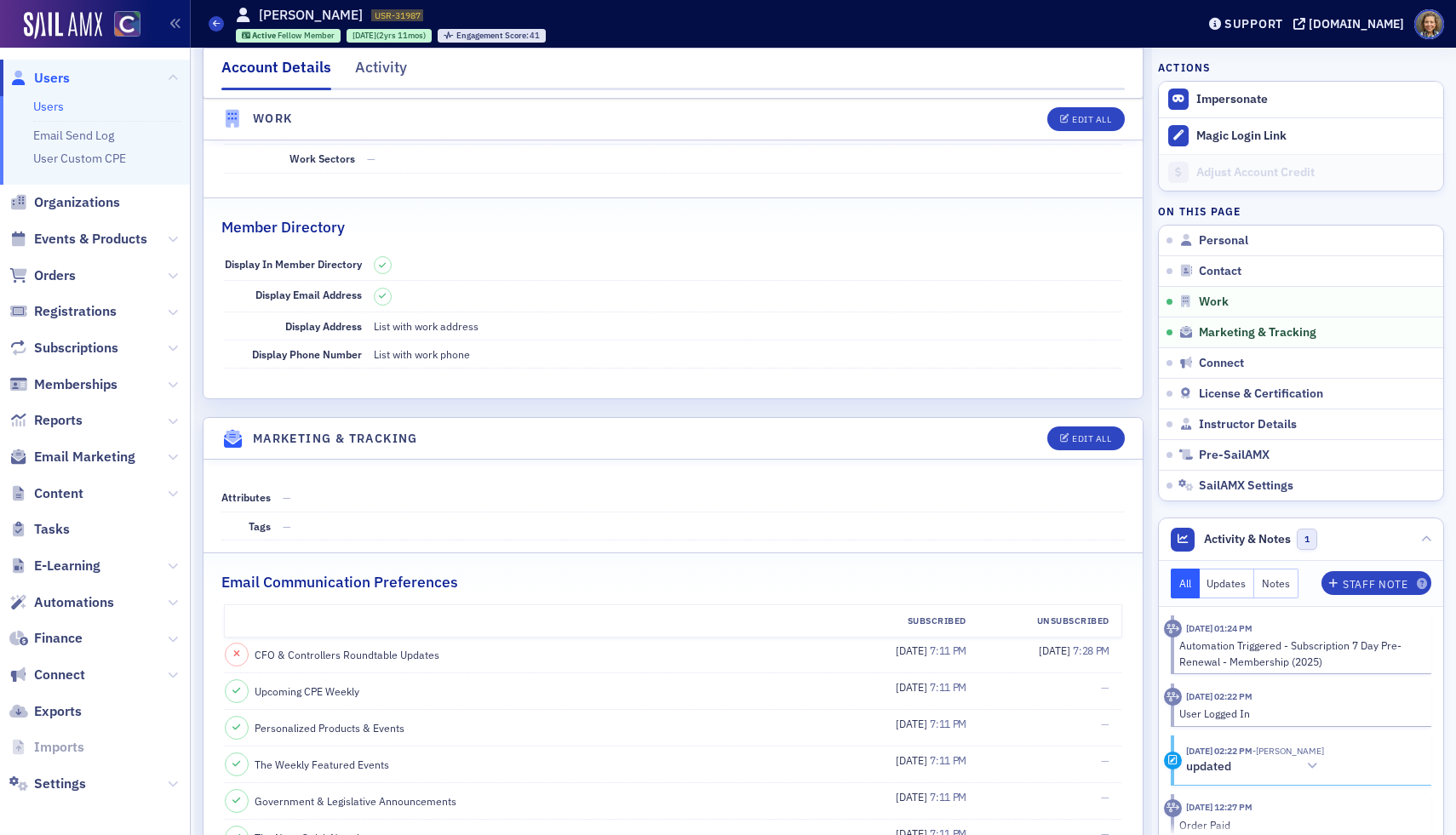
scroll to position [1439, 0]
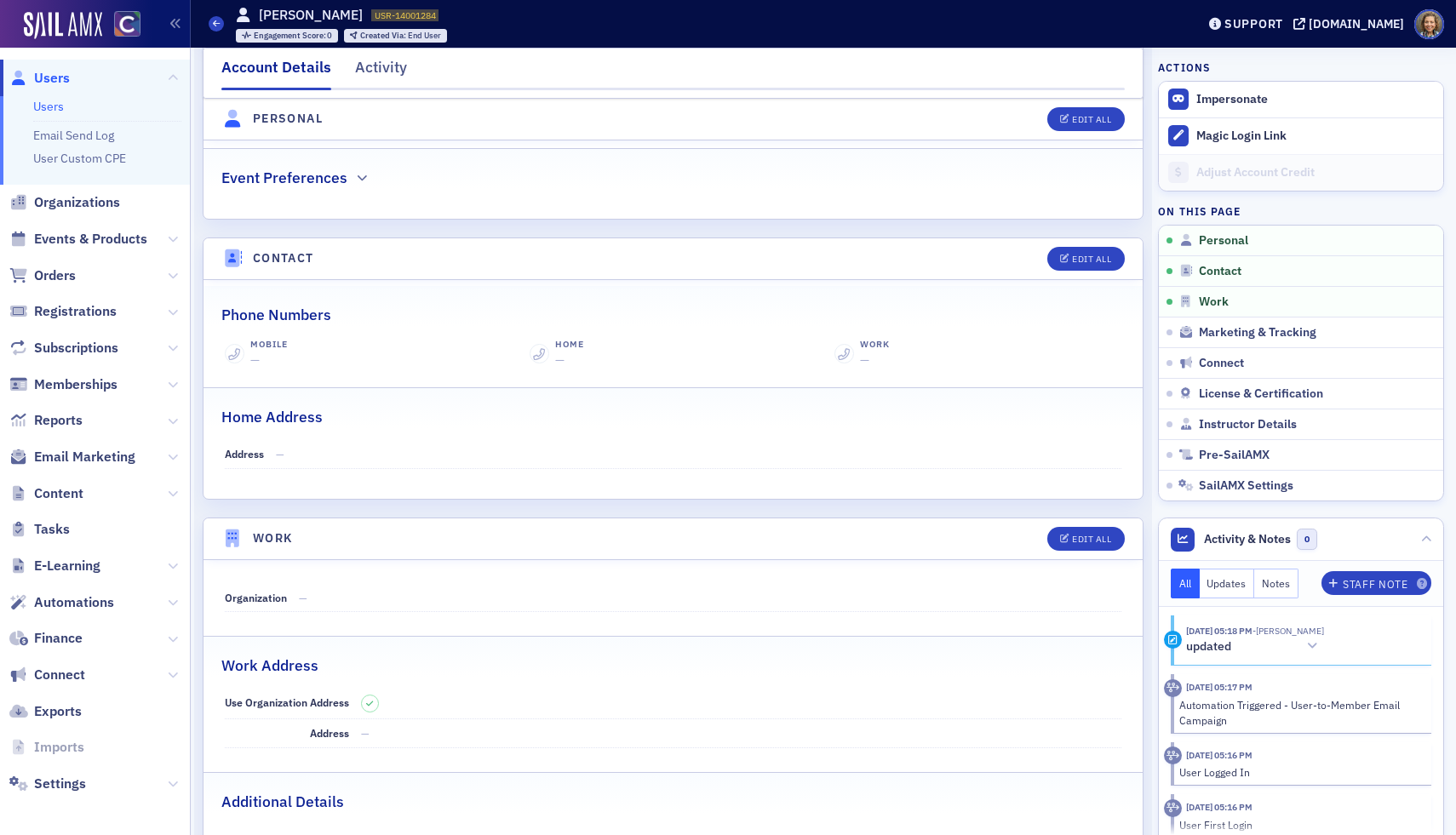
scroll to position [723, 0]
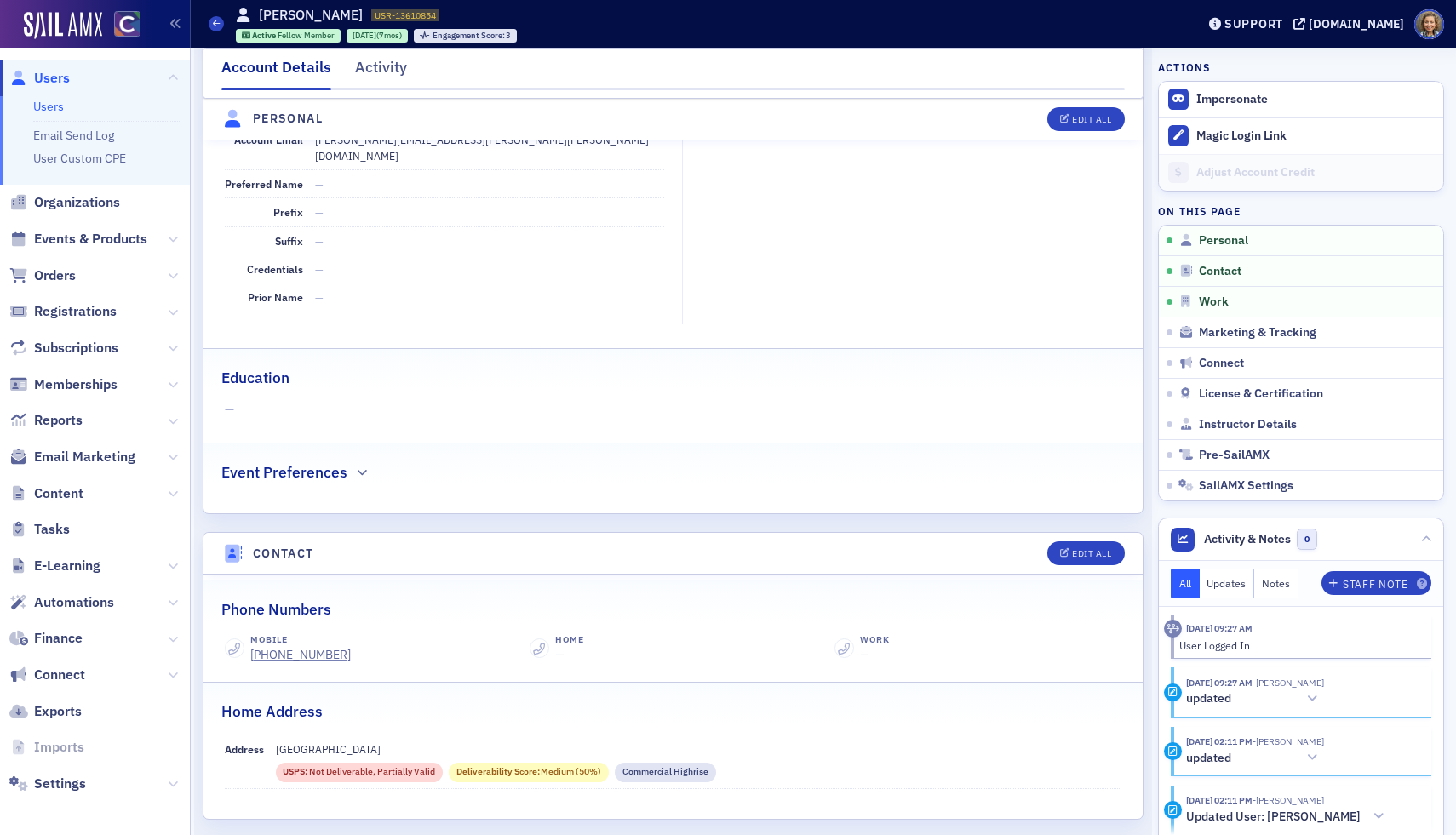
scroll to position [280, 0]
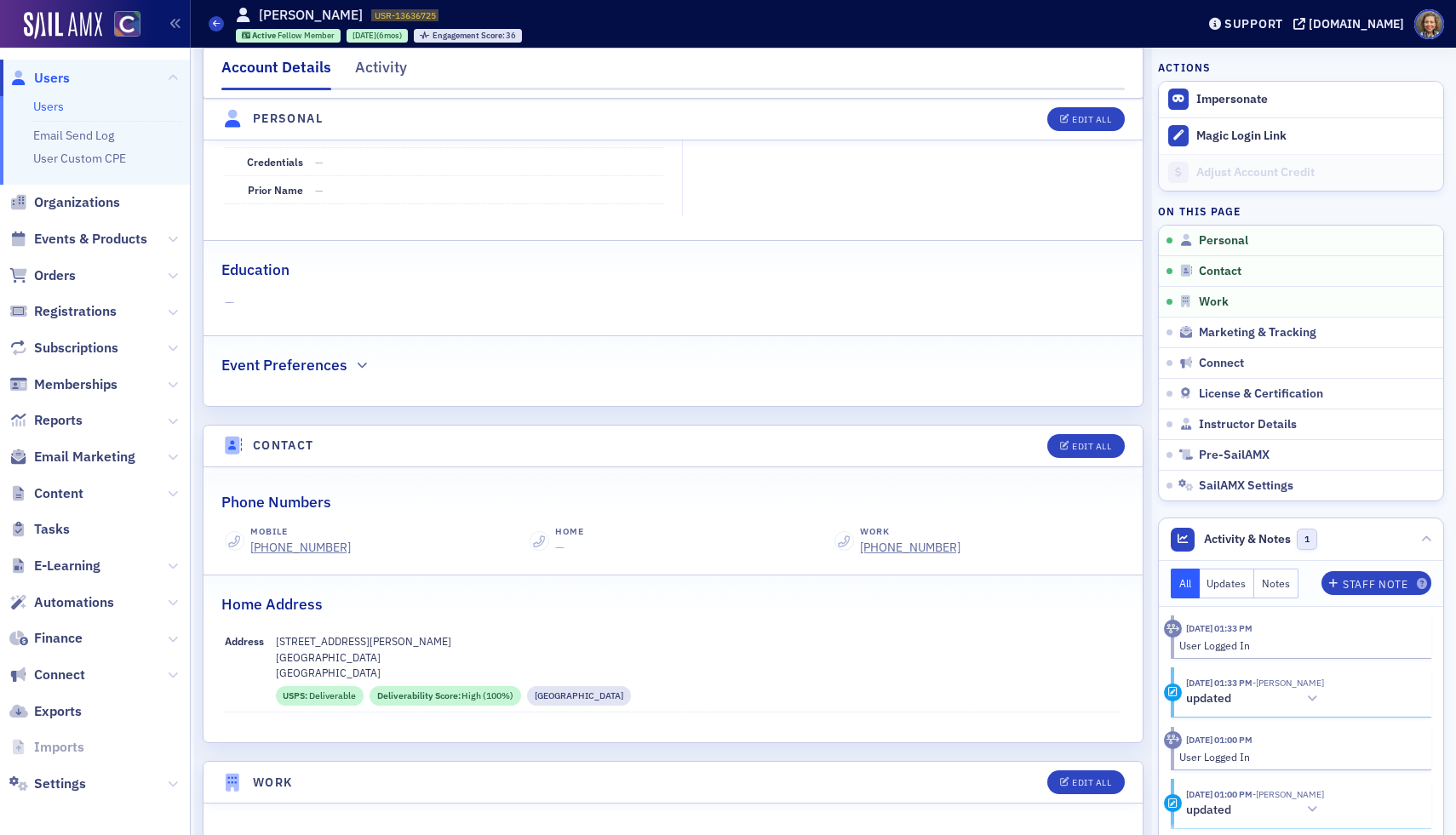
scroll to position [382, 0]
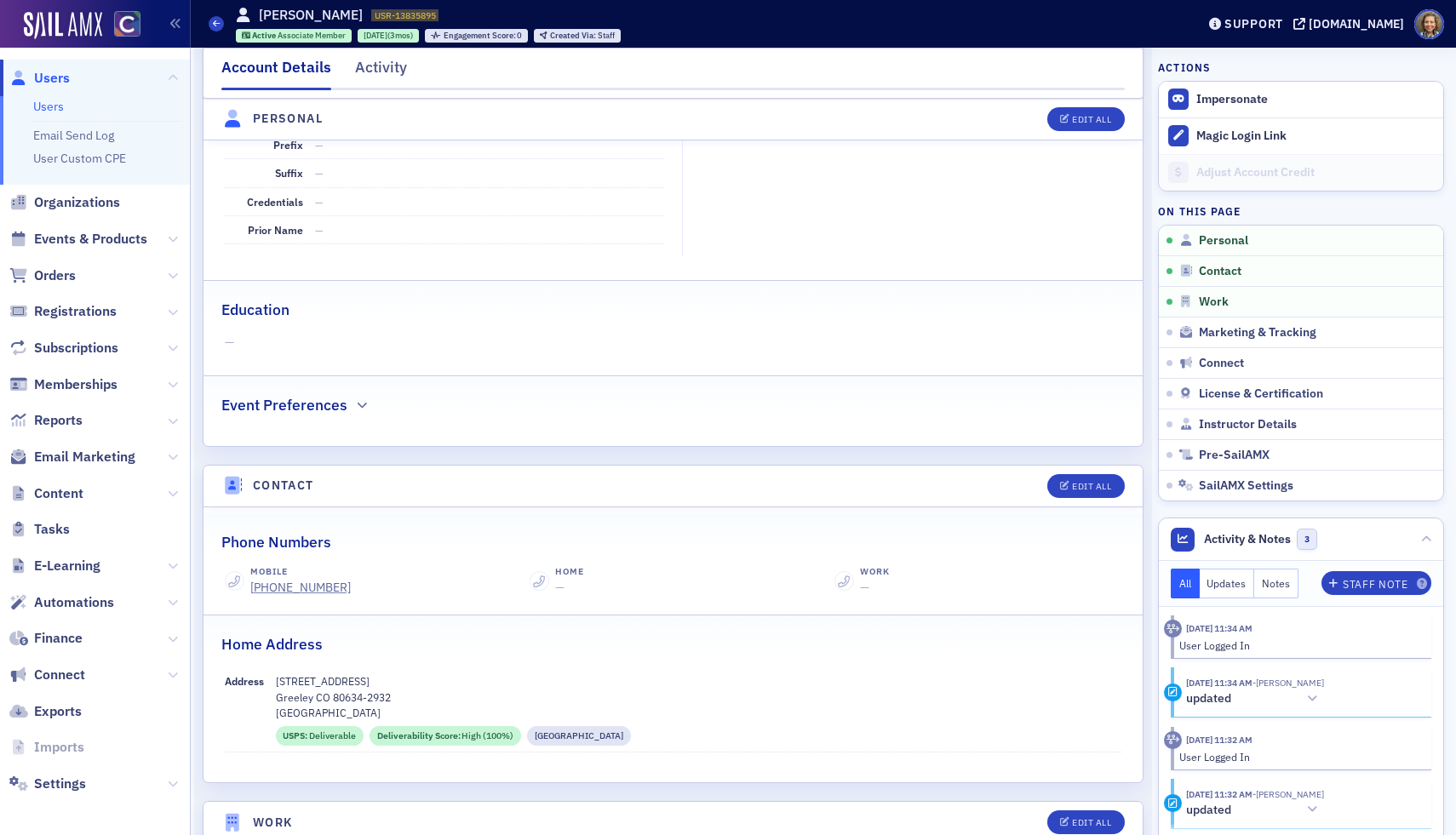
scroll to position [331, 0]
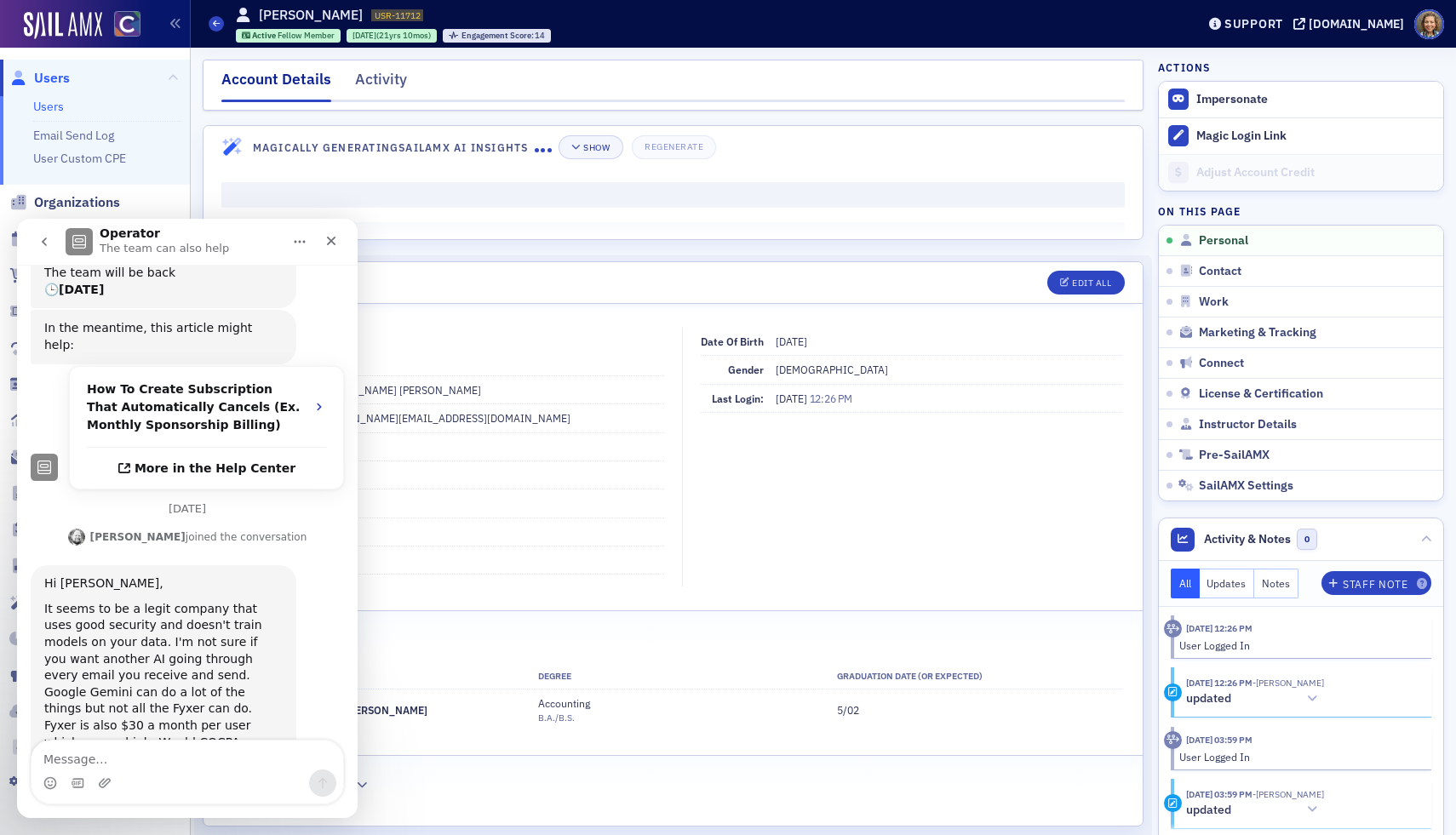
scroll to position [487, 0]
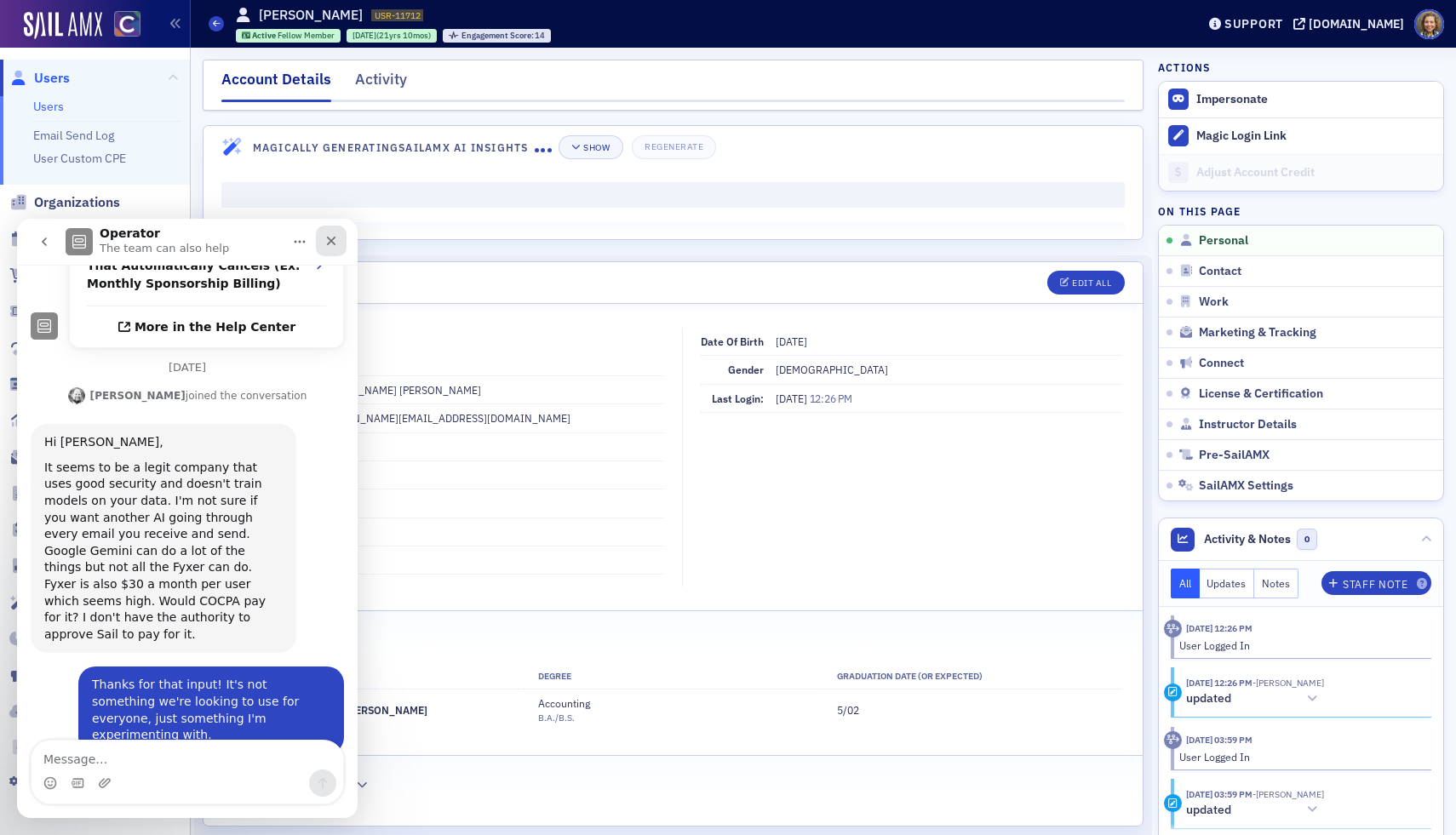
click at [330, 238] on icon "Close" at bounding box center [331, 241] width 14 height 14
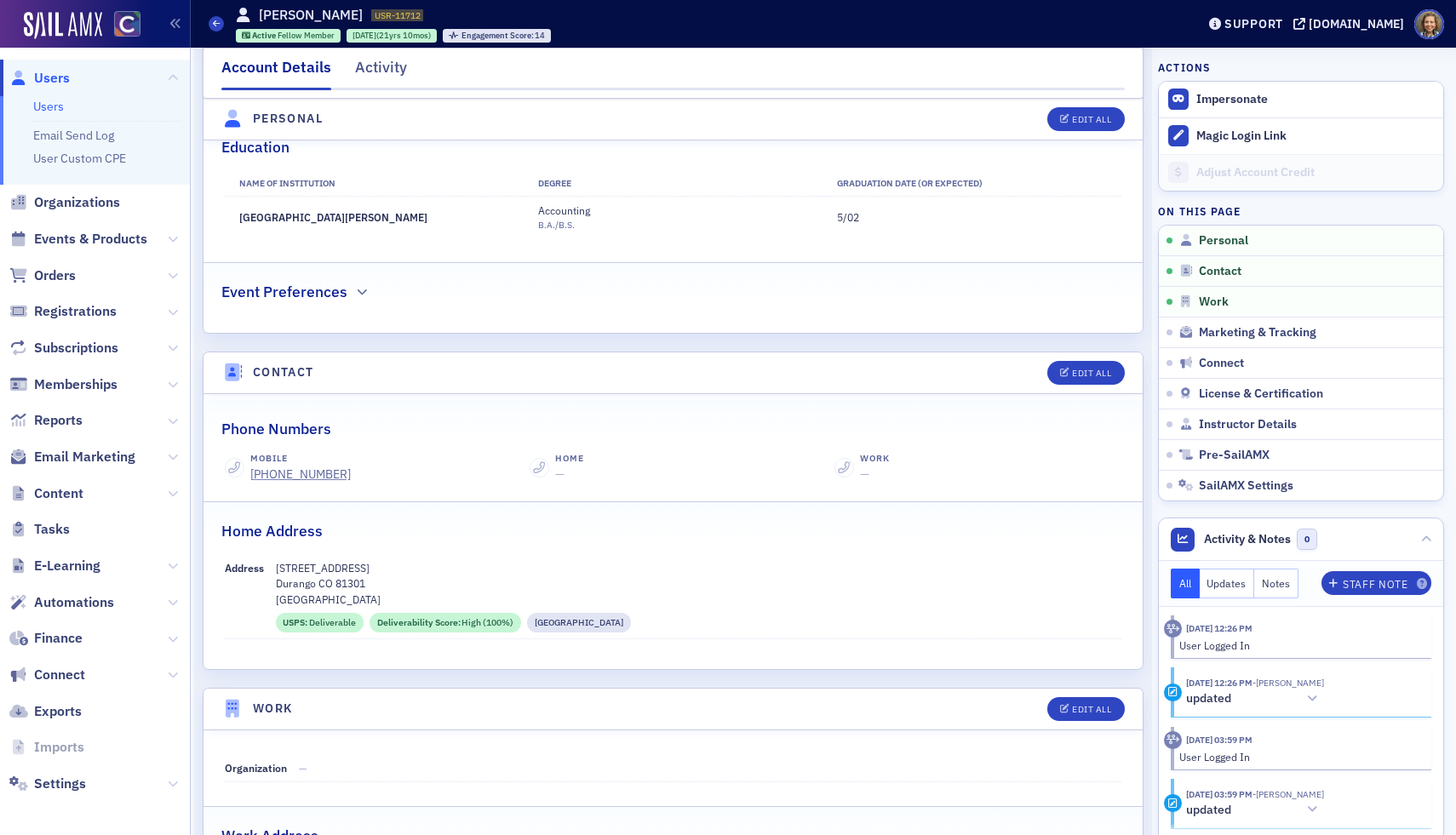
scroll to position [506, 0]
